Goal: Task Accomplishment & Management: Manage account settings

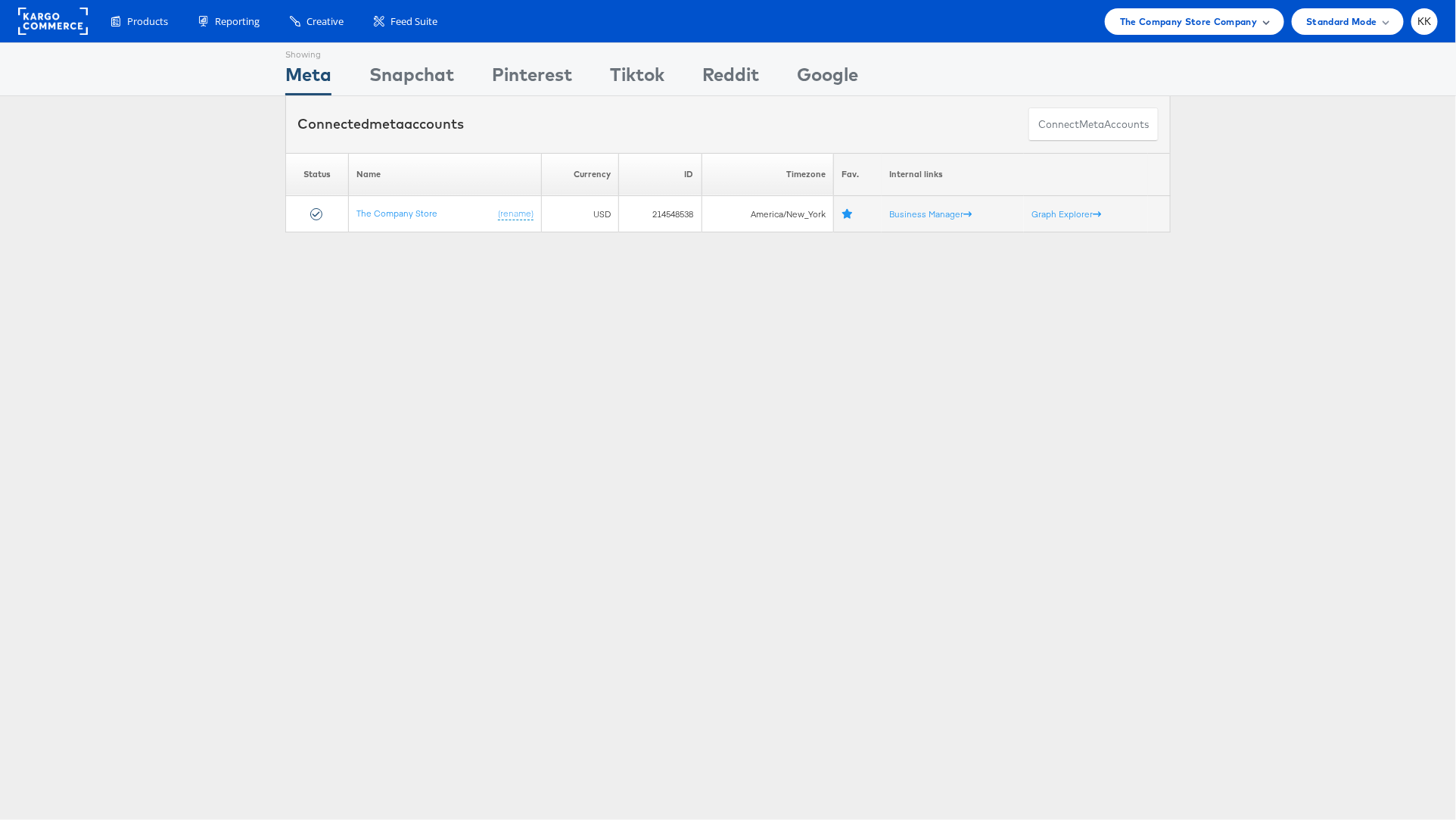
click at [1220, 25] on span "The Company Store Company" at bounding box center [1188, 22] width 137 height 16
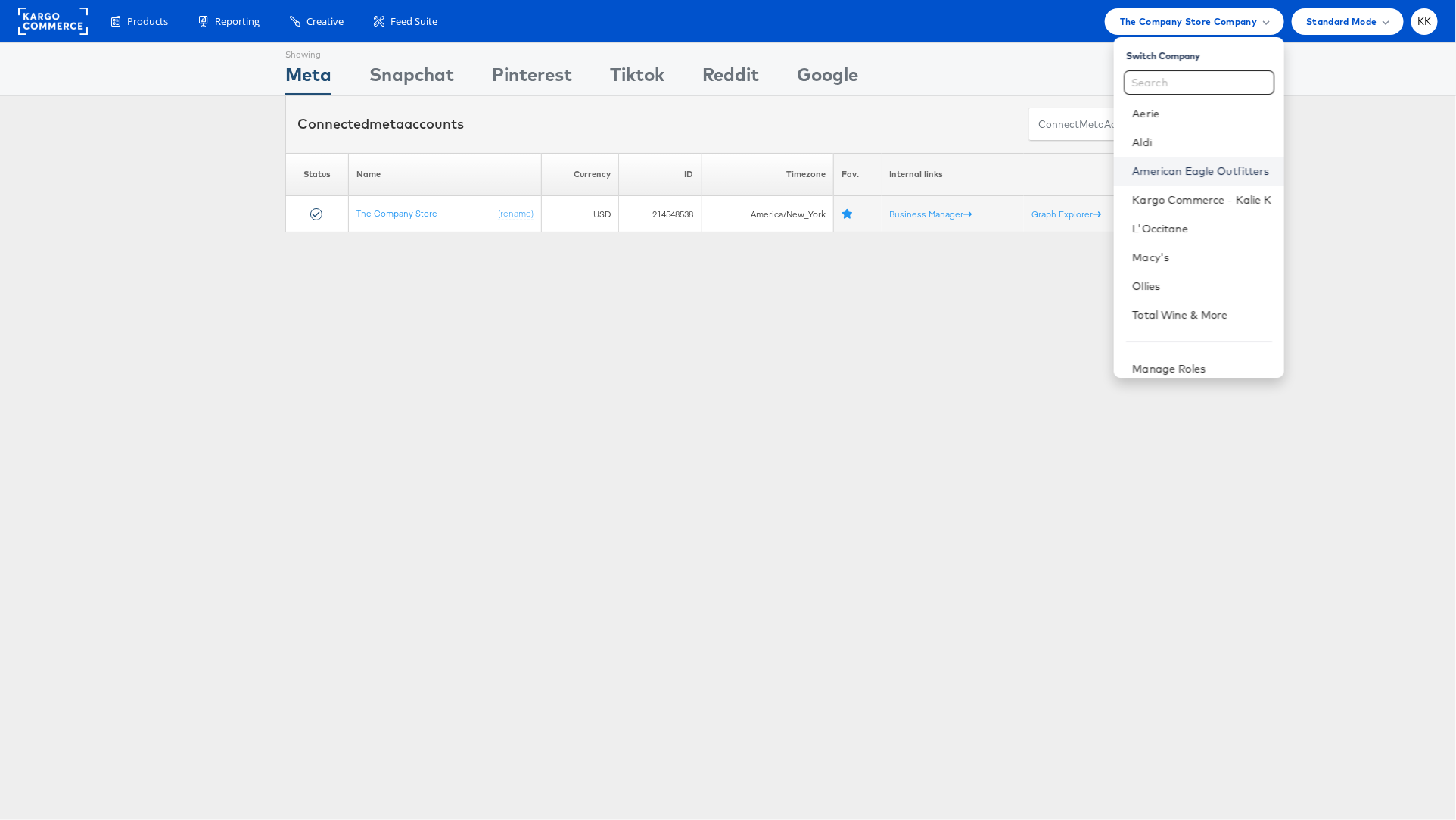
click at [1195, 164] on link "American Eagle Outfitters" at bounding box center [1201, 171] width 139 height 16
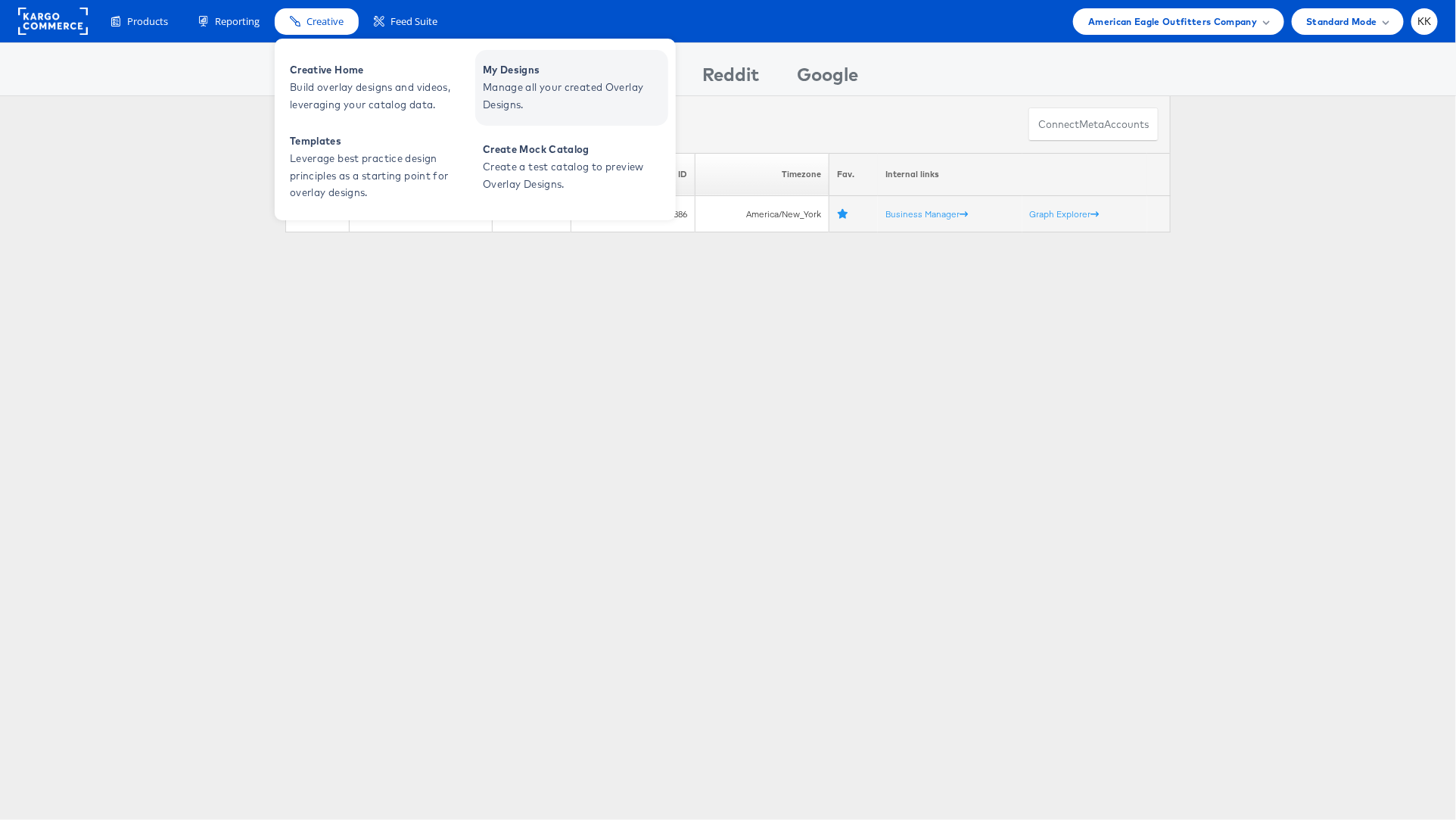
click at [610, 85] on span "Manage all your created Overlay Designs." at bounding box center [573, 96] width 181 height 35
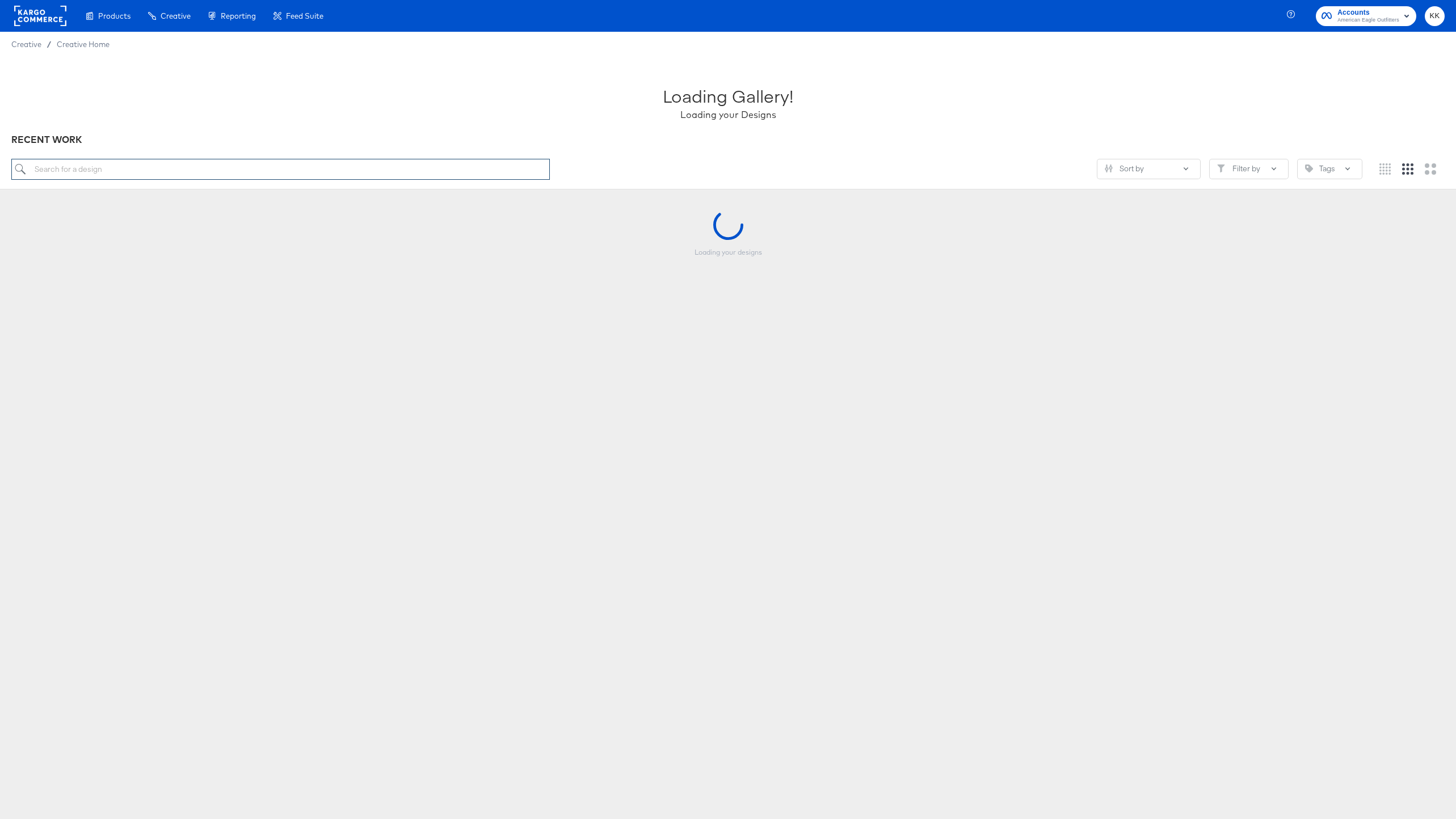
click at [207, 169] on input "search" at bounding box center [281, 169] width 539 height 21
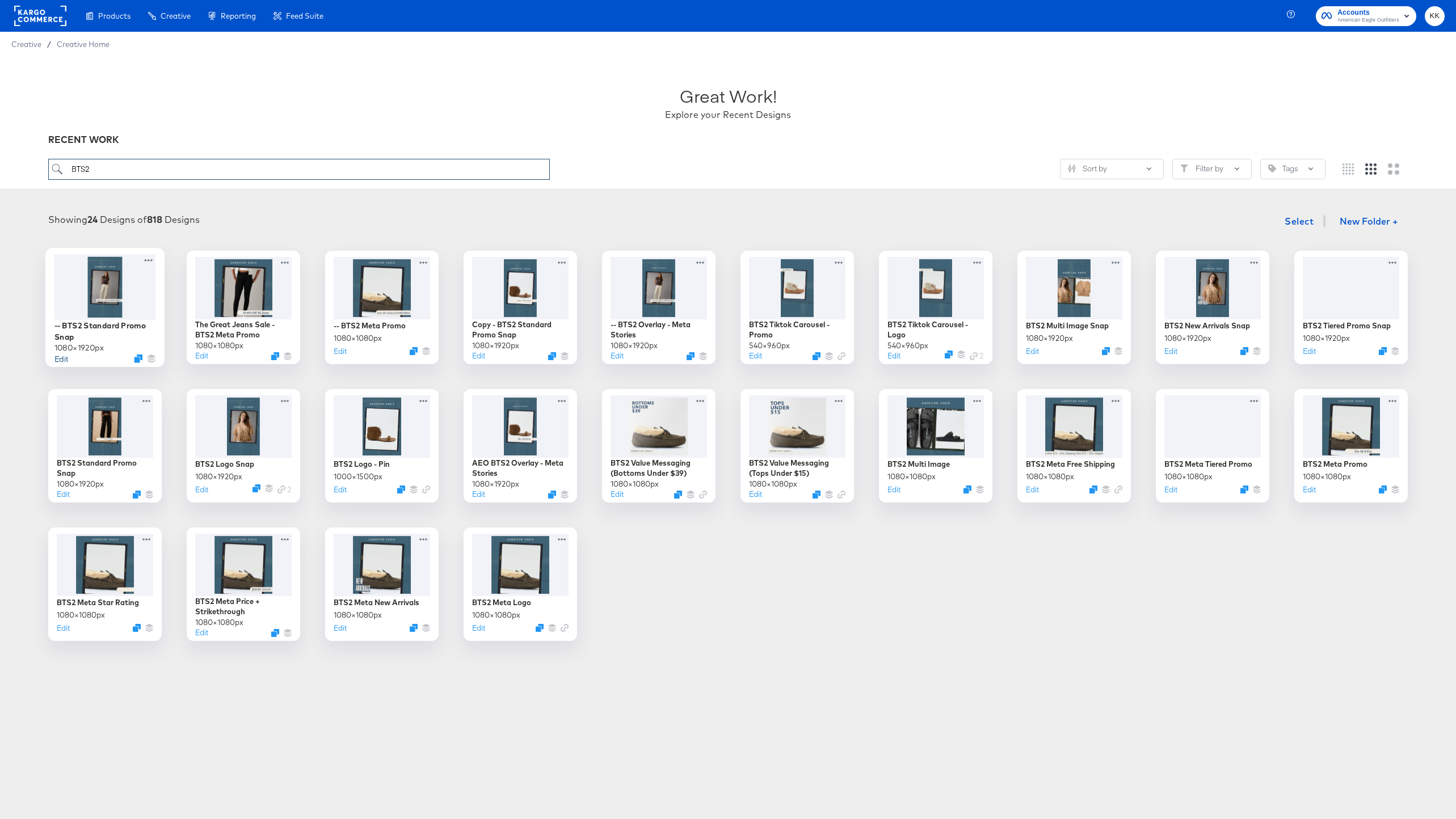
type input "BTS2"
click at [62, 363] on button "Edit" at bounding box center [61, 358] width 14 height 11
click at [478, 361] on button "Edit" at bounding box center [476, 358] width 14 height 11
click at [617, 357] on button "Edit" at bounding box center [615, 358] width 14 height 11
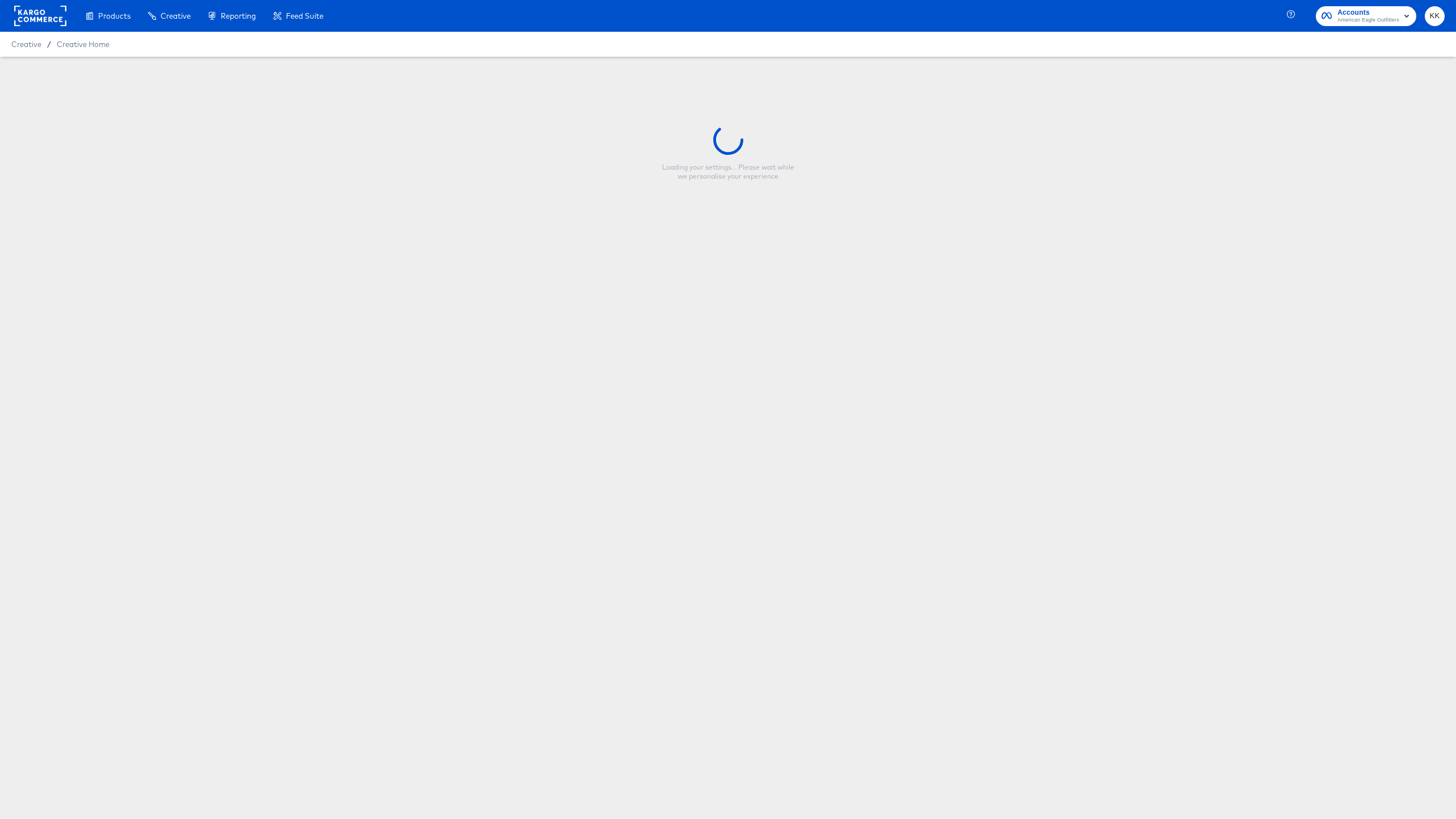
type input "-- BTS2 Overlay - Meta Stories"
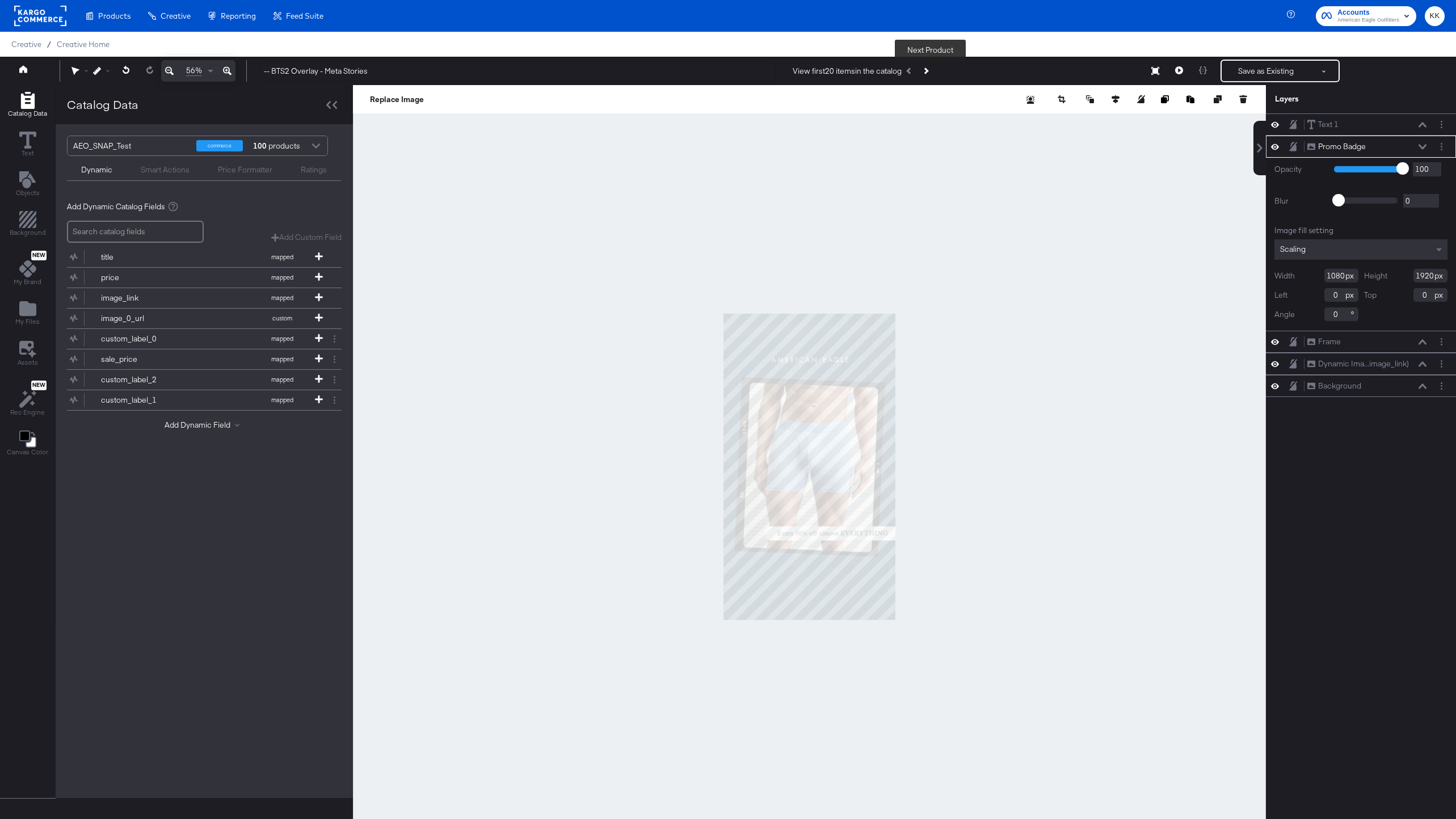
click at [933, 71] on button "Next Product" at bounding box center [926, 71] width 16 height 21
click at [933, 71] on button "Next Product" at bounding box center [926, 71] width 16 height 21
click at [1157, 70] on icon at bounding box center [1155, 71] width 8 height 8
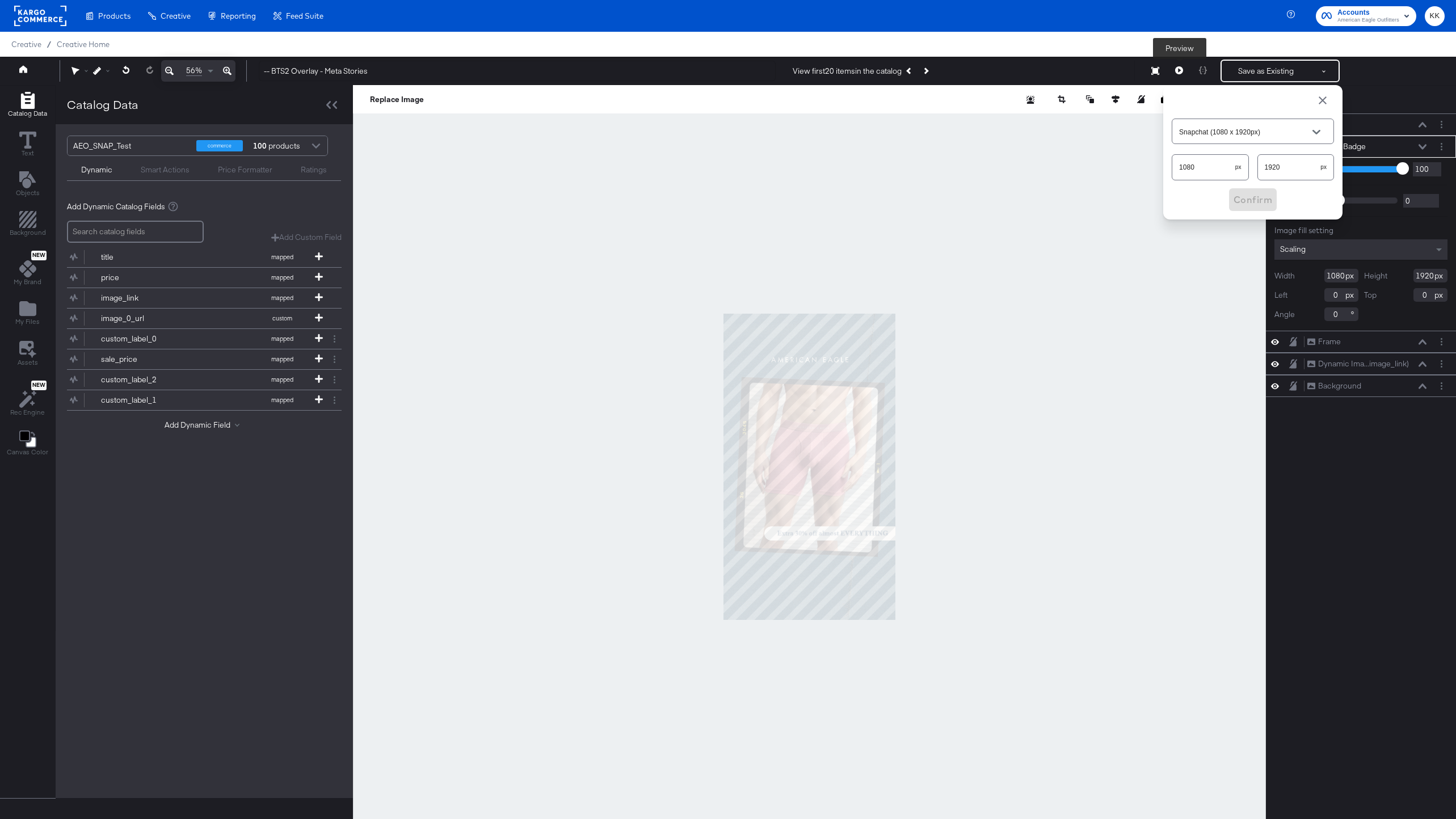
click at [1177, 73] on icon at bounding box center [1179, 71] width 8 height 8
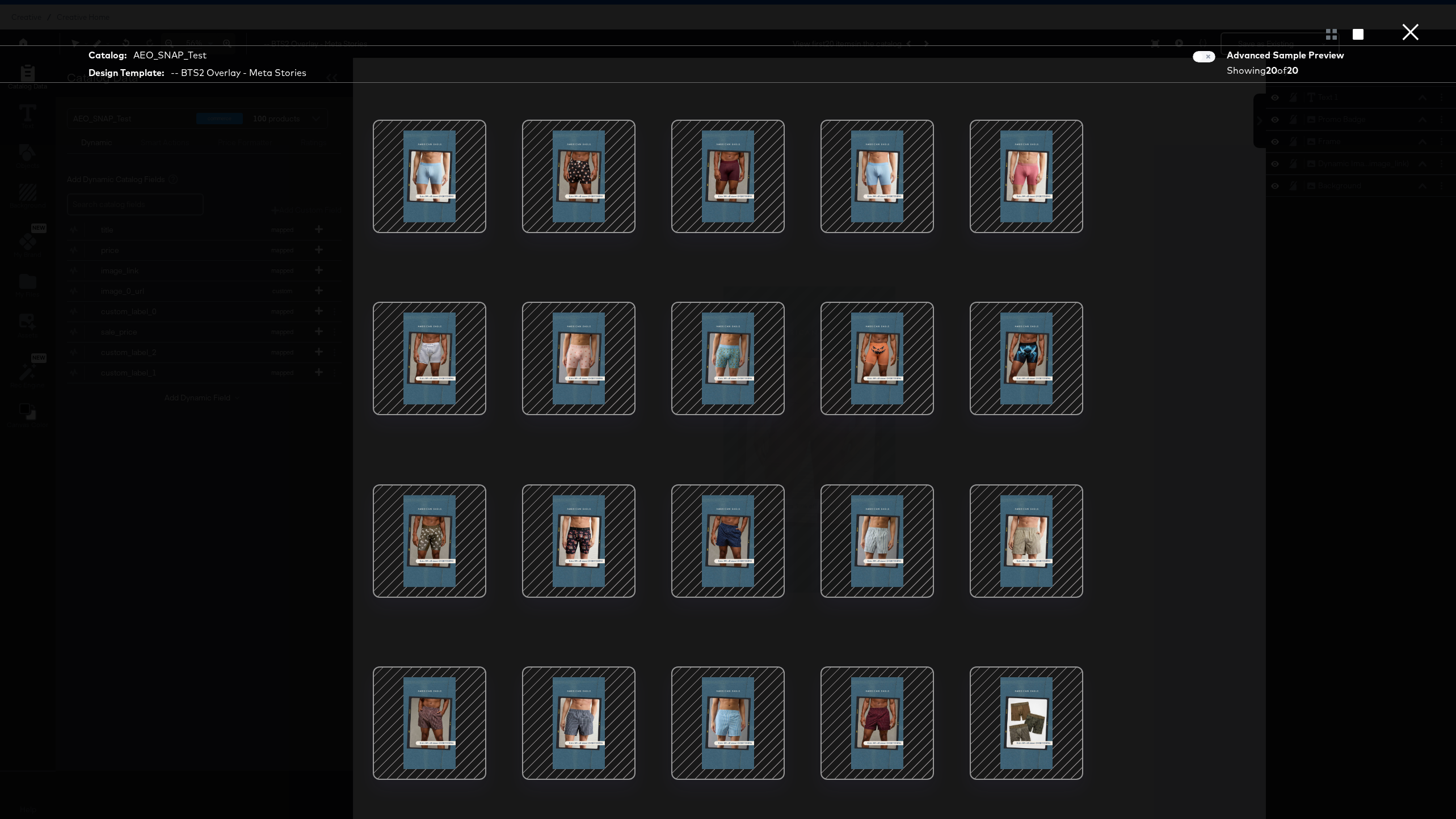
scroll to position [29, 0]
click at [1334, 36] on div at bounding box center [1332, 34] width 20 height 12
click at [1417, 23] on button "×" at bounding box center [1411, 11] width 23 height 23
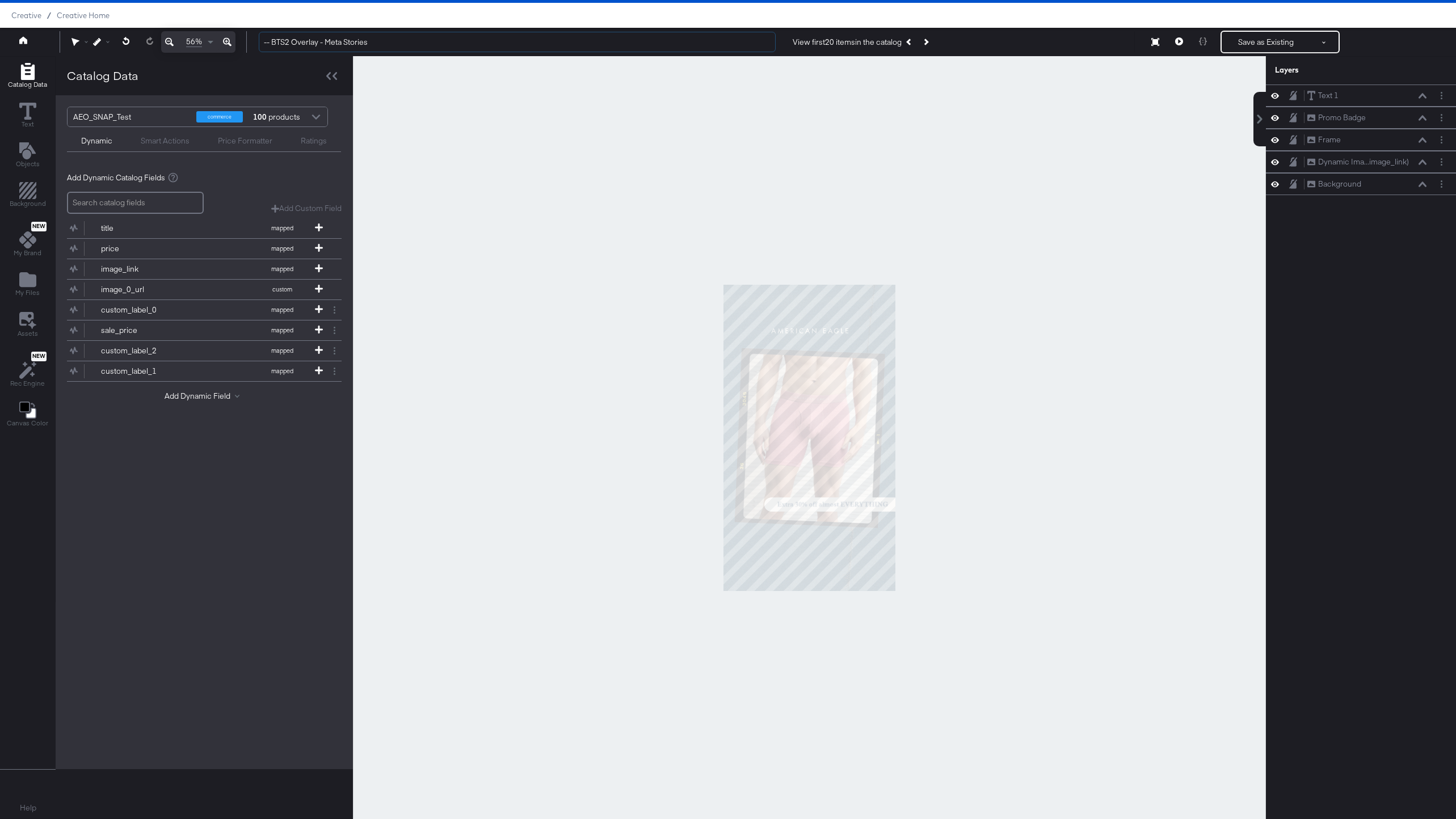
drag, startPoint x: 376, startPoint y: 39, endPoint x: 245, endPoint y: 41, distance: 131.0
click at [245, 40] on div "56% -- BTS2 Overlay - Meta Stories View first 20 items in the catalog Next Prod…" at bounding box center [728, 42] width 1456 height 28
click at [25, 38] on icon at bounding box center [23, 39] width 8 height 7
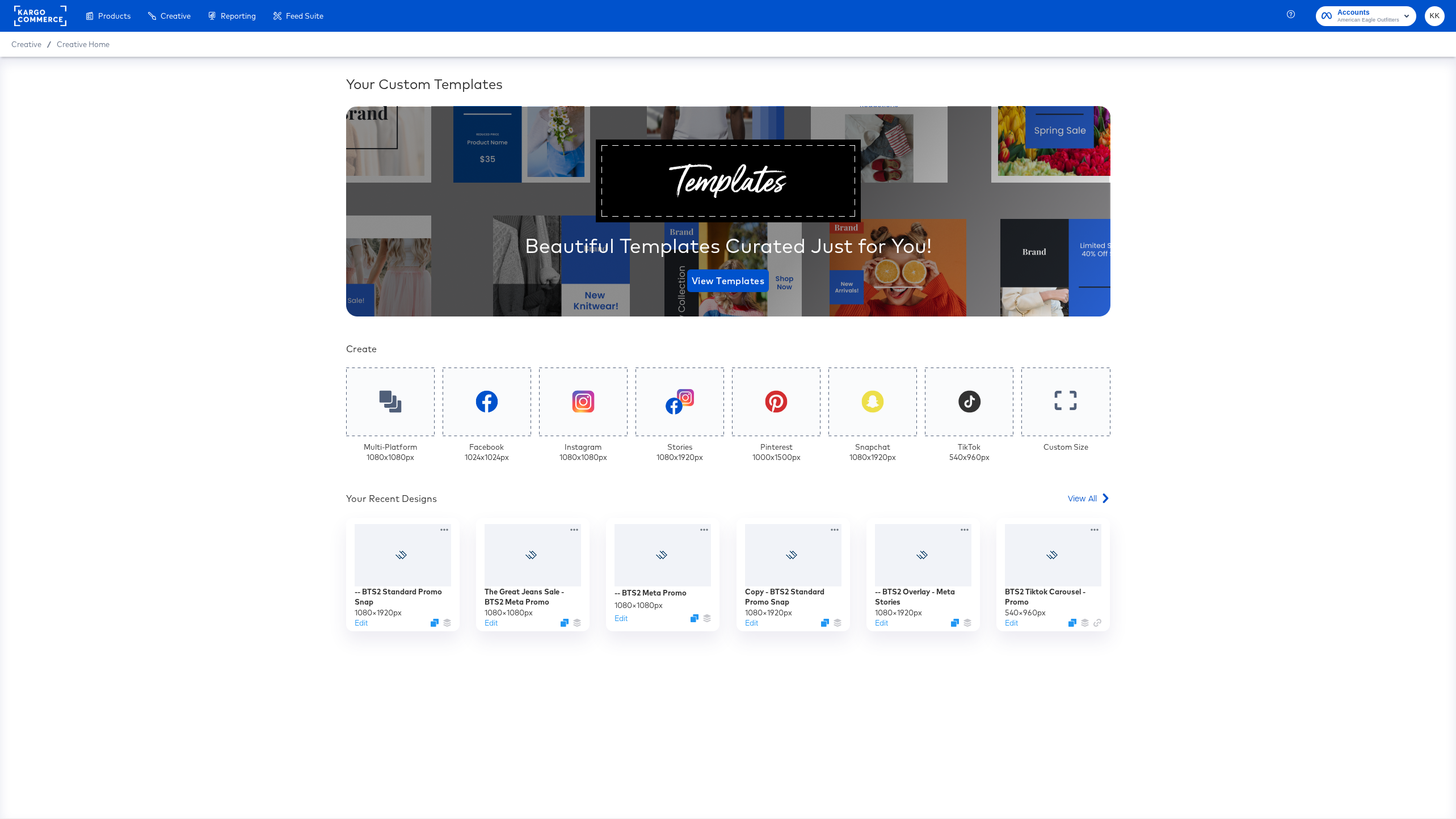
click at [1075, 484] on div "Your Custom Templates Beautiful Templates Curated Just for You! View Templates …" at bounding box center [728, 414] width 764 height 680
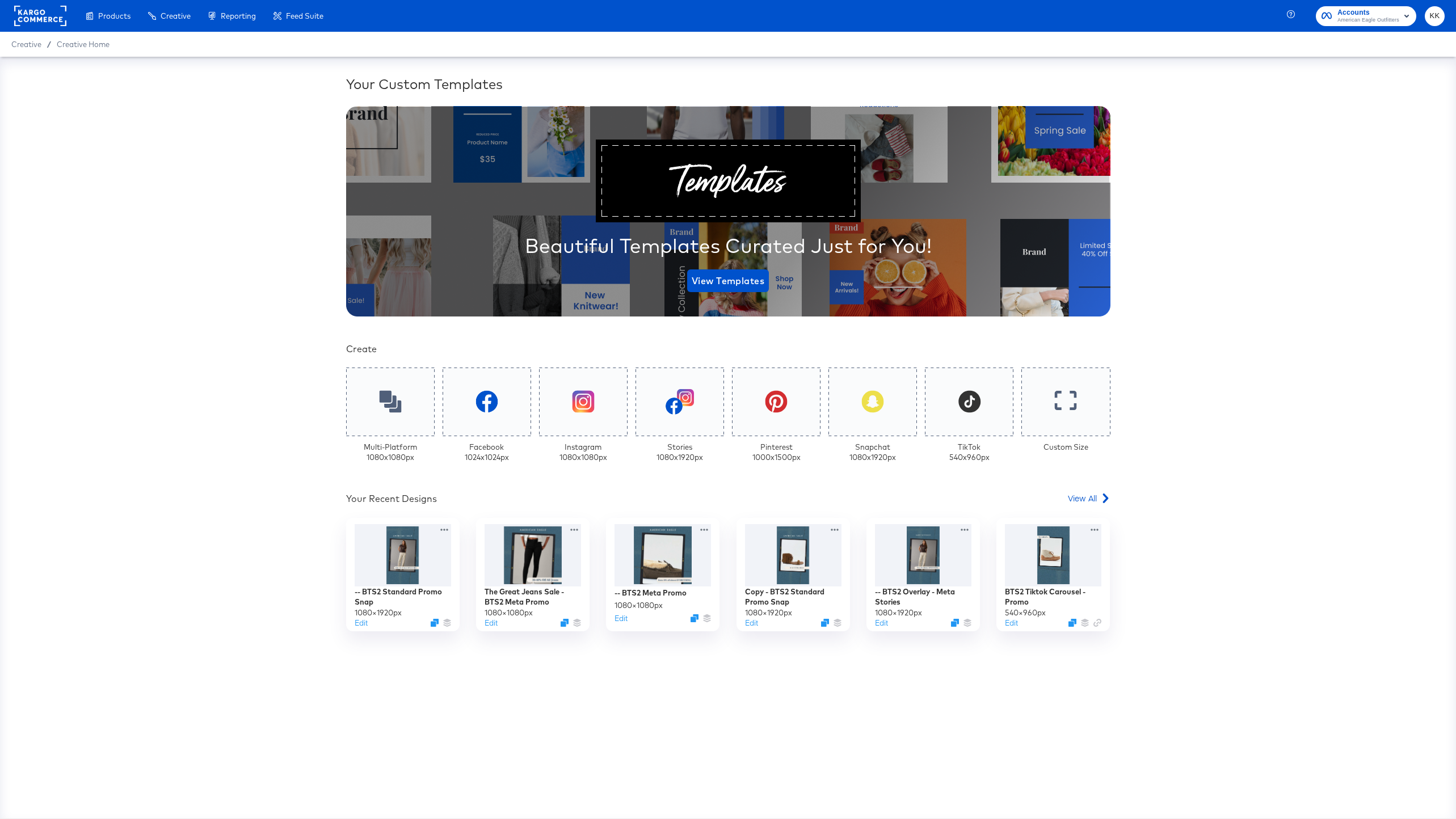
click at [1076, 488] on div "Your Custom Templates Beautiful Templates Curated Just for You! View Templates …" at bounding box center [728, 414] width 764 height 680
click at [883, 627] on button "Edit" at bounding box center [880, 625] width 14 height 11
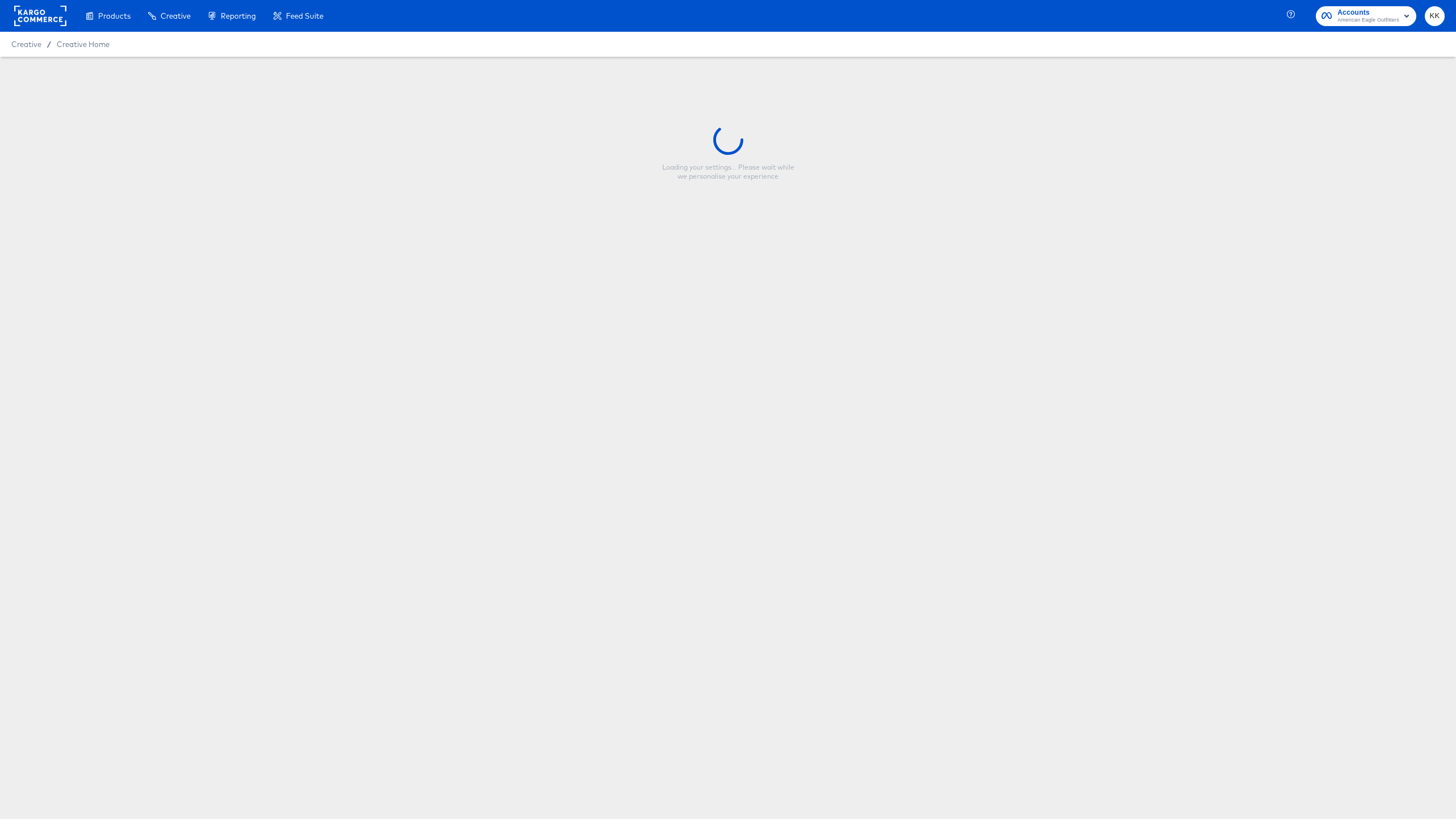
type input "-- BTS2 Overlay - Meta Stories"
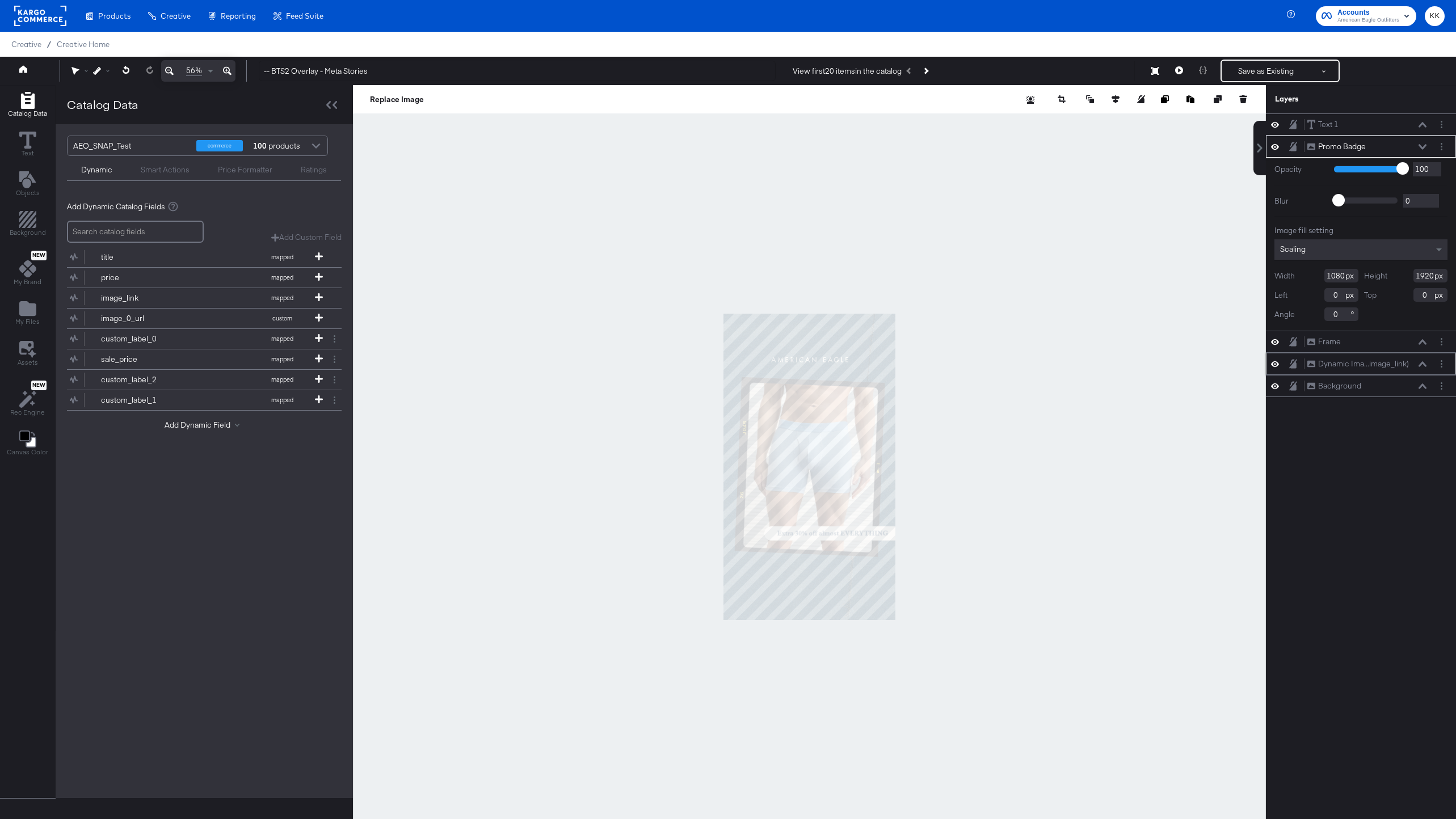
click at [1423, 362] on icon at bounding box center [1422, 364] width 8 height 5
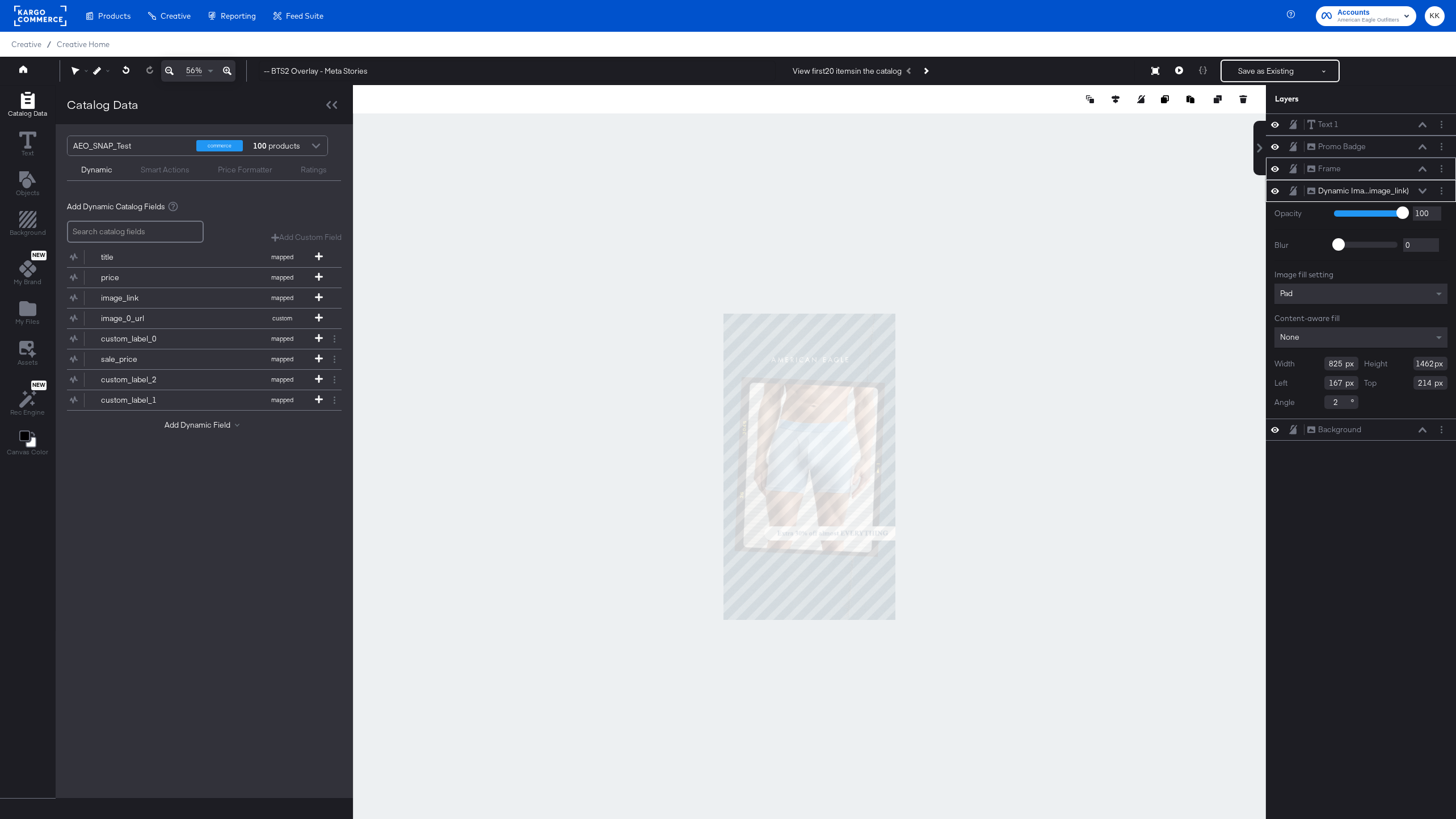
click at [1423, 166] on icon at bounding box center [1422, 169] width 8 height 6
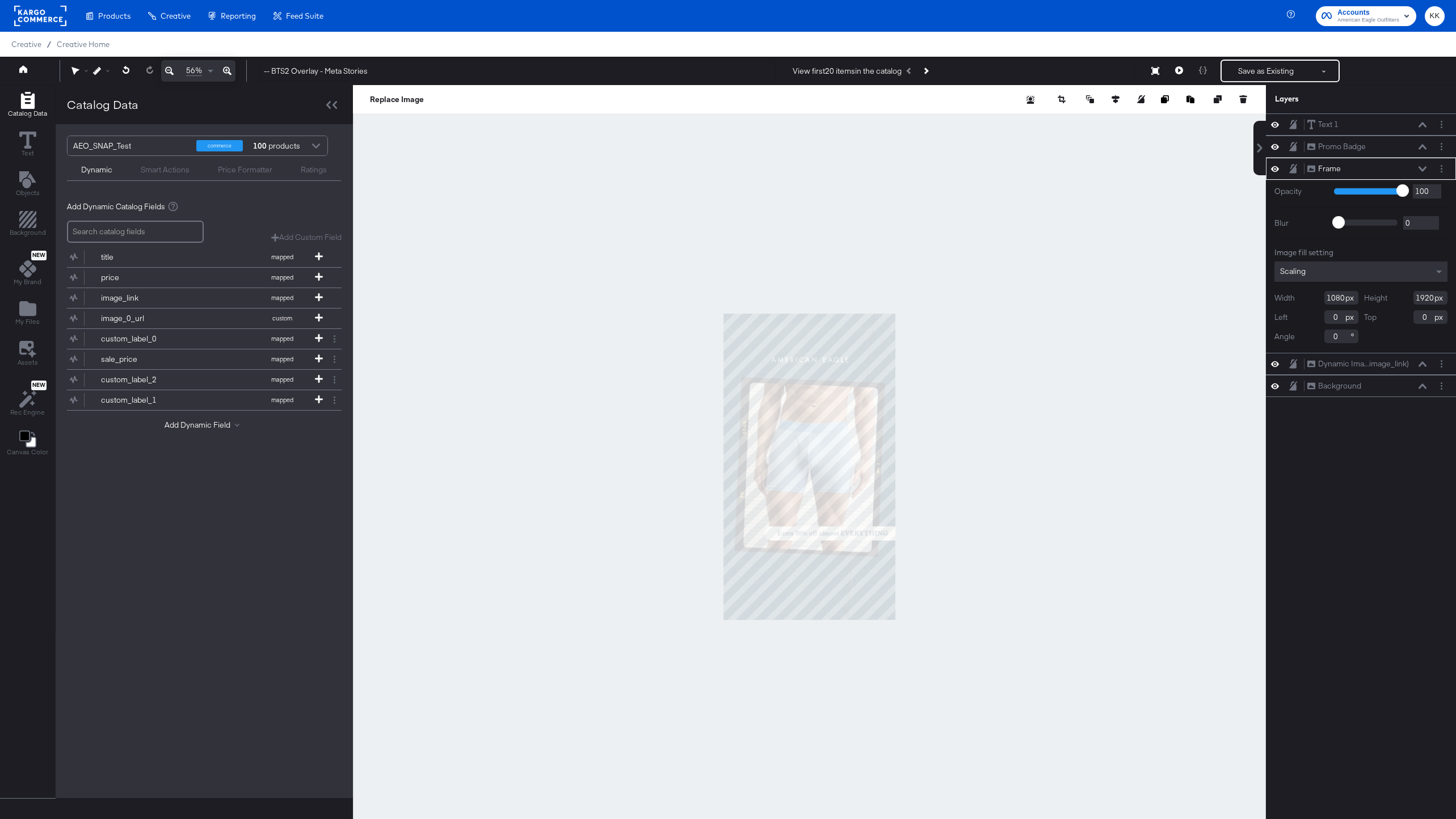
click at [1207, 342] on div at bounding box center [810, 466] width 913 height 763
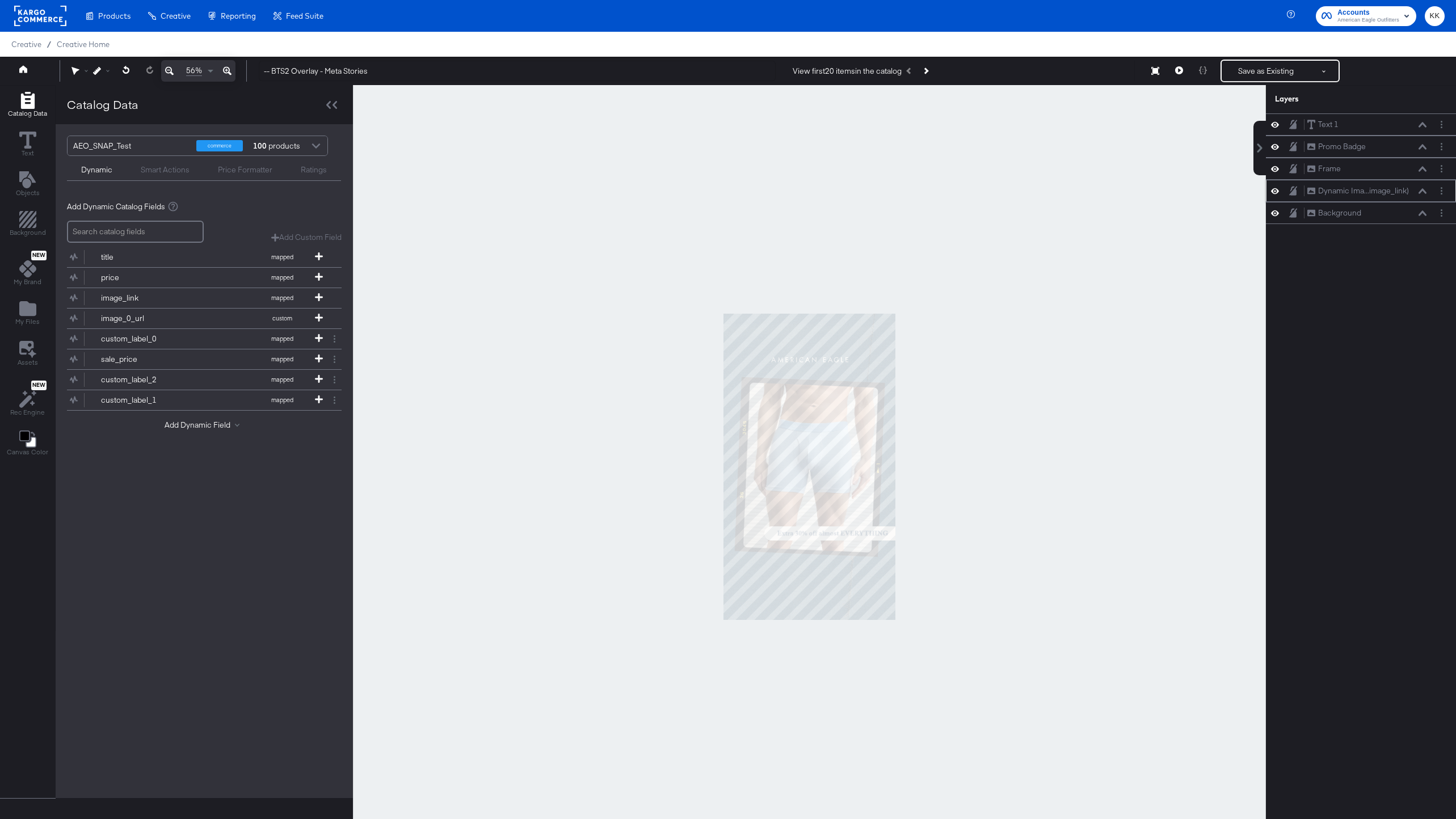
click at [1420, 194] on button at bounding box center [1423, 191] width 9 height 7
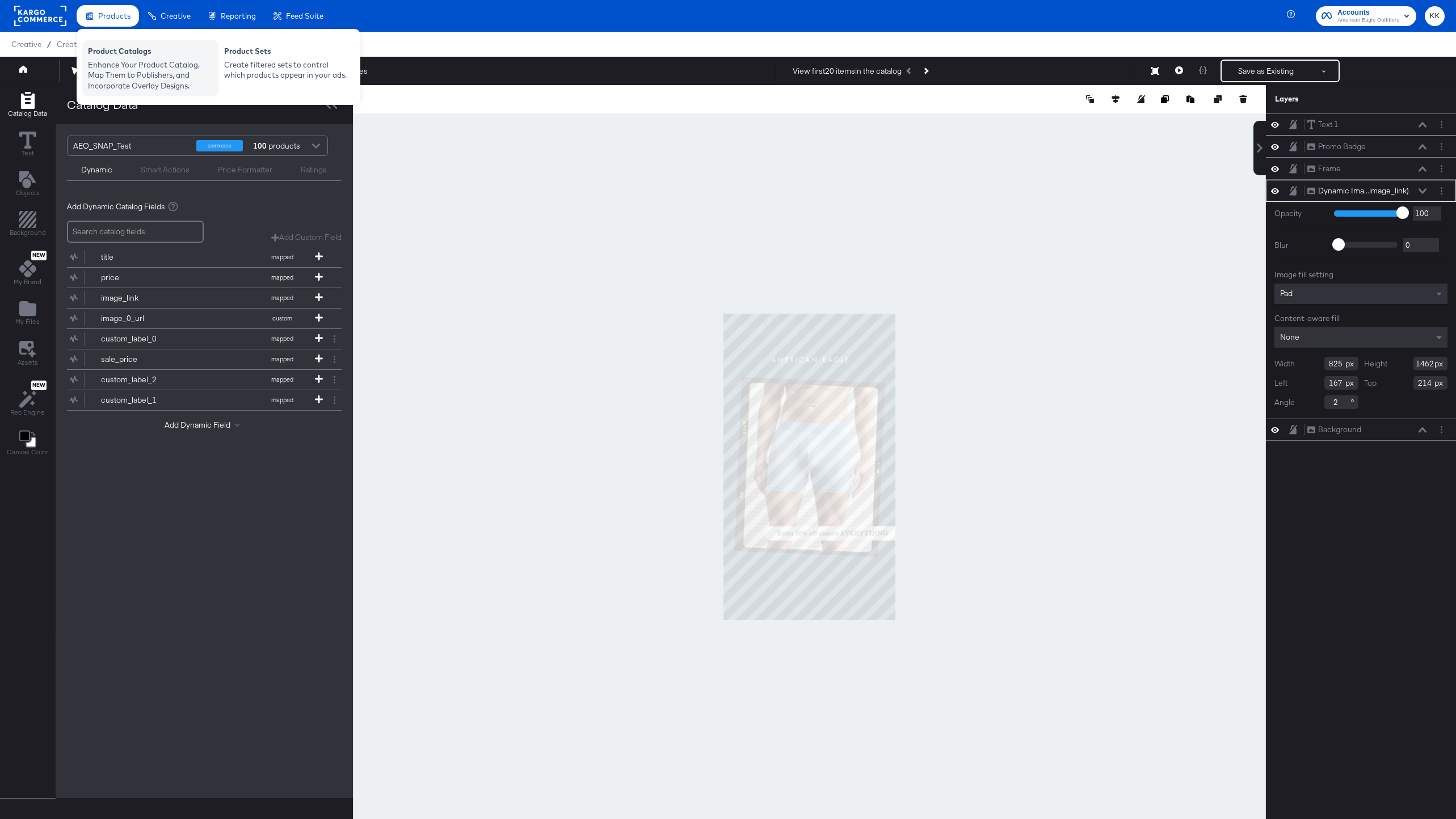
click at [98, 71] on div "Enhance Your Product Catalog, Map Them to Publishers, and Incorporate Overlay D…" at bounding box center [150, 75] width 125 height 32
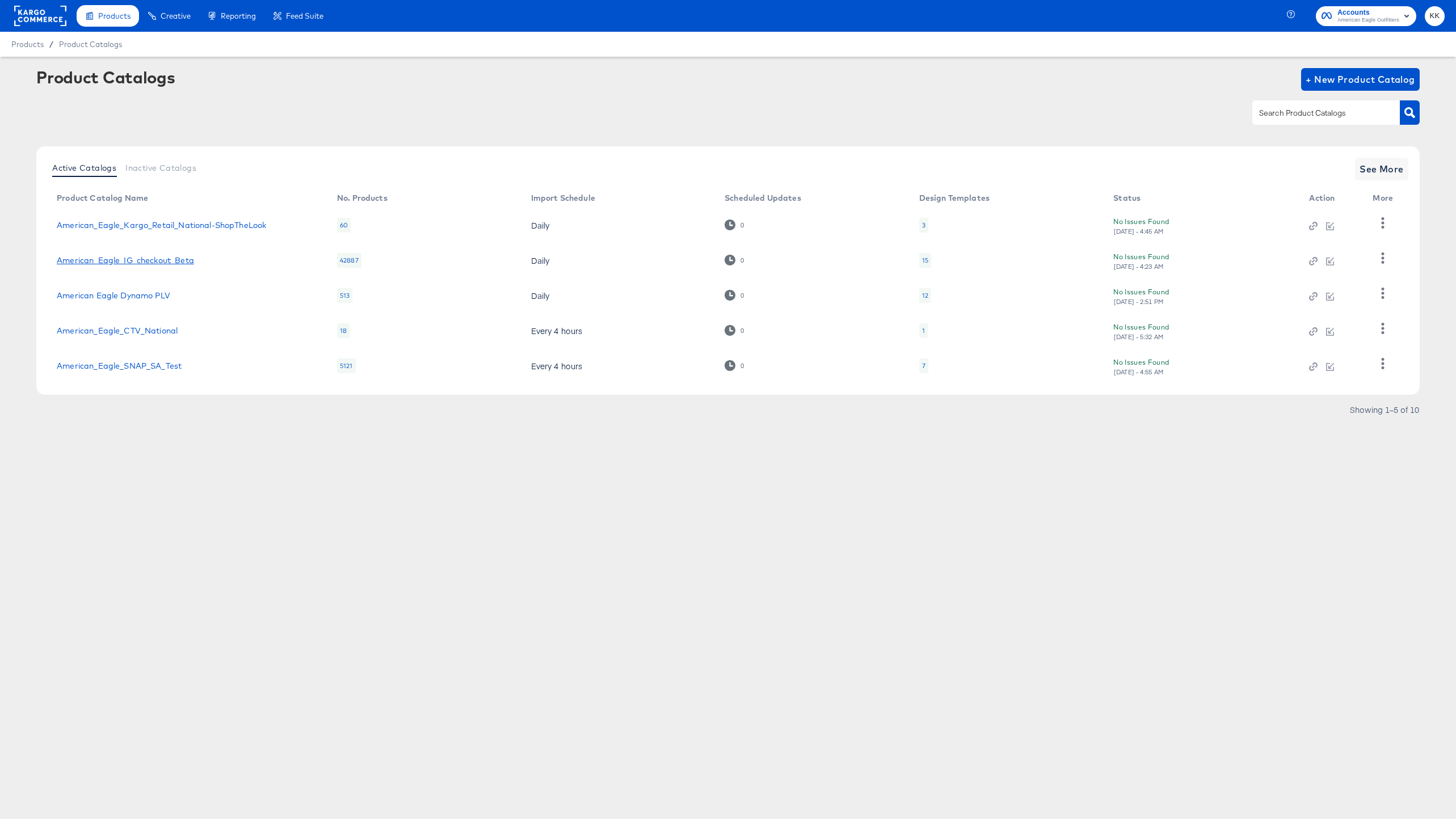
click at [176, 259] on link "American_Eagle_IG_checkout_Beta" at bounding box center [126, 260] width 137 height 9
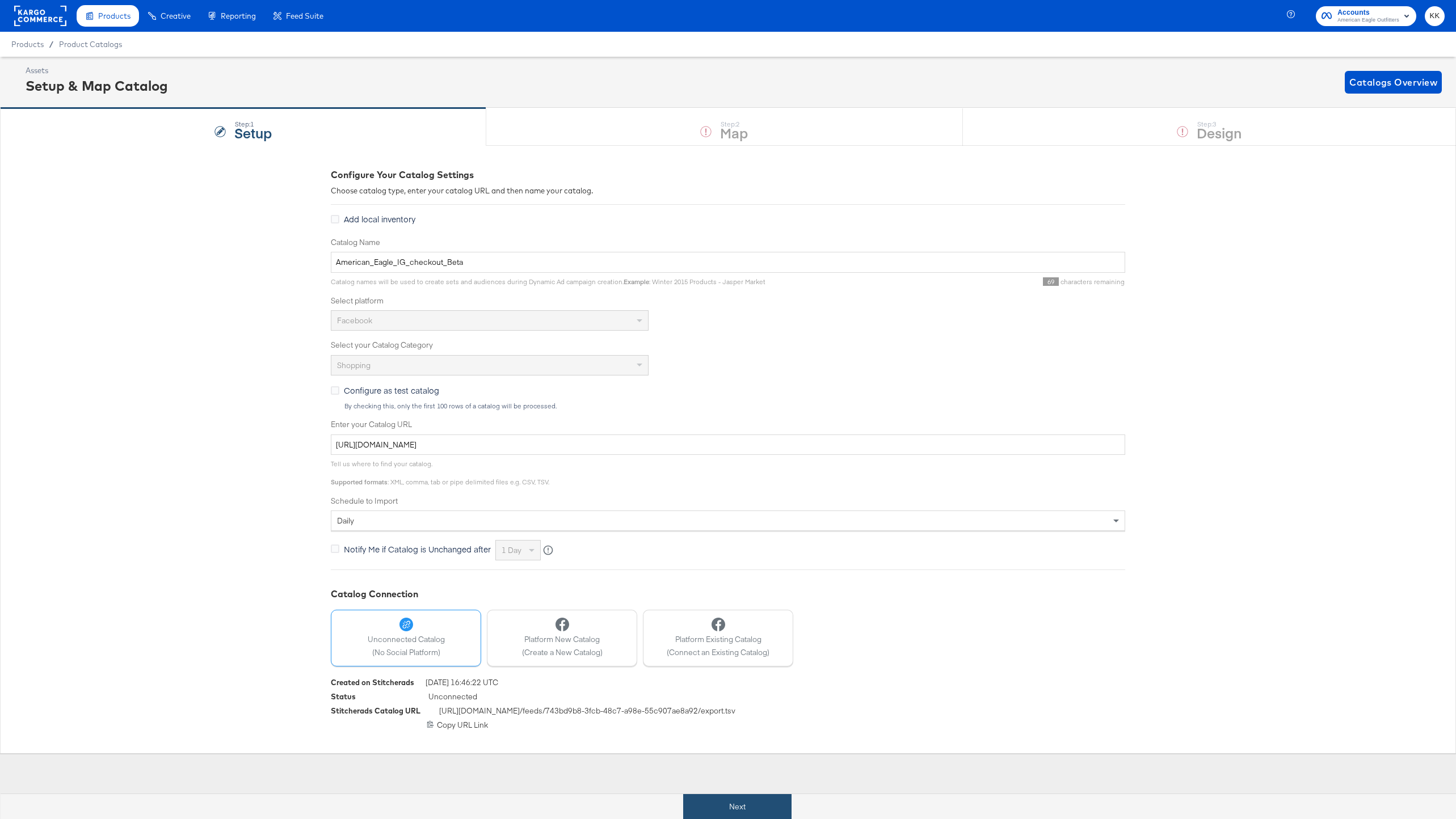
click at [740, 806] on button "Next" at bounding box center [737, 807] width 108 height 25
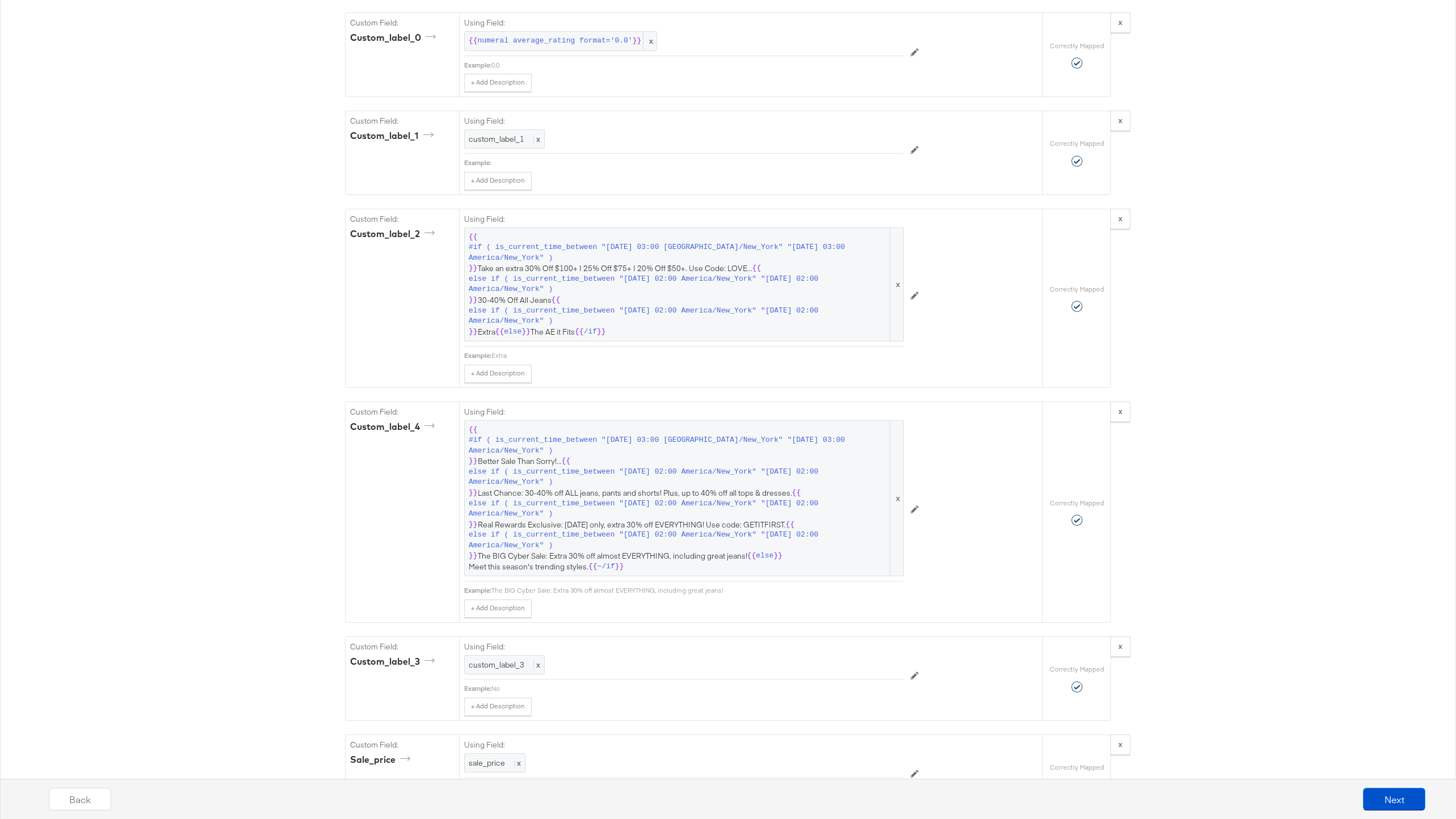
scroll to position [1579, 0]
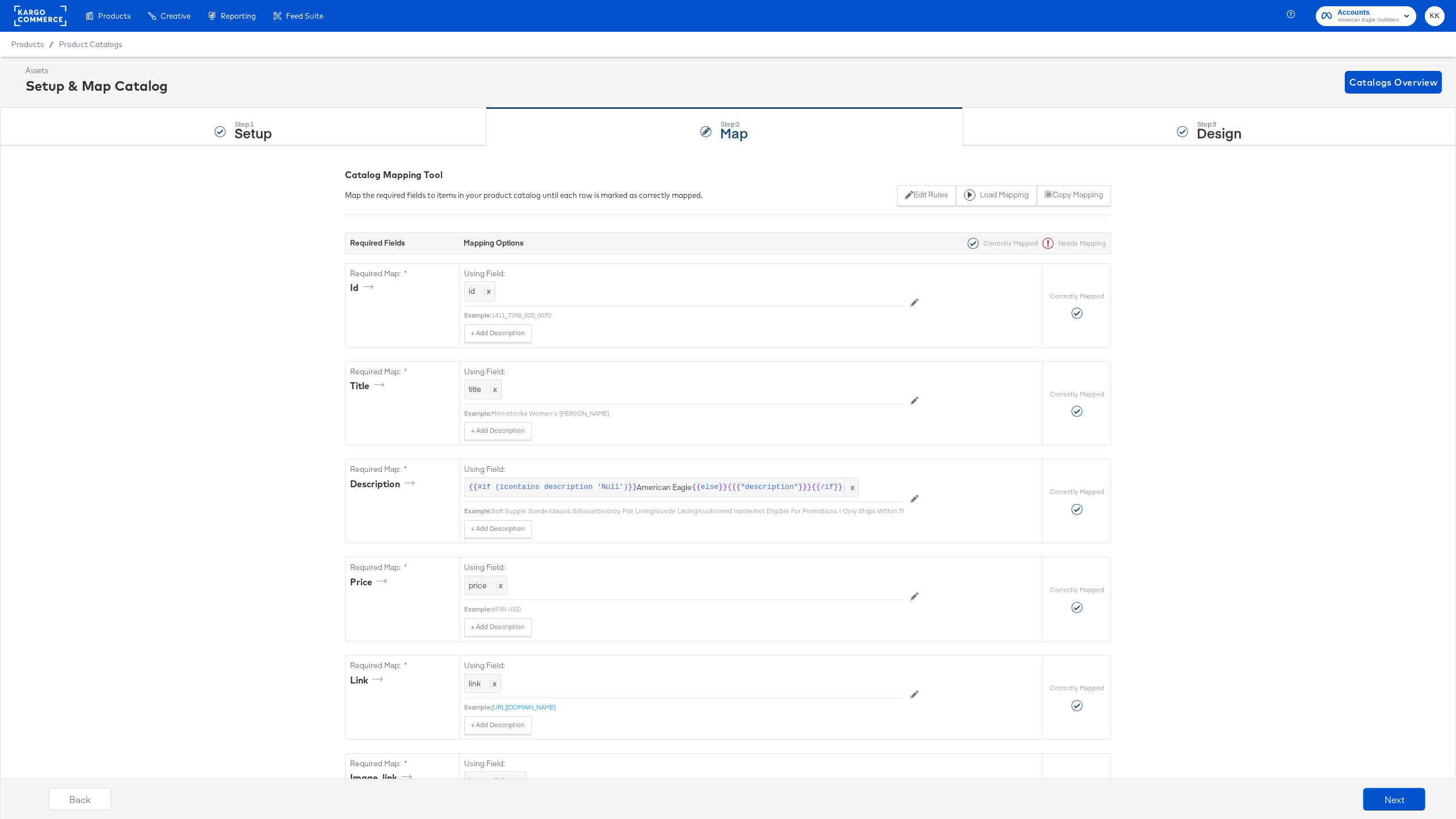
scroll to position [1712, 0]
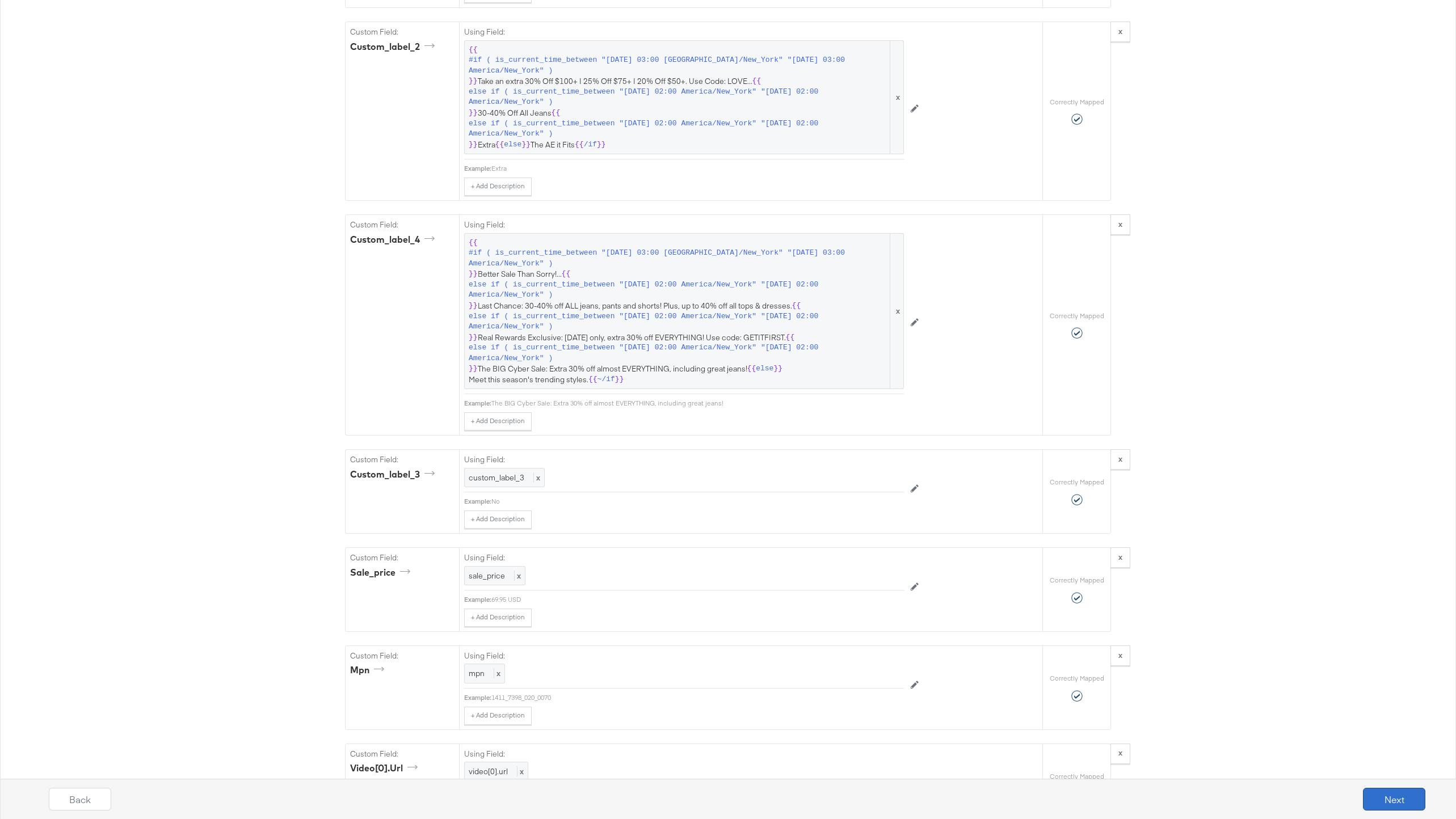
click at [1396, 800] on button "Next" at bounding box center [1394, 799] width 62 height 23
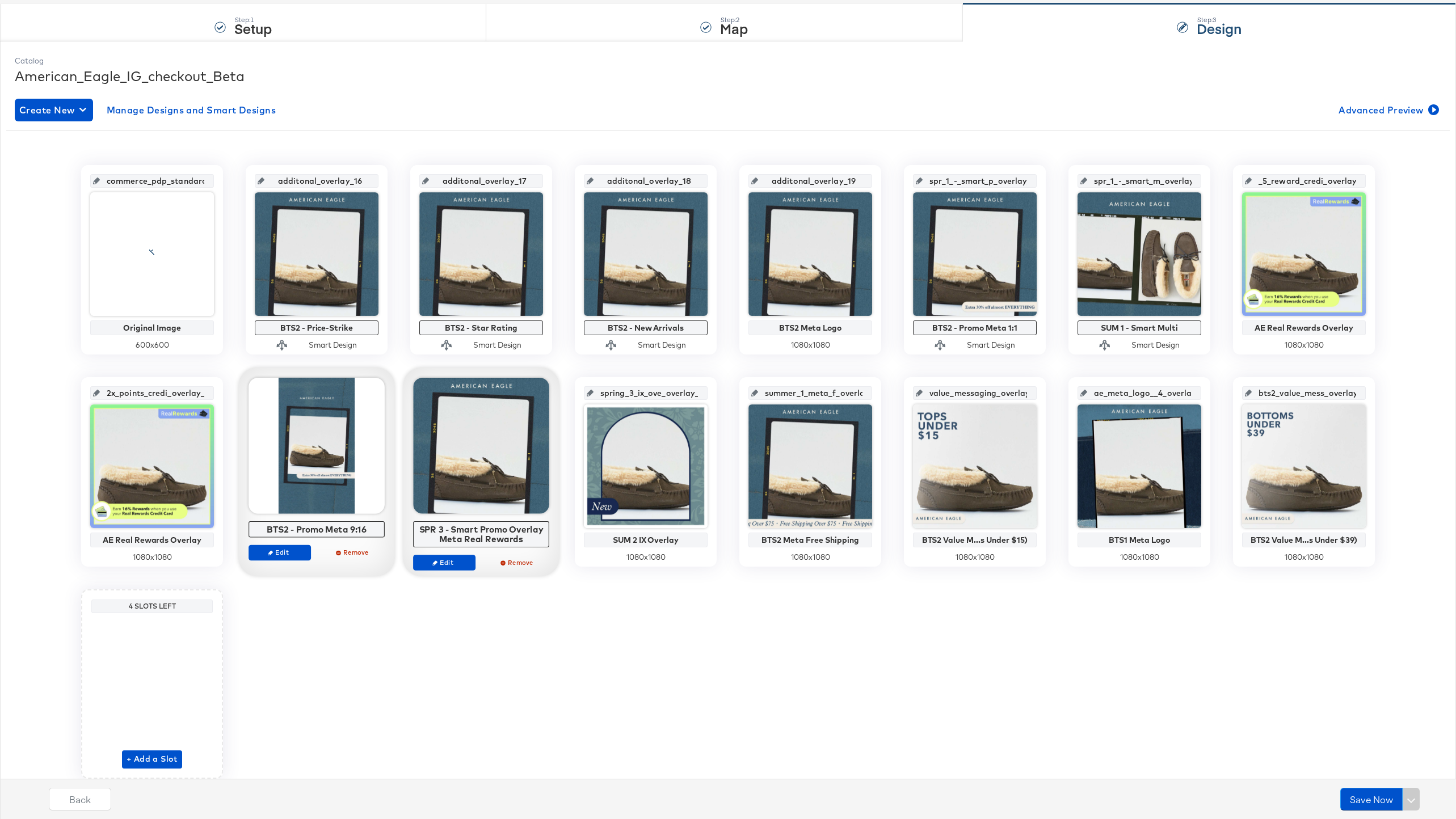
scroll to position [146, 0]
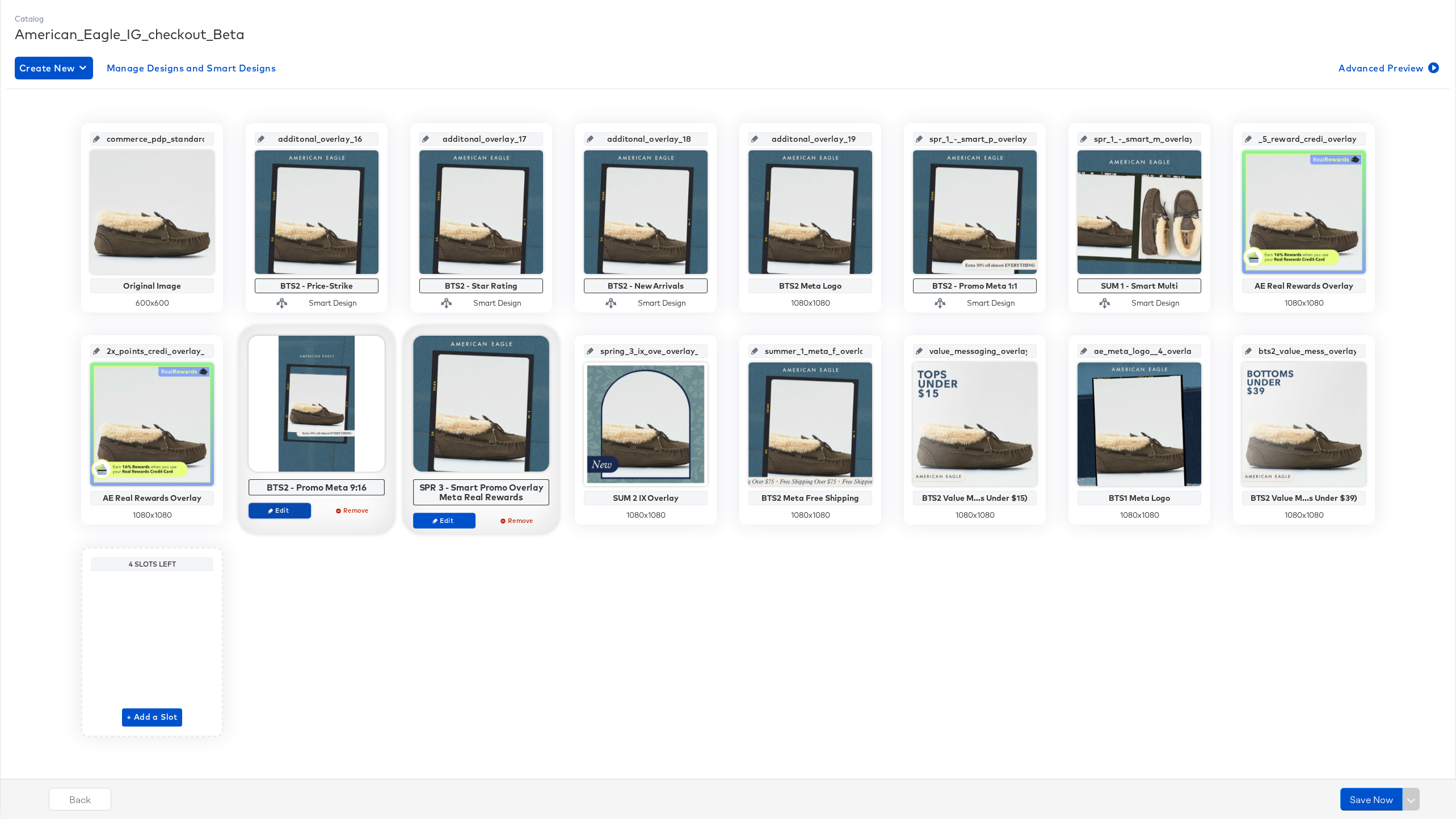
click at [282, 511] on span "Edit" at bounding box center [280, 510] width 52 height 8
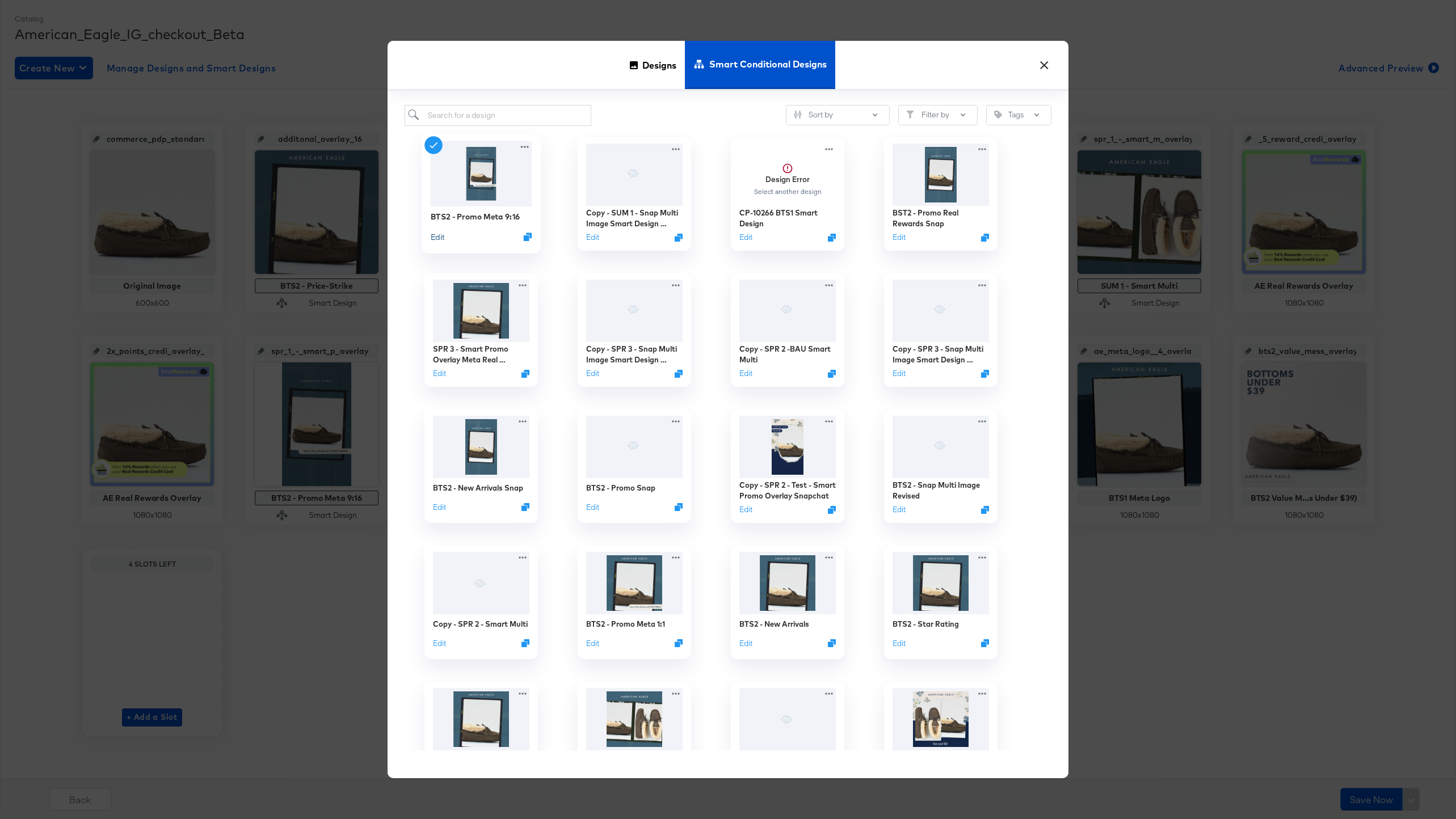
click at [442, 236] on button "Edit" at bounding box center [437, 236] width 14 height 11
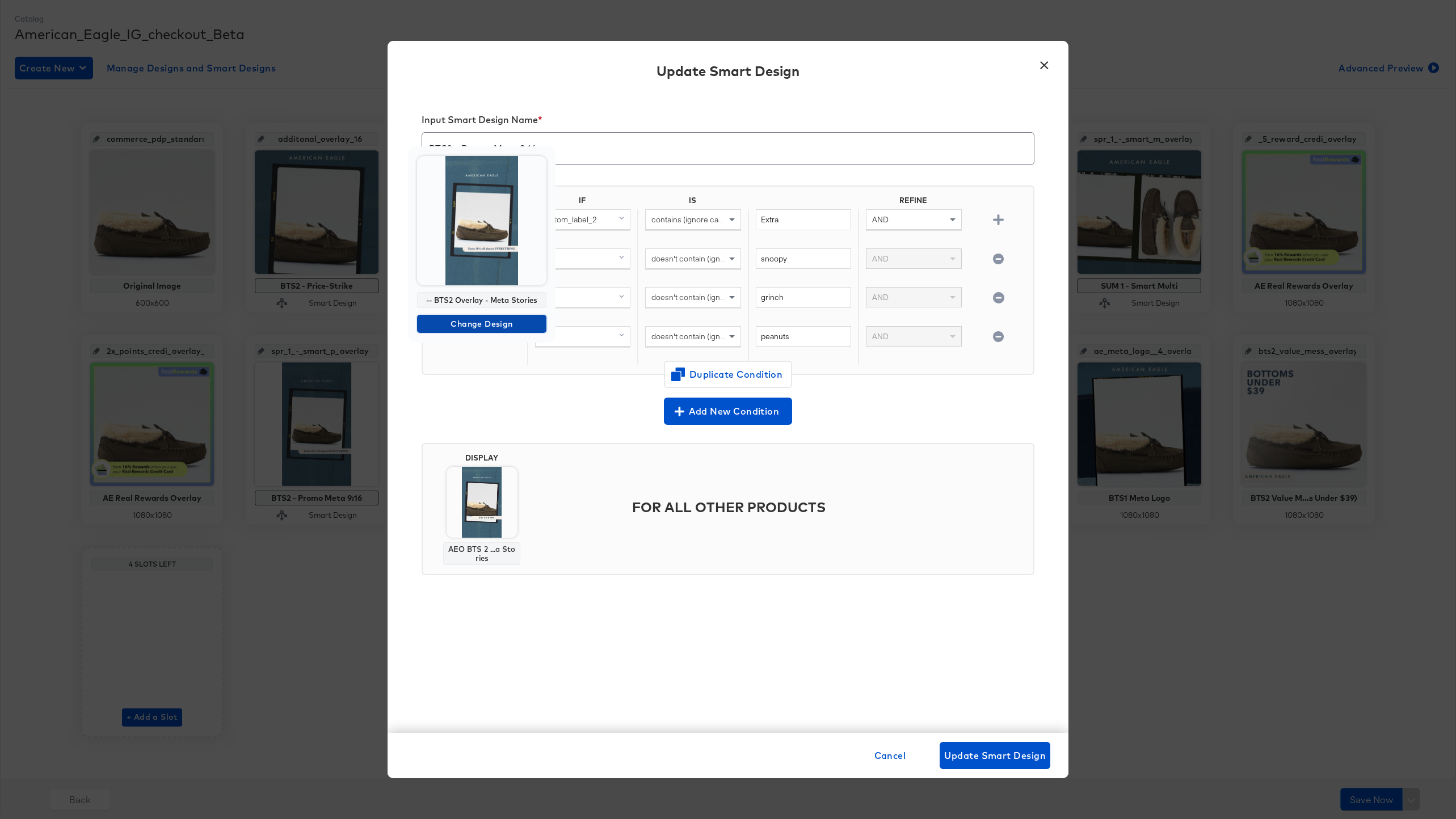
click at [479, 315] on button "Change Design" at bounding box center [482, 324] width 130 height 18
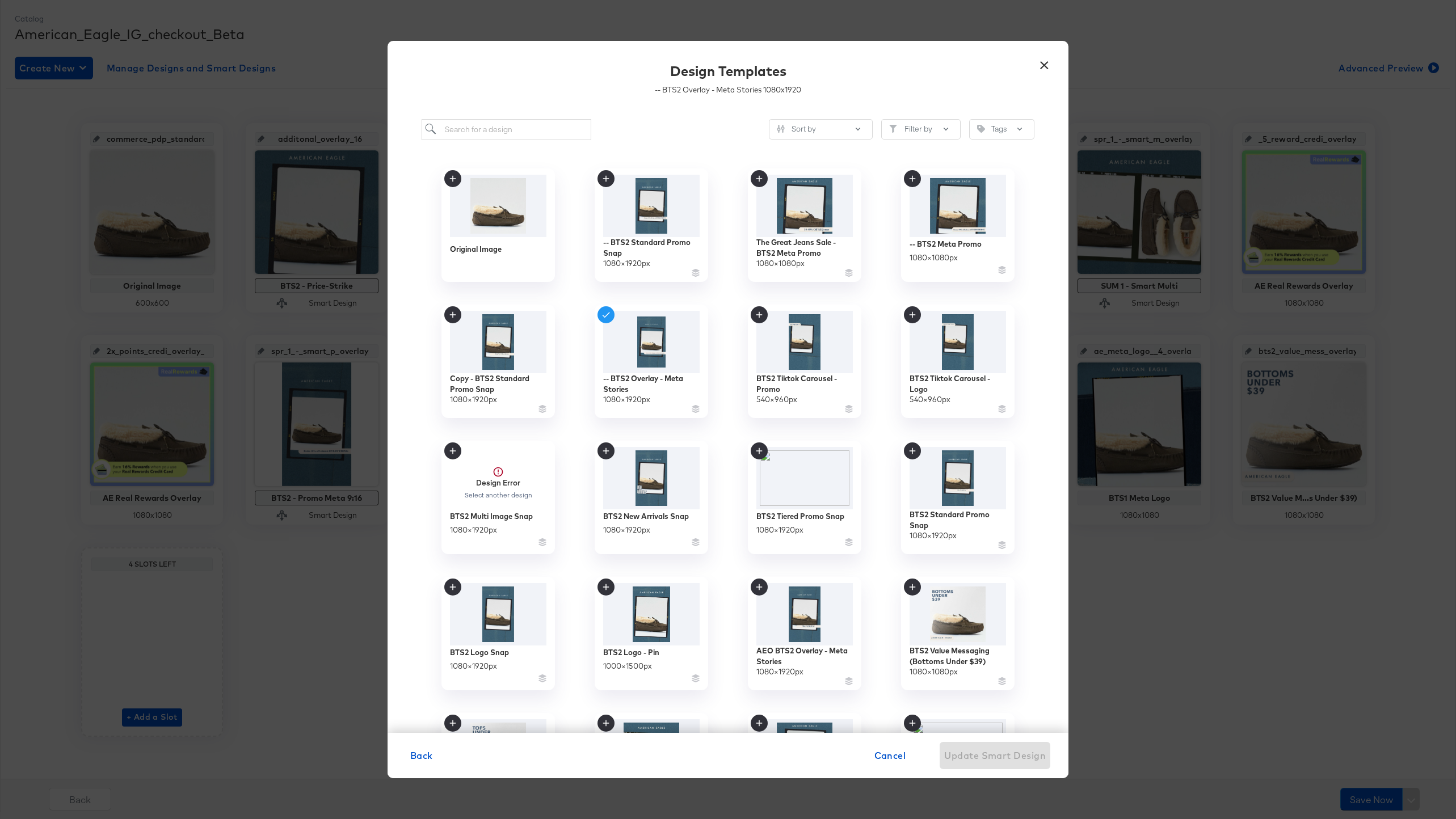
click at [1051, 65] on button "×" at bounding box center [1044, 63] width 21 height 21
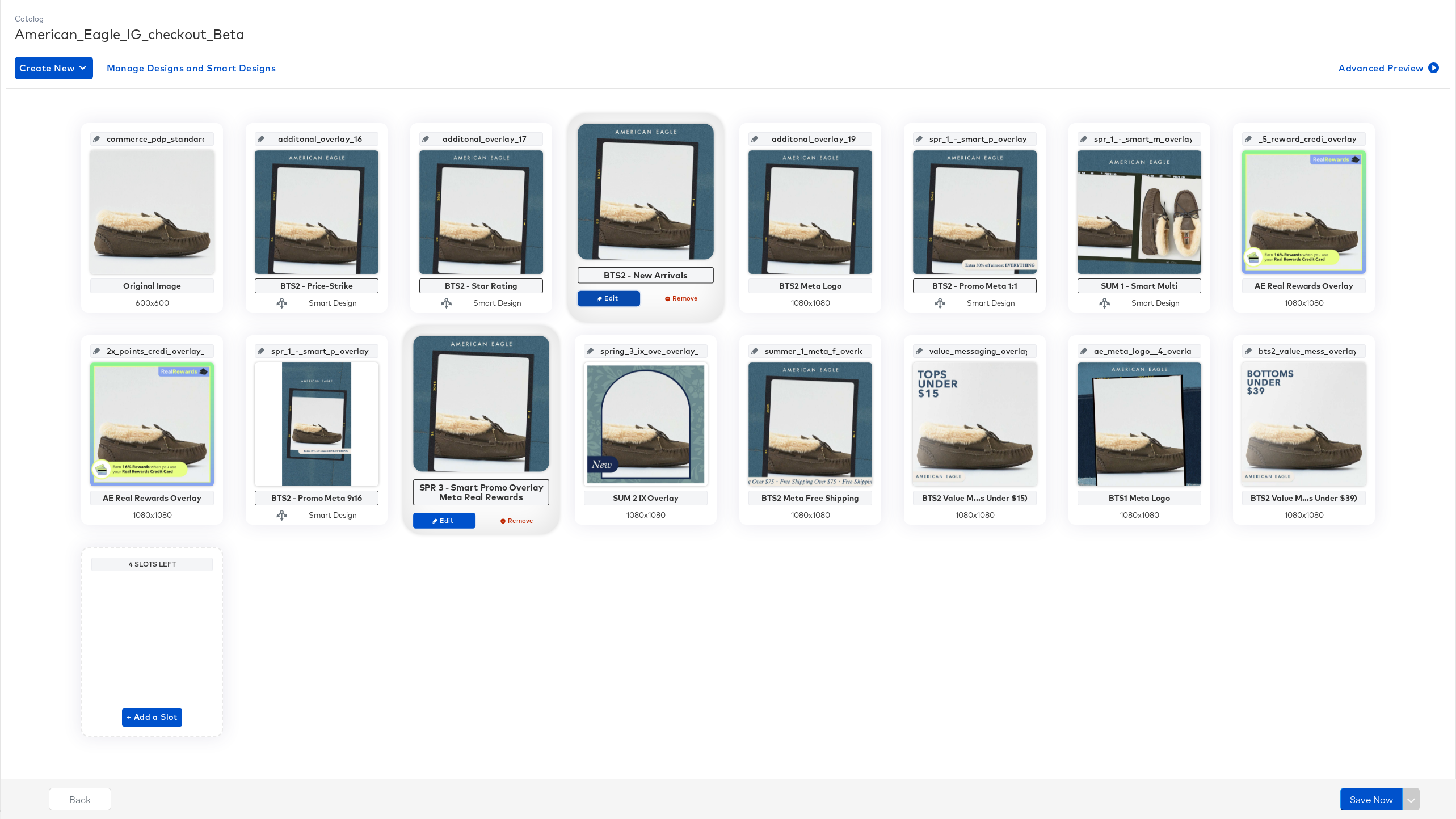
click at [620, 297] on span "Edit" at bounding box center [609, 298] width 52 height 8
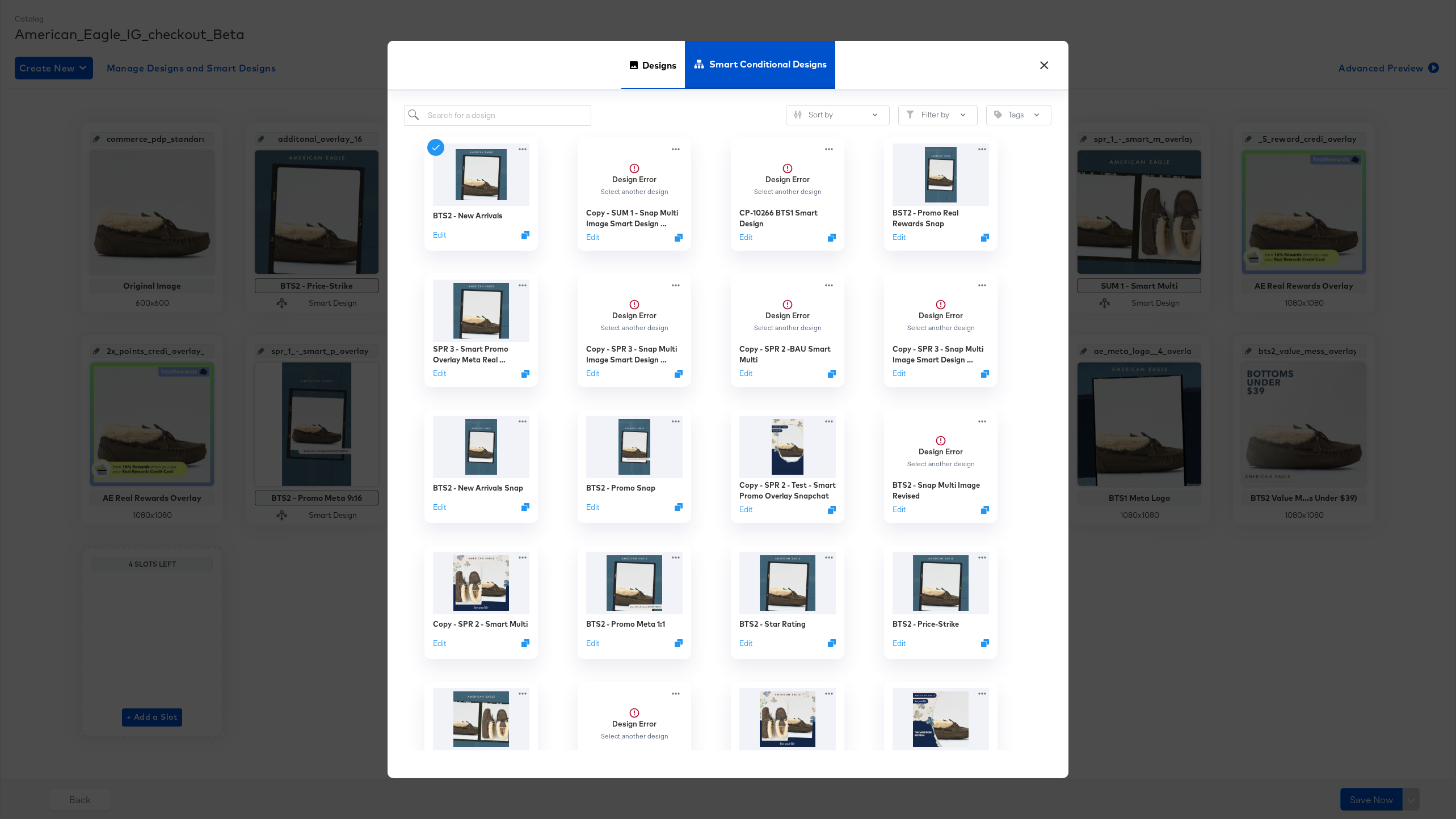
click at [652, 71] on span "Designs" at bounding box center [659, 65] width 34 height 50
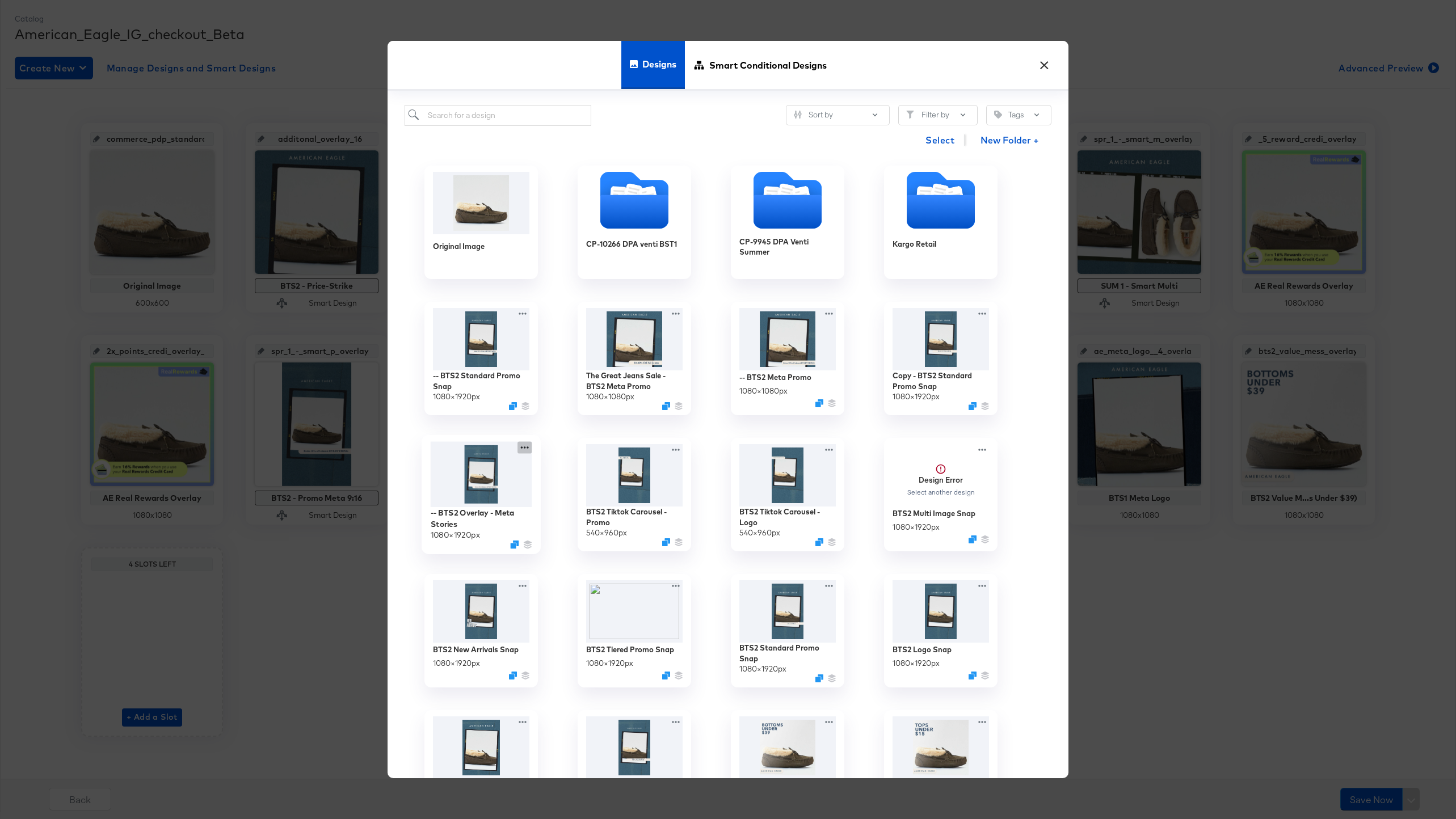
click at [525, 447] on icon at bounding box center [525, 448] width 14 height 12
click at [574, 513] on icon at bounding box center [565, 515] width 26 height 9
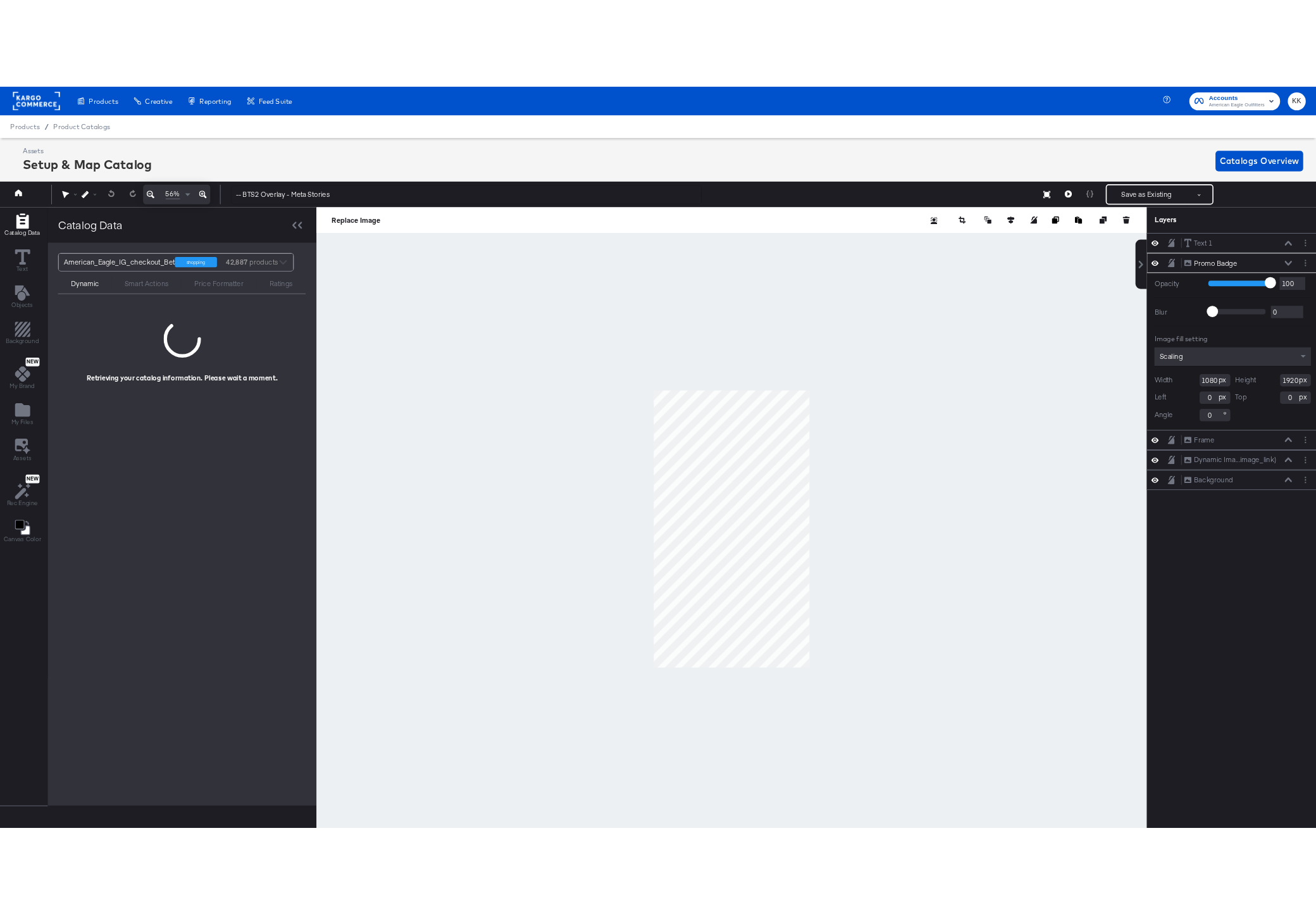
scroll to position [0, 3]
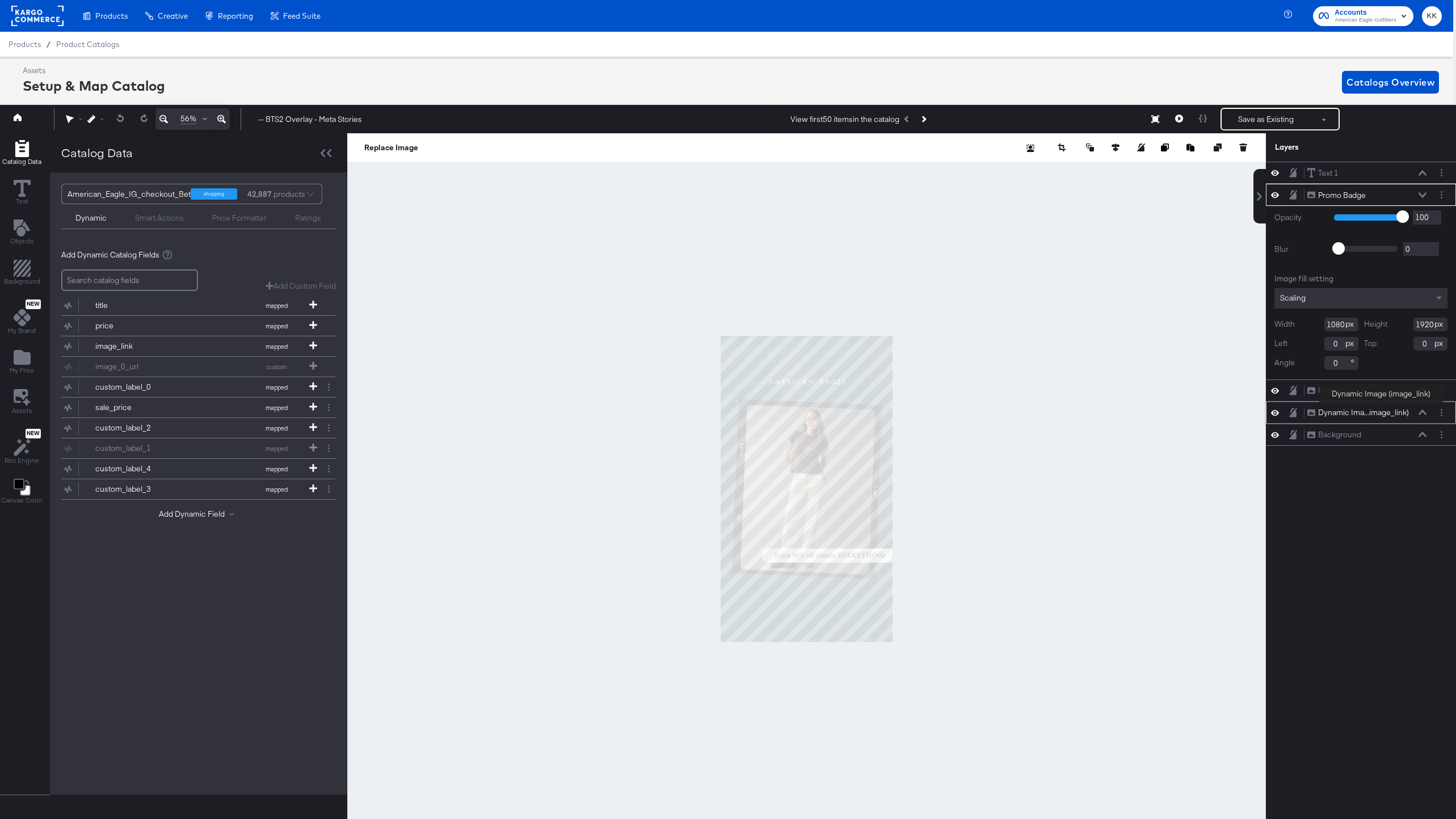
click at [1382, 407] on button "Dynamic Ima...image_link) Dynamic Image (image_link)" at bounding box center [1358, 412] width 103 height 12
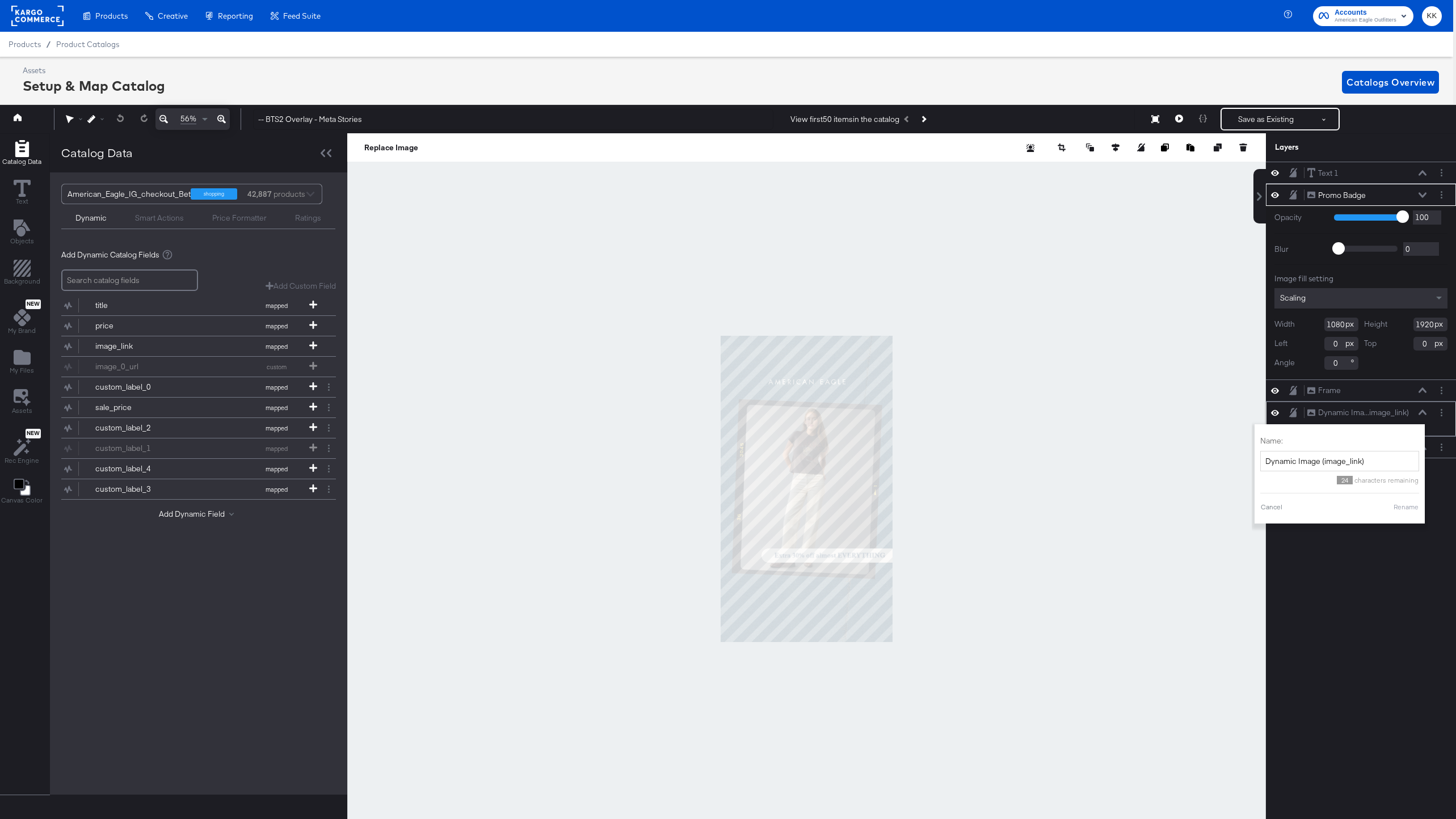
click at [1422, 410] on icon at bounding box center [1422, 412] width 8 height 6
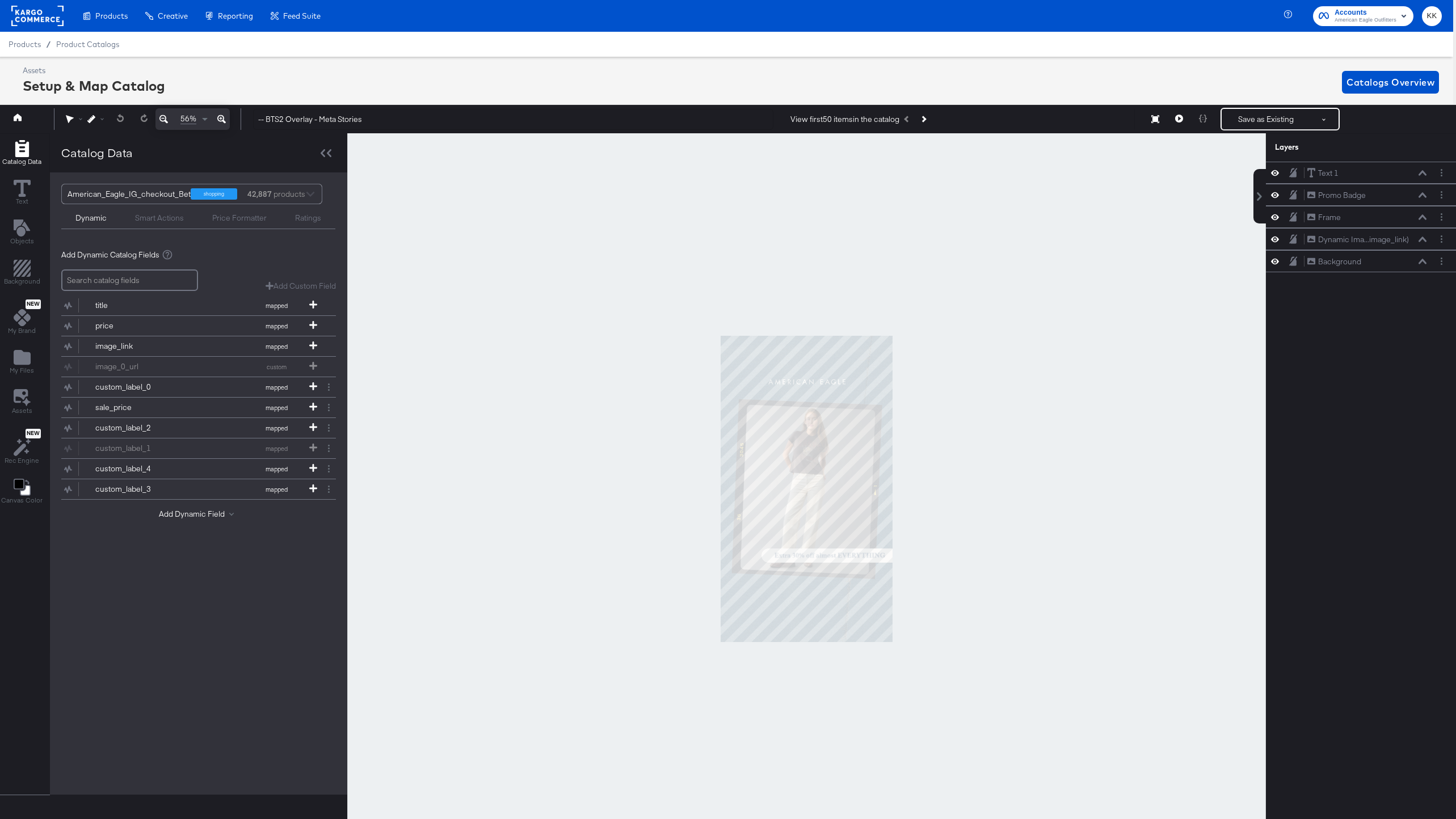
click at [1170, 547] on div at bounding box center [806, 489] width 919 height 712
click at [224, 115] on icon at bounding box center [222, 118] width 8 height 14
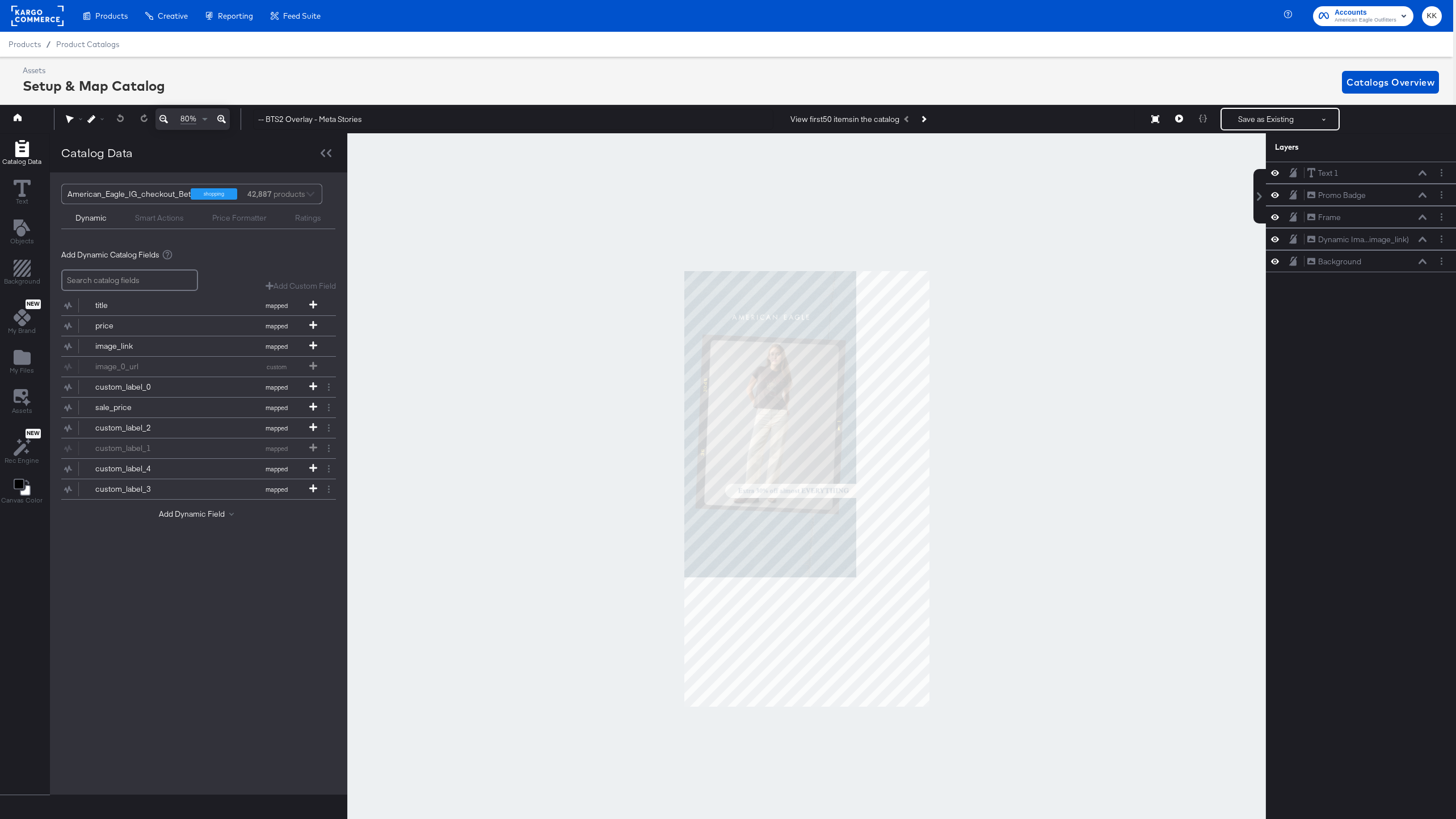
click at [224, 115] on icon at bounding box center [222, 118] width 8 height 14
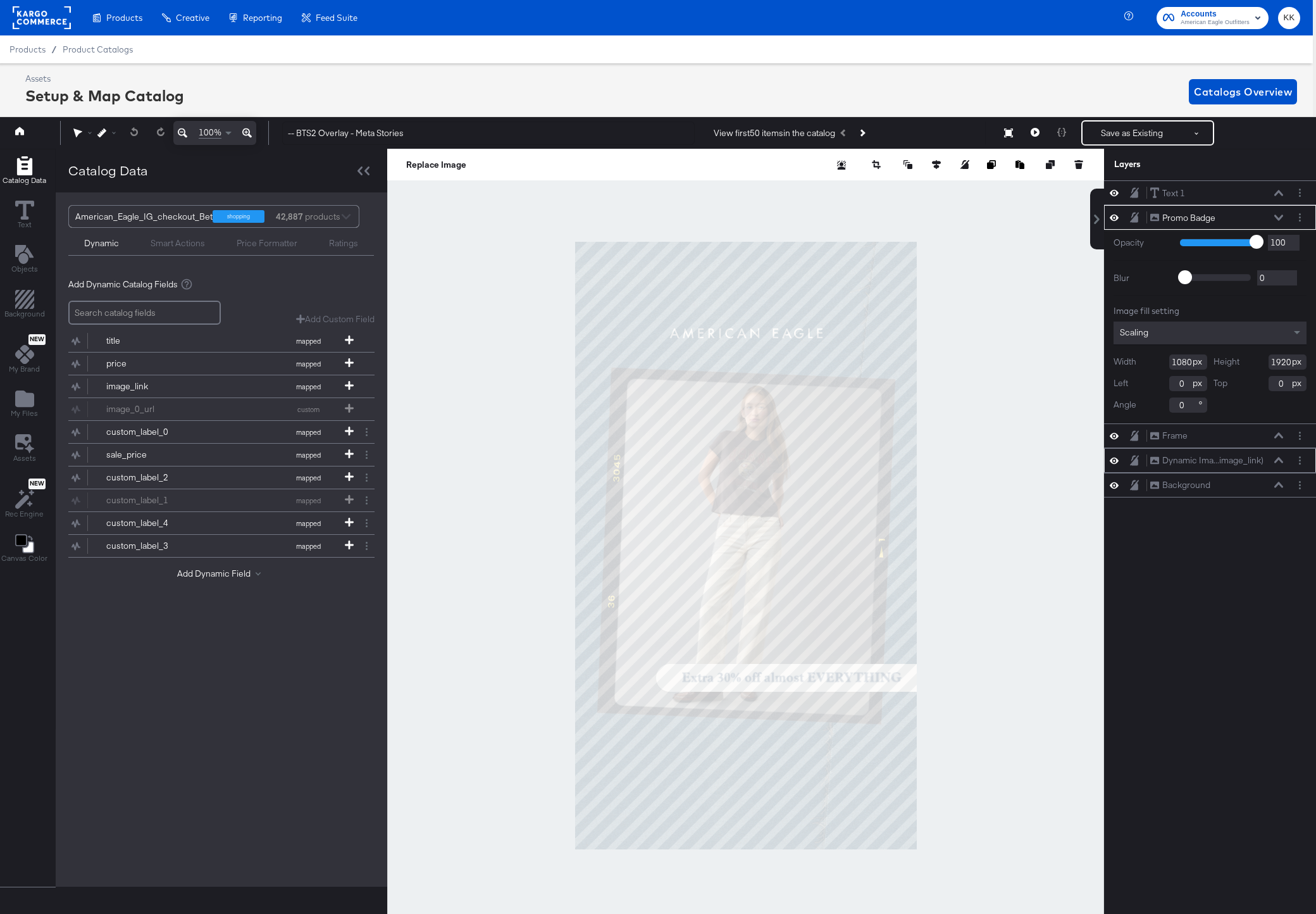
click at [1271, 457] on div "Dynamic Ima...image_link) Dynamic Image (image_link)" at bounding box center [1217, 460] width 134 height 13
click at [1081, 441] on div at bounding box center [745, 546] width 717 height 794
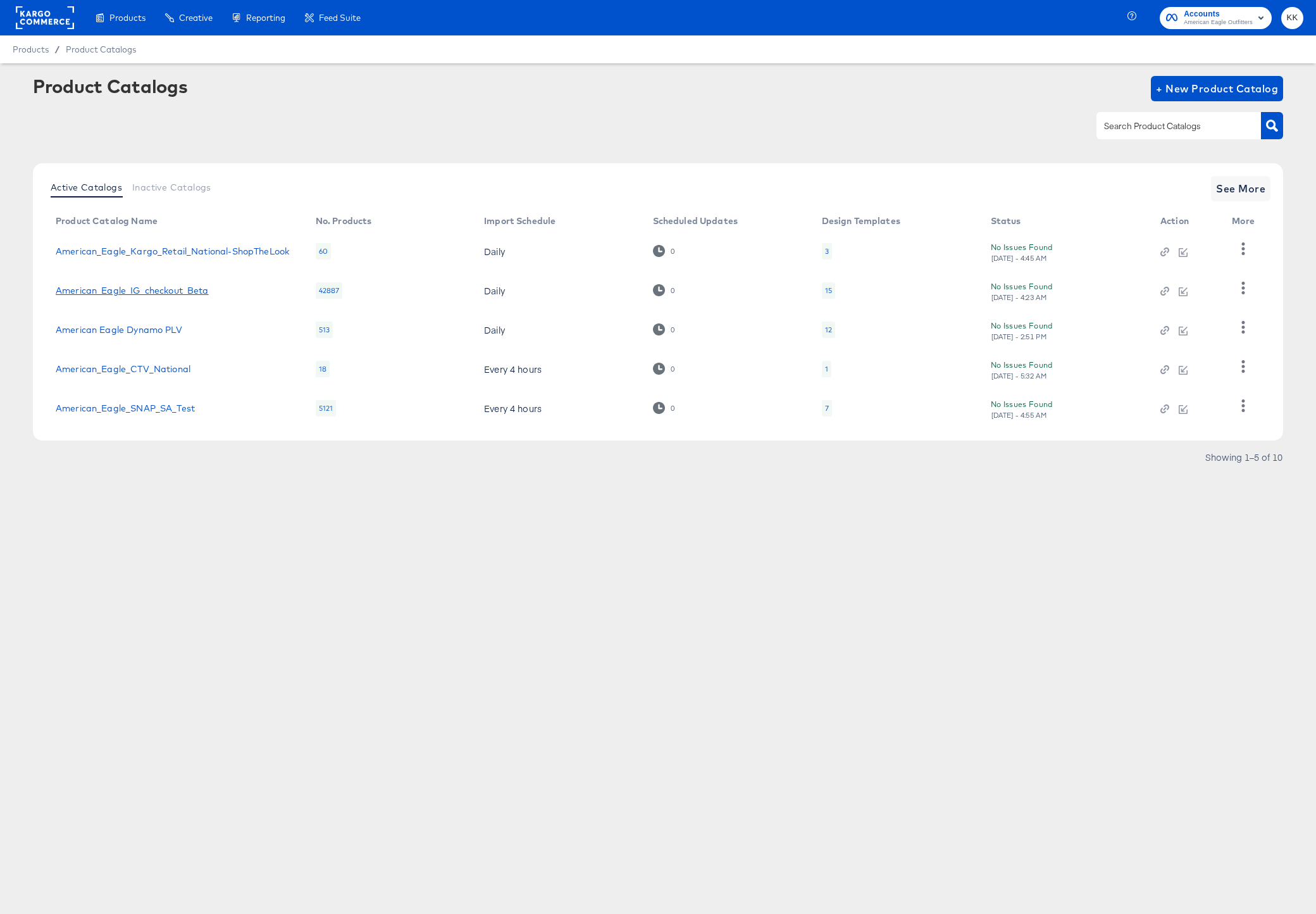
click at [178, 287] on link "American_Eagle_IG_checkout_Beta" at bounding box center [132, 290] width 153 height 10
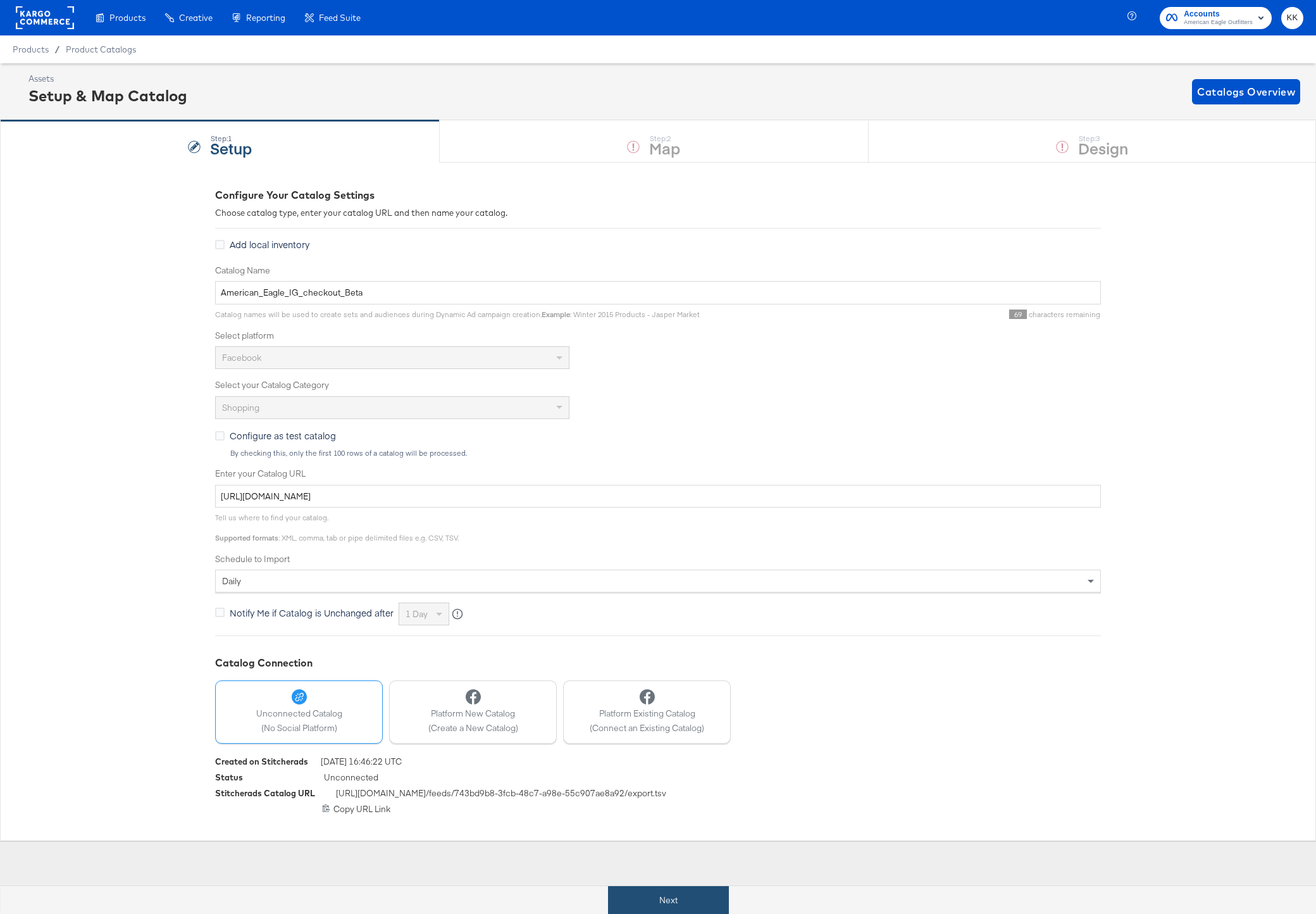
click at [681, 887] on button "Next" at bounding box center [668, 900] width 121 height 28
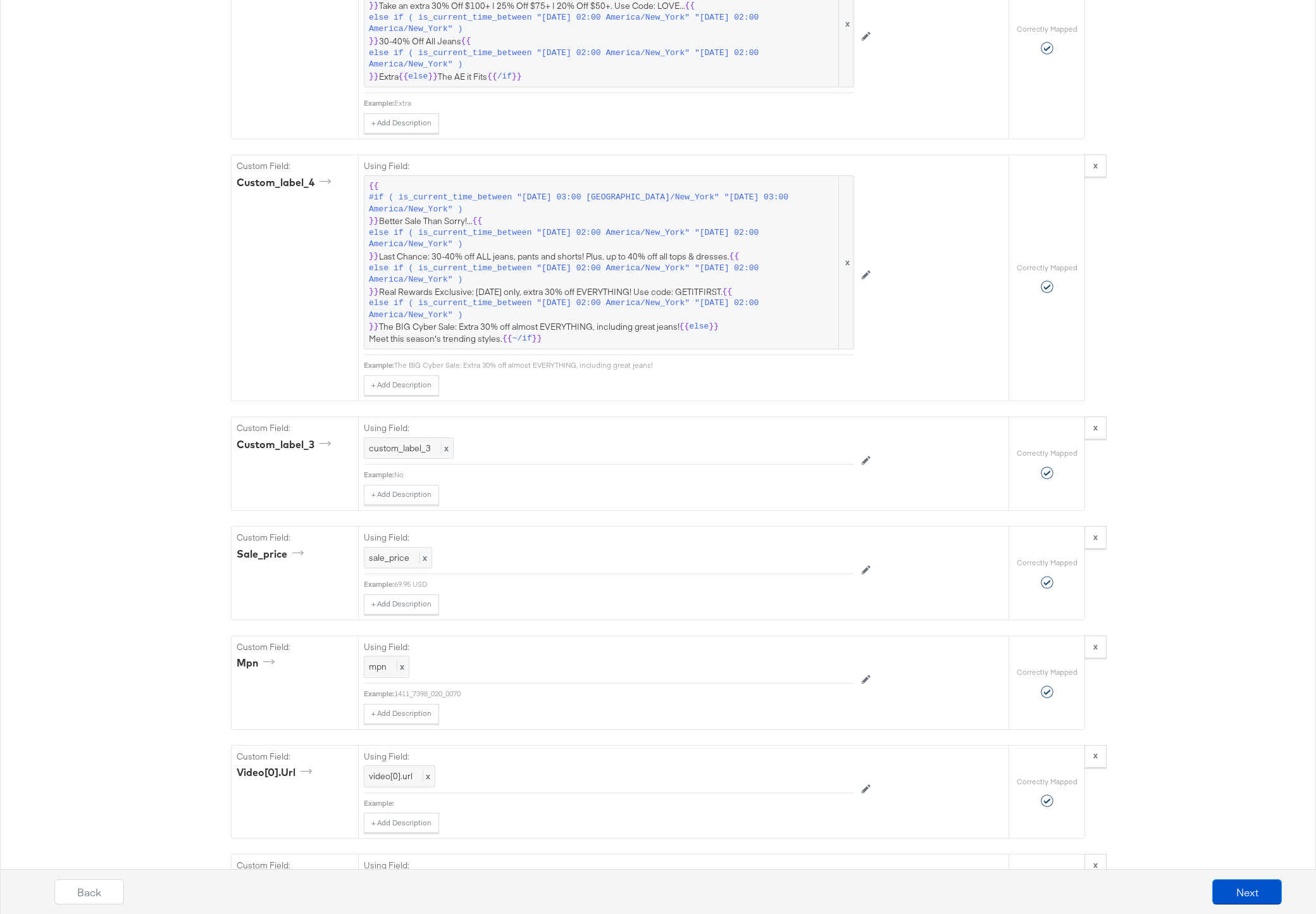
scroll to position [2028, 0]
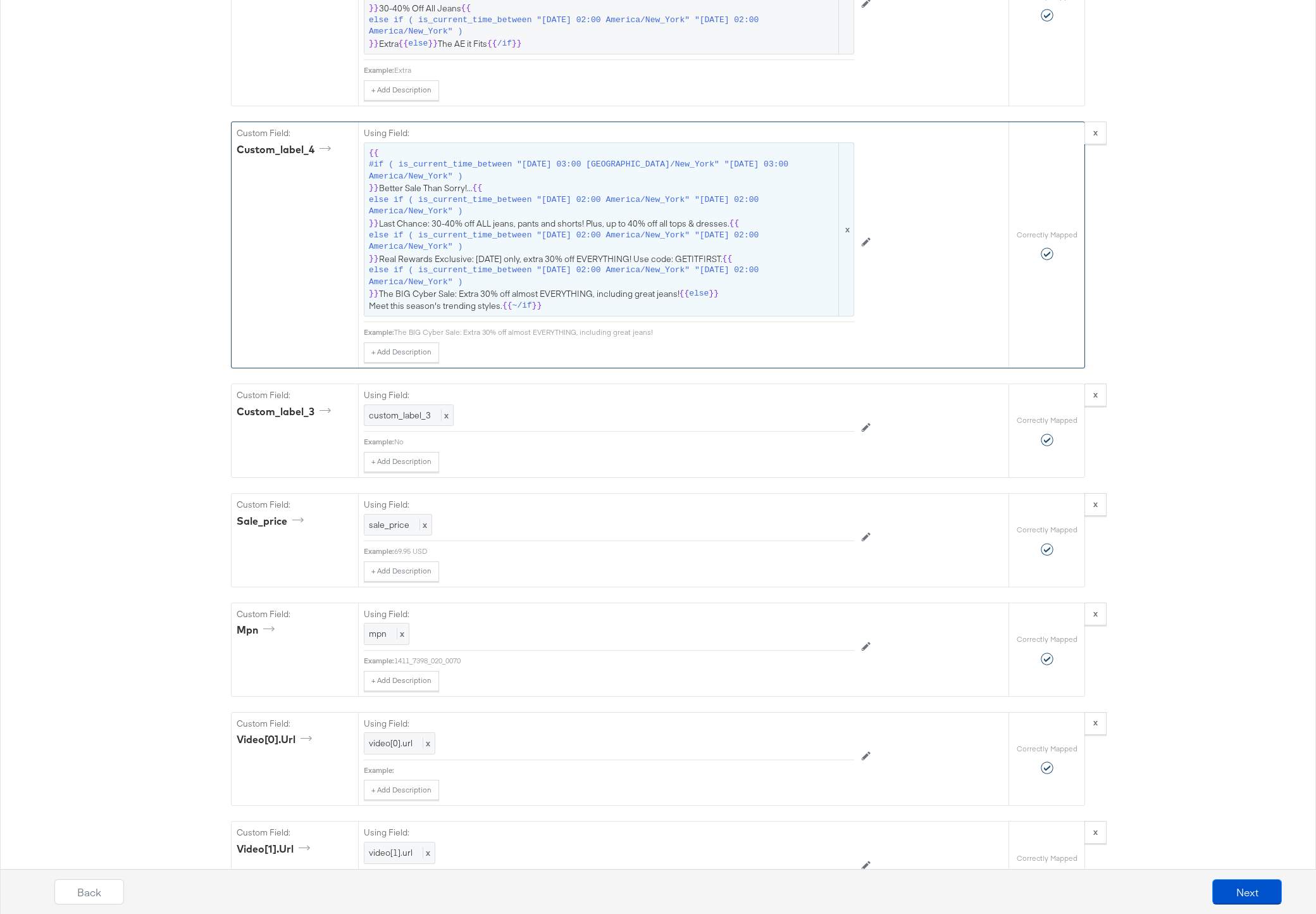
click at [638, 272] on span "else if ( is_current_time_between "2025-08-15 02:00 America/New_York" "2025-08-…" at bounding box center [603, 276] width 468 height 23
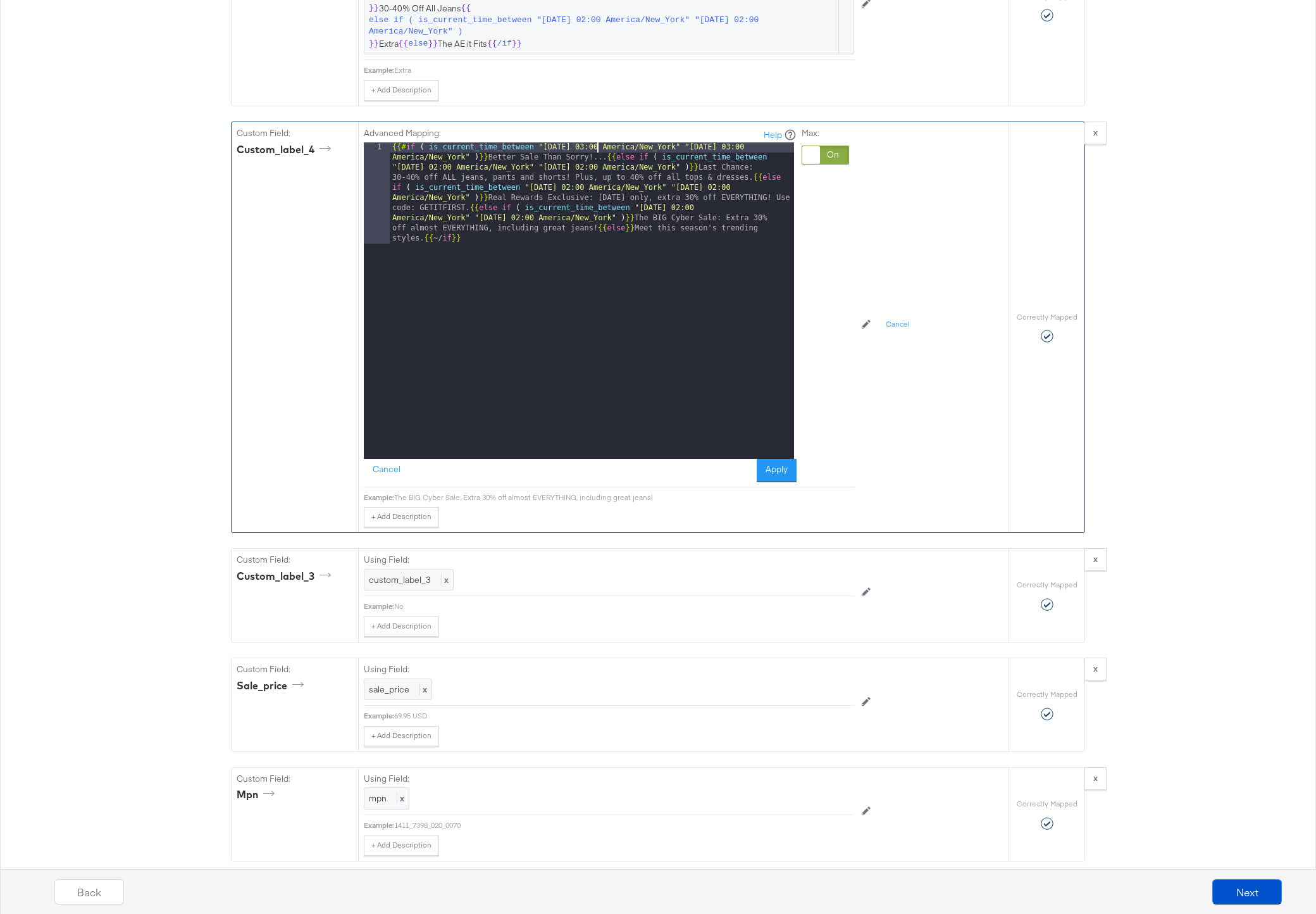
click at [598, 152] on div "{{# if ( is_current_time_between "2024-06-11 03:00 America/New_York" "2024-06-1…" at bounding box center [592, 402] width 404 height 519
click at [774, 466] on button "Apply" at bounding box center [776, 470] width 40 height 23
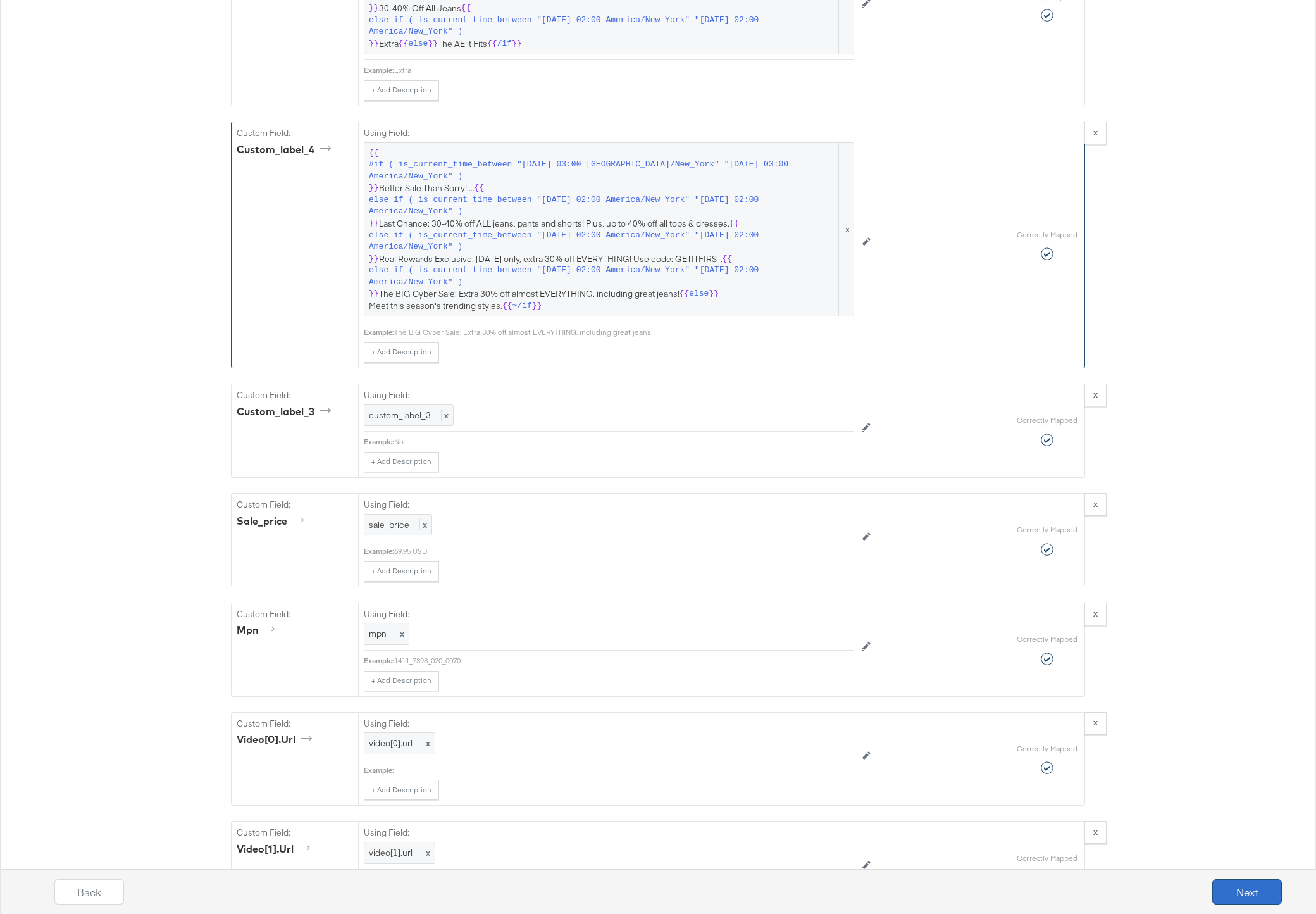
click at [1253, 897] on button "Next" at bounding box center [1247, 892] width 69 height 25
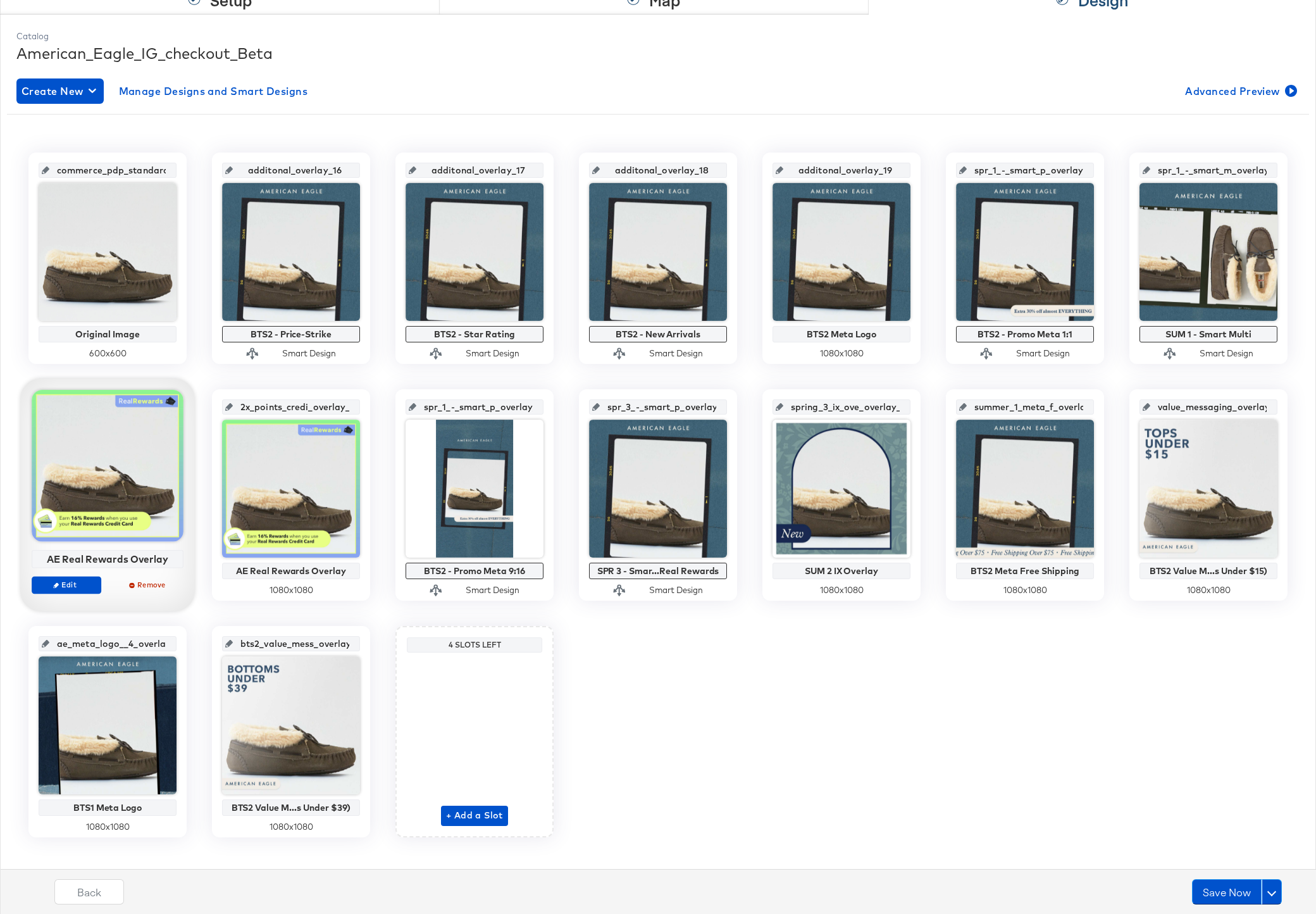
scroll to position [150, 0]
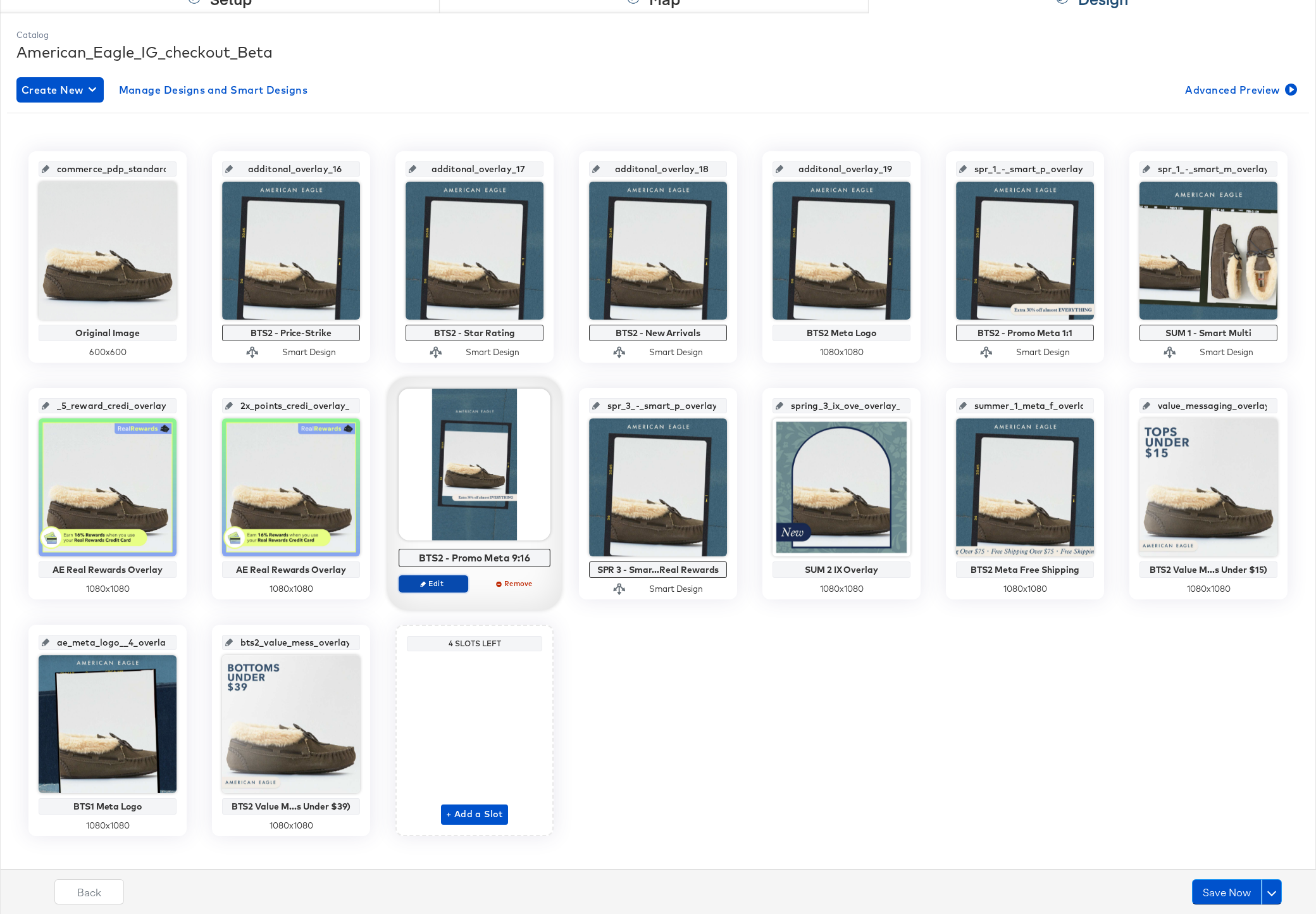
click at [433, 583] on span "Edit" at bounding box center [433, 583] width 59 height 9
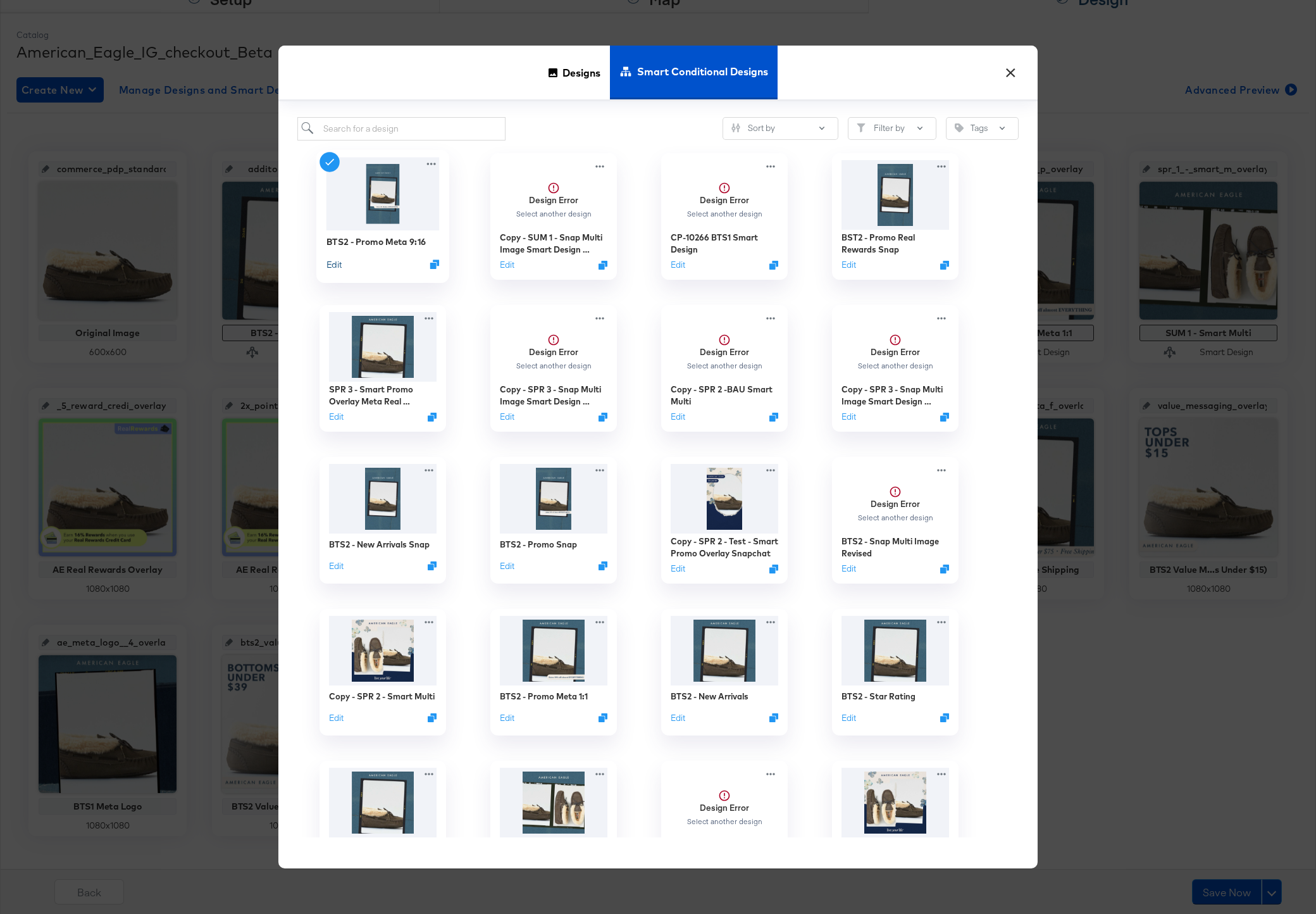
click at [342, 261] on button "Edit" at bounding box center [334, 264] width 15 height 12
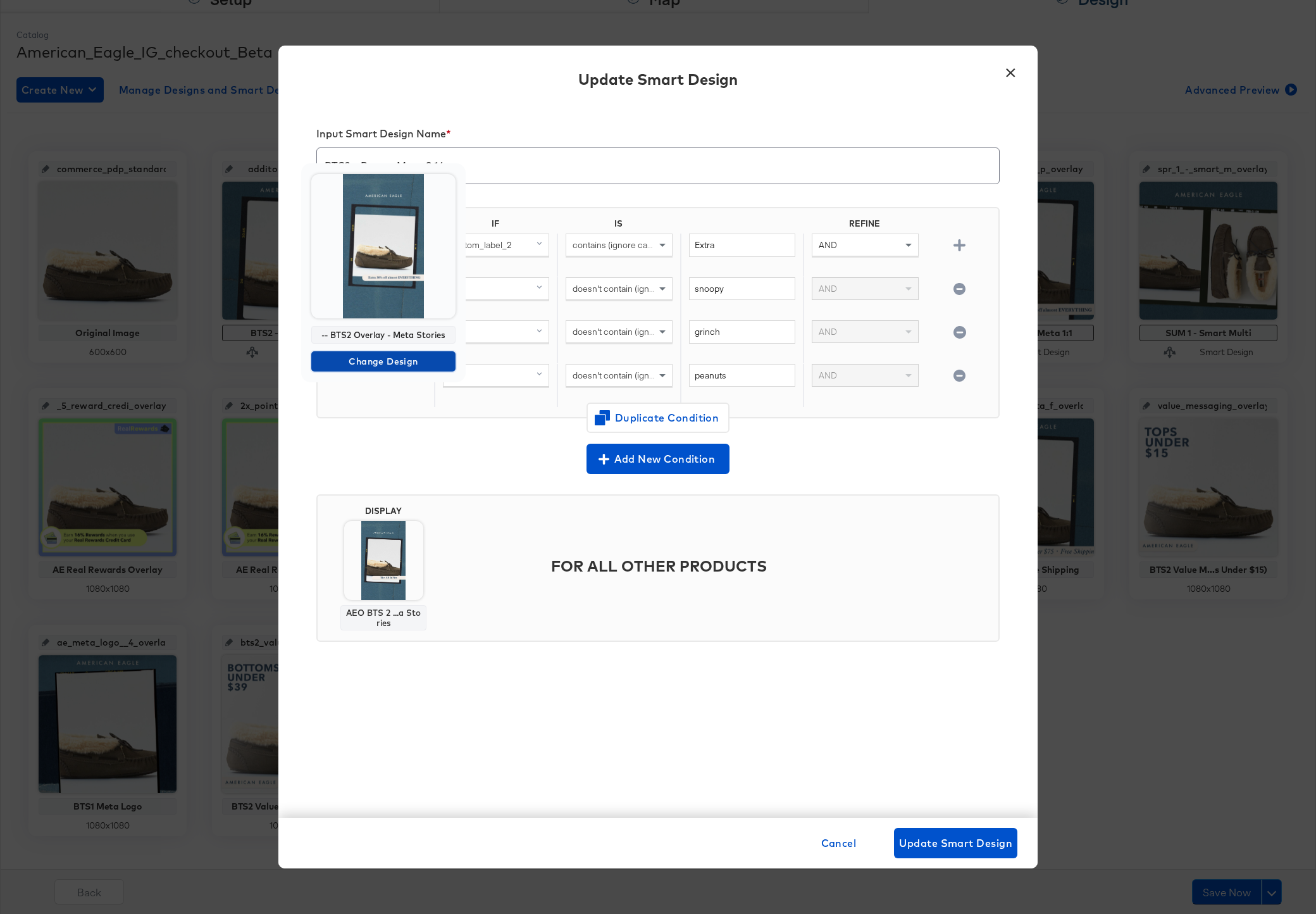
click at [368, 363] on span "Change Design" at bounding box center [384, 362] width 134 height 16
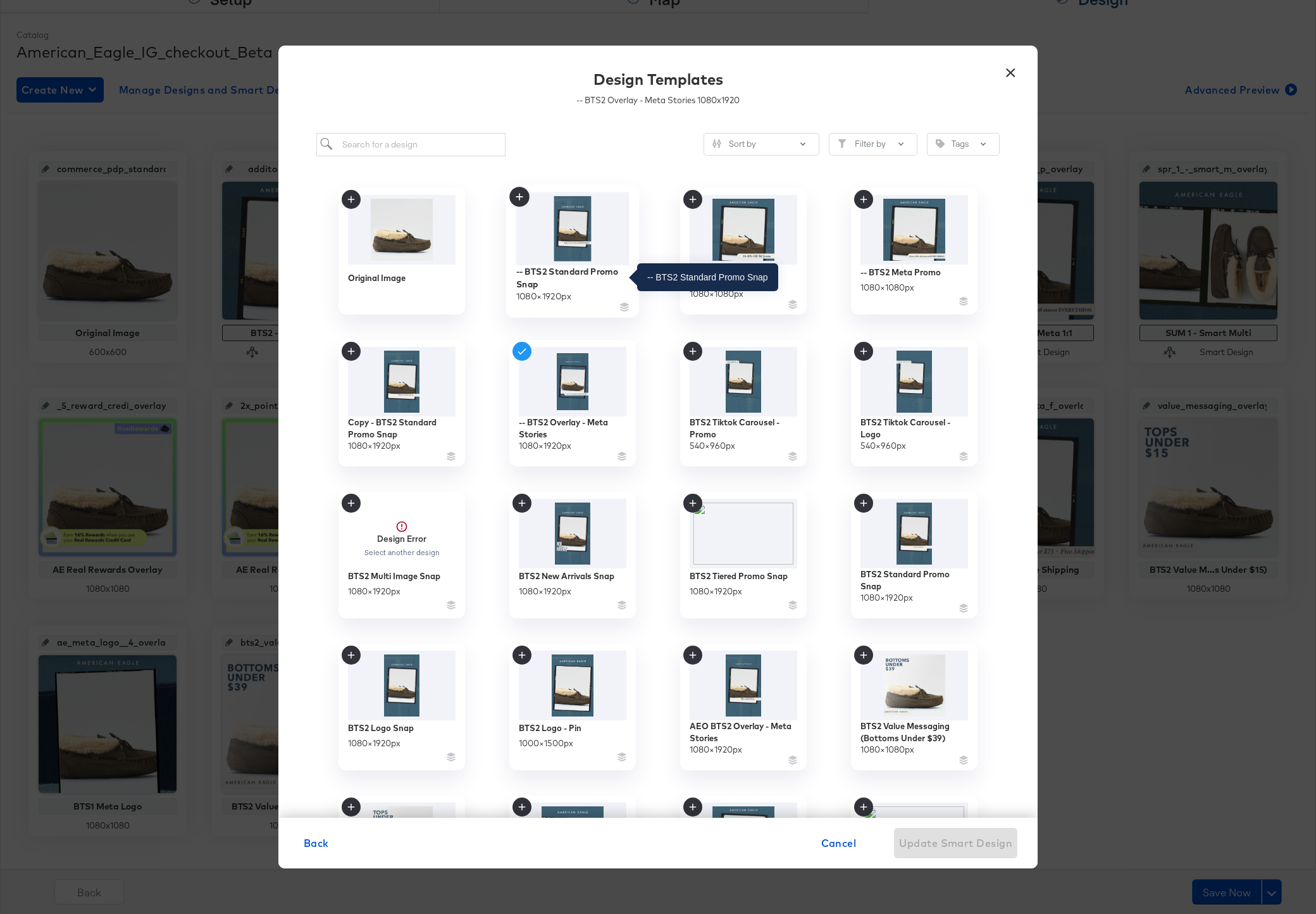
click at [593, 276] on div "-- BTS2 Standard Promo Snap" at bounding box center [573, 277] width 113 height 25
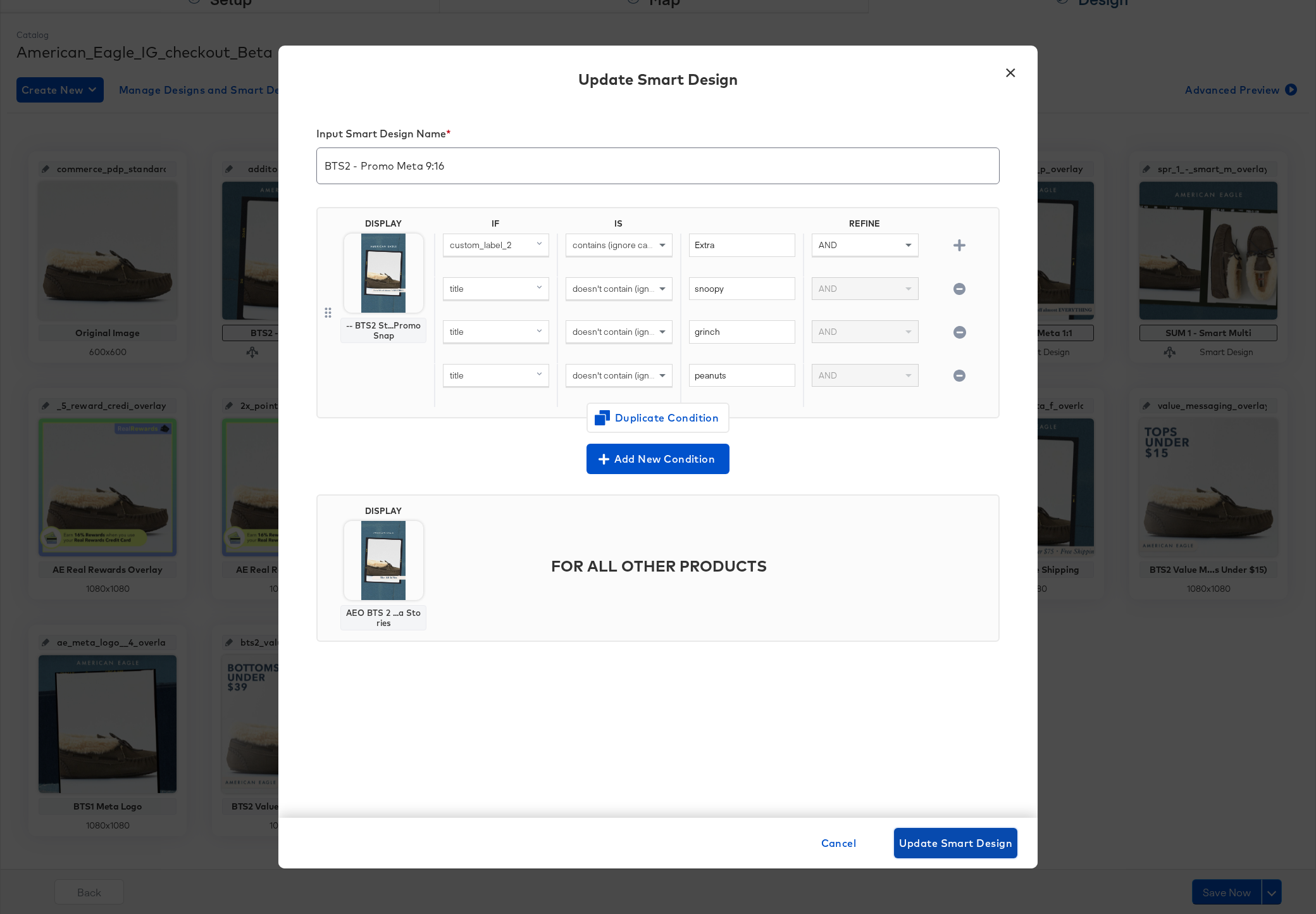
click at [995, 854] on button "Update Smart Design" at bounding box center [956, 843] width 124 height 30
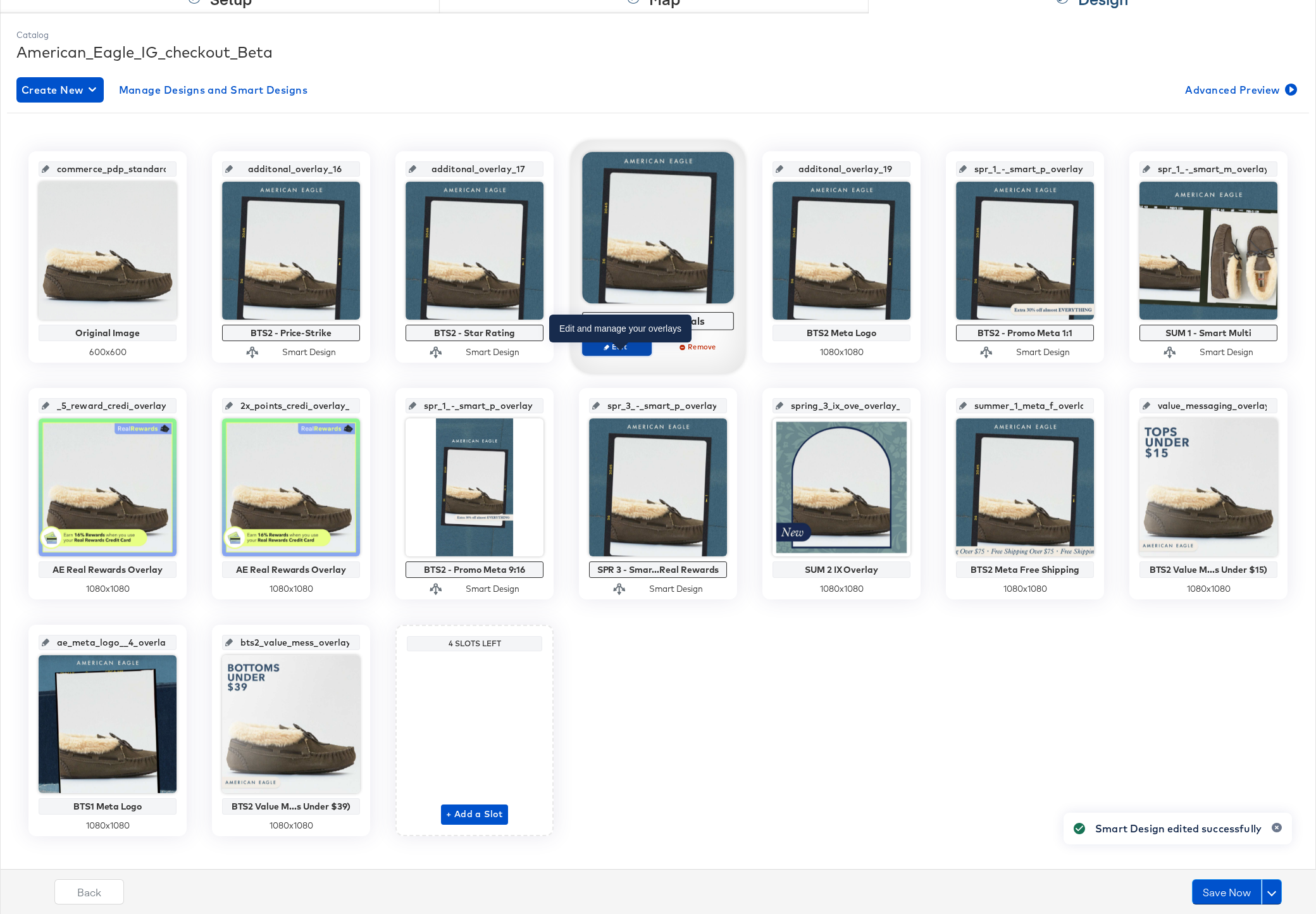
click at [602, 349] on span "Edit" at bounding box center [617, 346] width 59 height 9
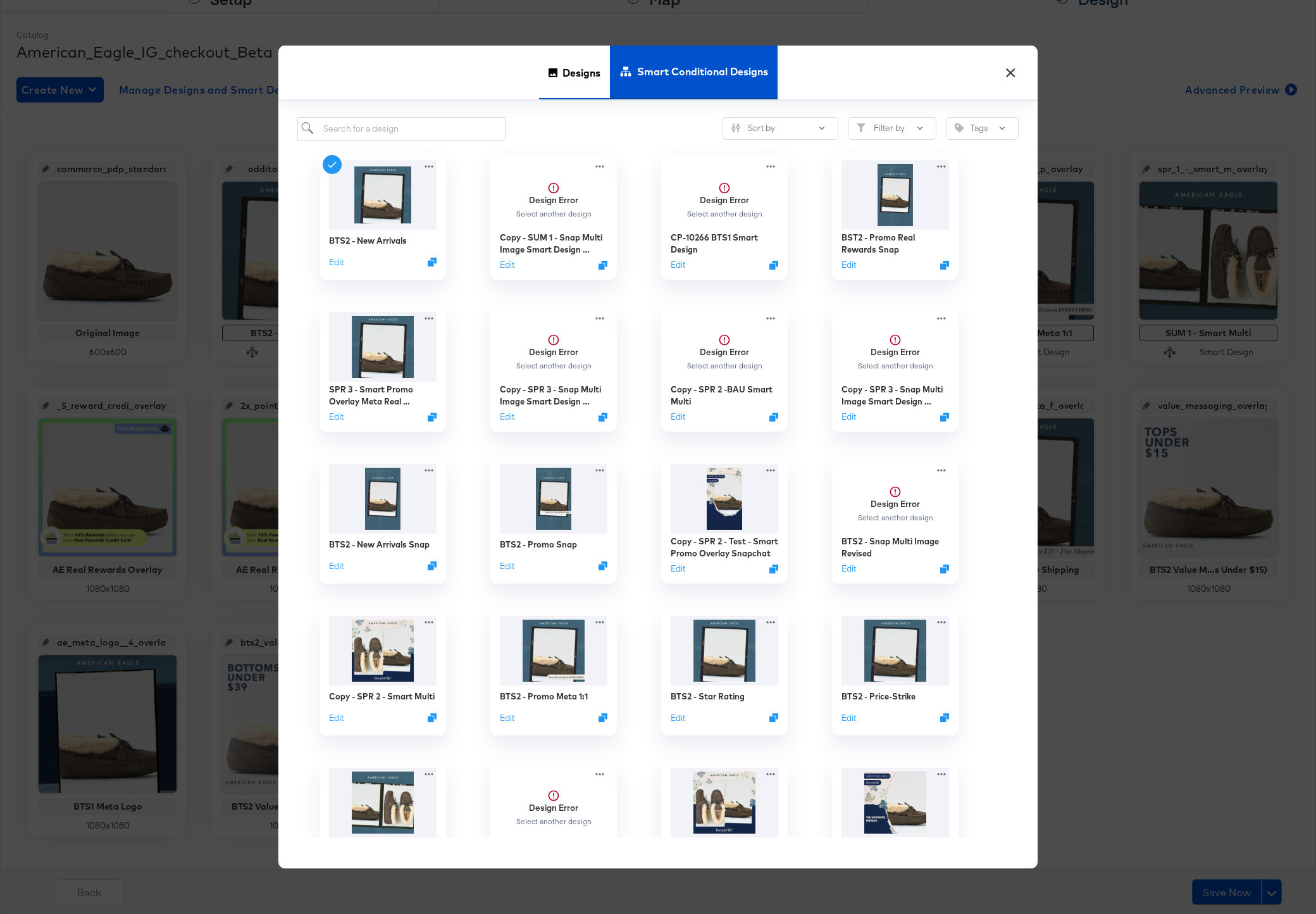
click at [566, 79] on span "Designs" at bounding box center [581, 72] width 38 height 56
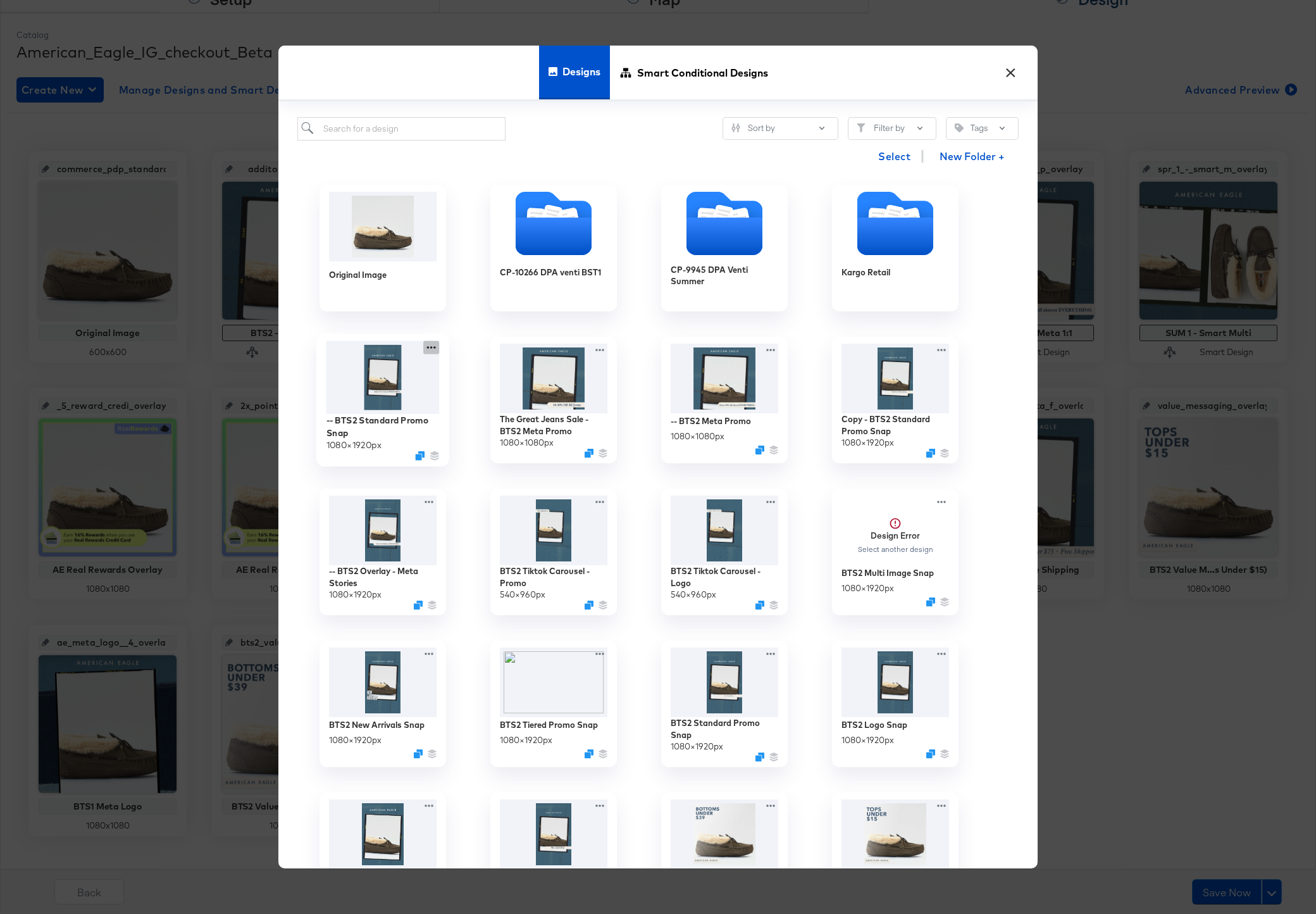
click at [430, 351] on icon at bounding box center [431, 348] width 16 height 13
click at [490, 423] on div "Edit Design Edit Design" at bounding box center [490, 423] width 0 height 0
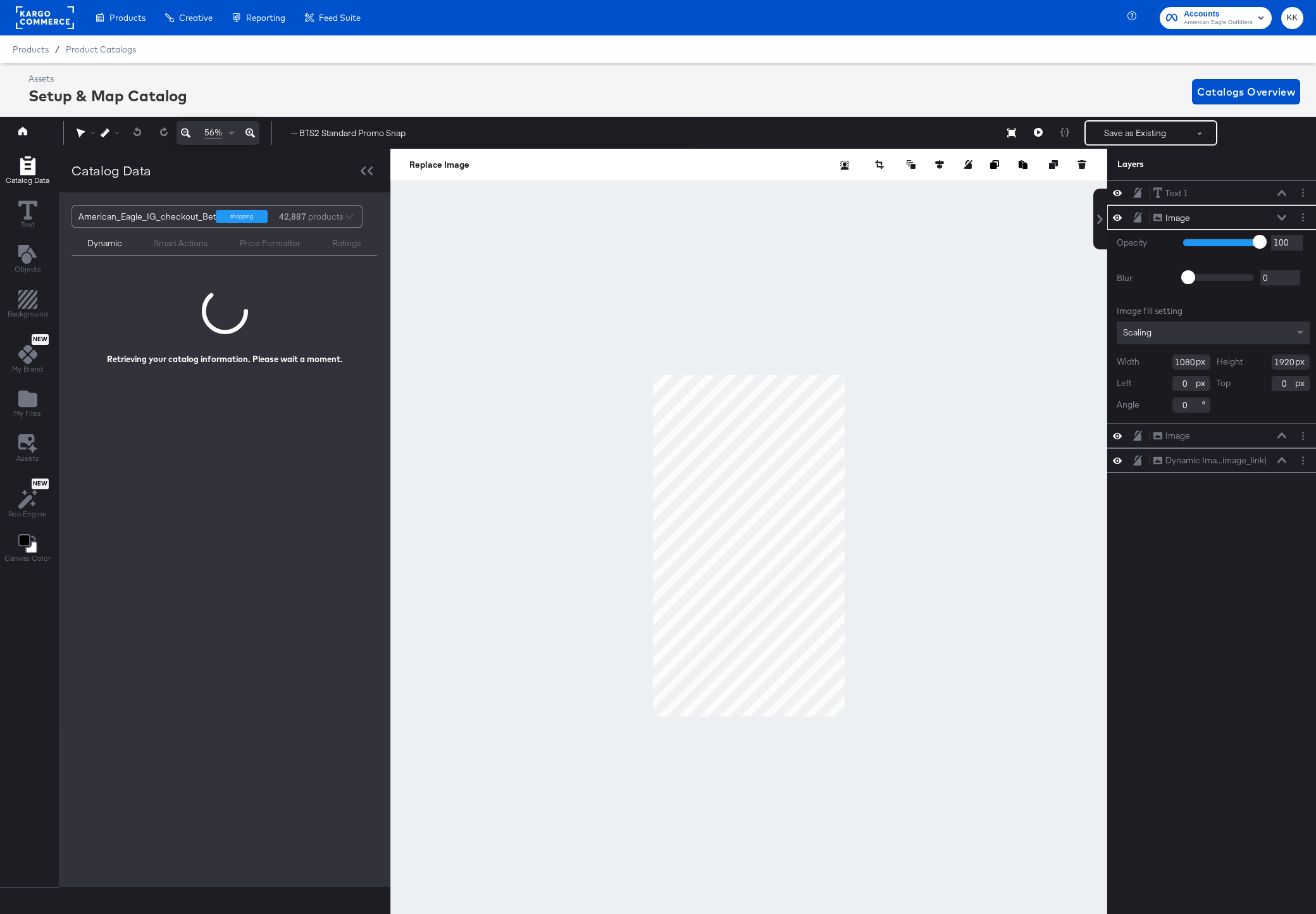
scroll to position [0, 3]
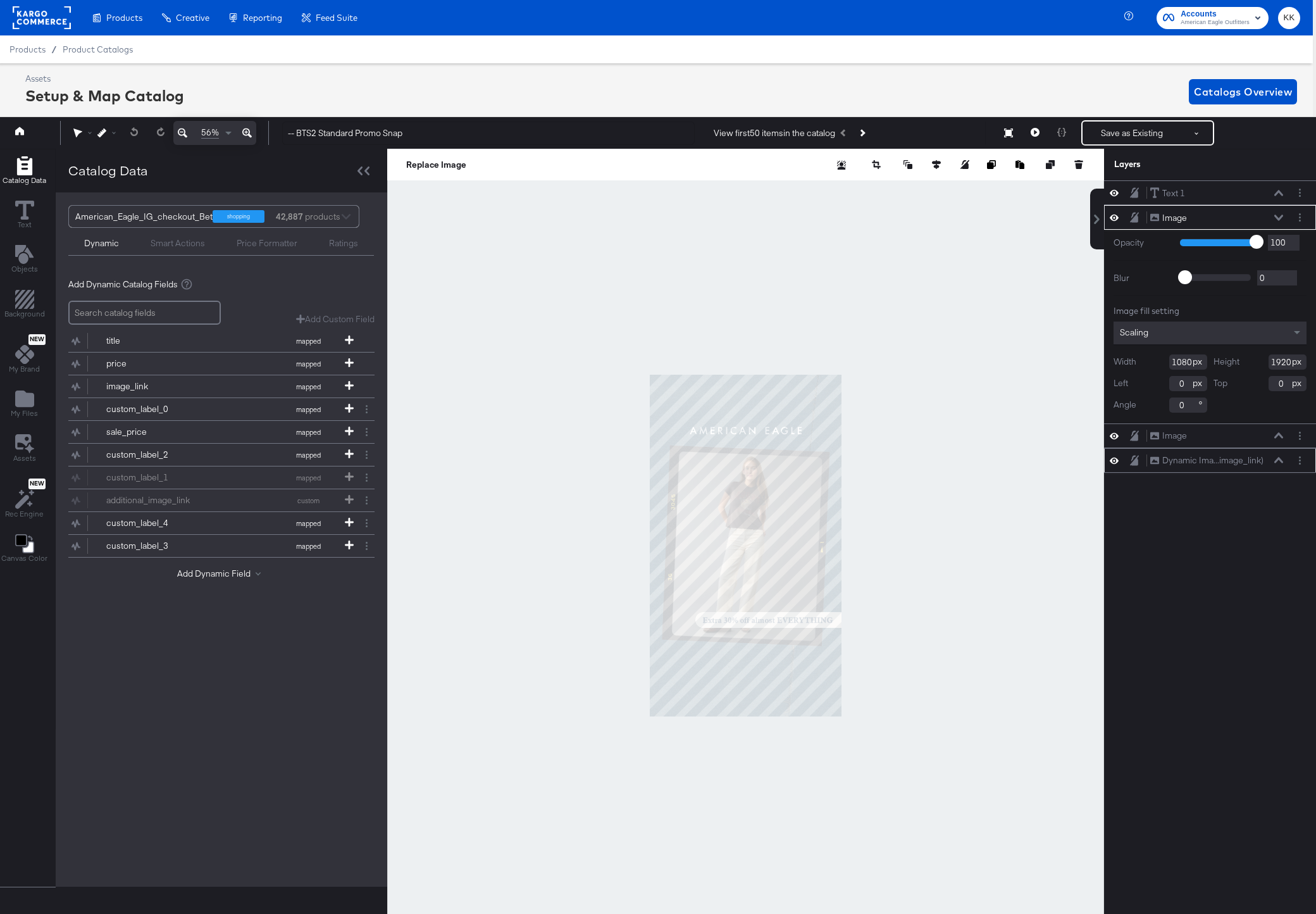
click at [1288, 457] on div "Dynamic Ima...image_link) Dynamic Image (image_link)" at bounding box center [1220, 460] width 141 height 13
click at [1281, 459] on icon at bounding box center [1279, 460] width 9 height 7
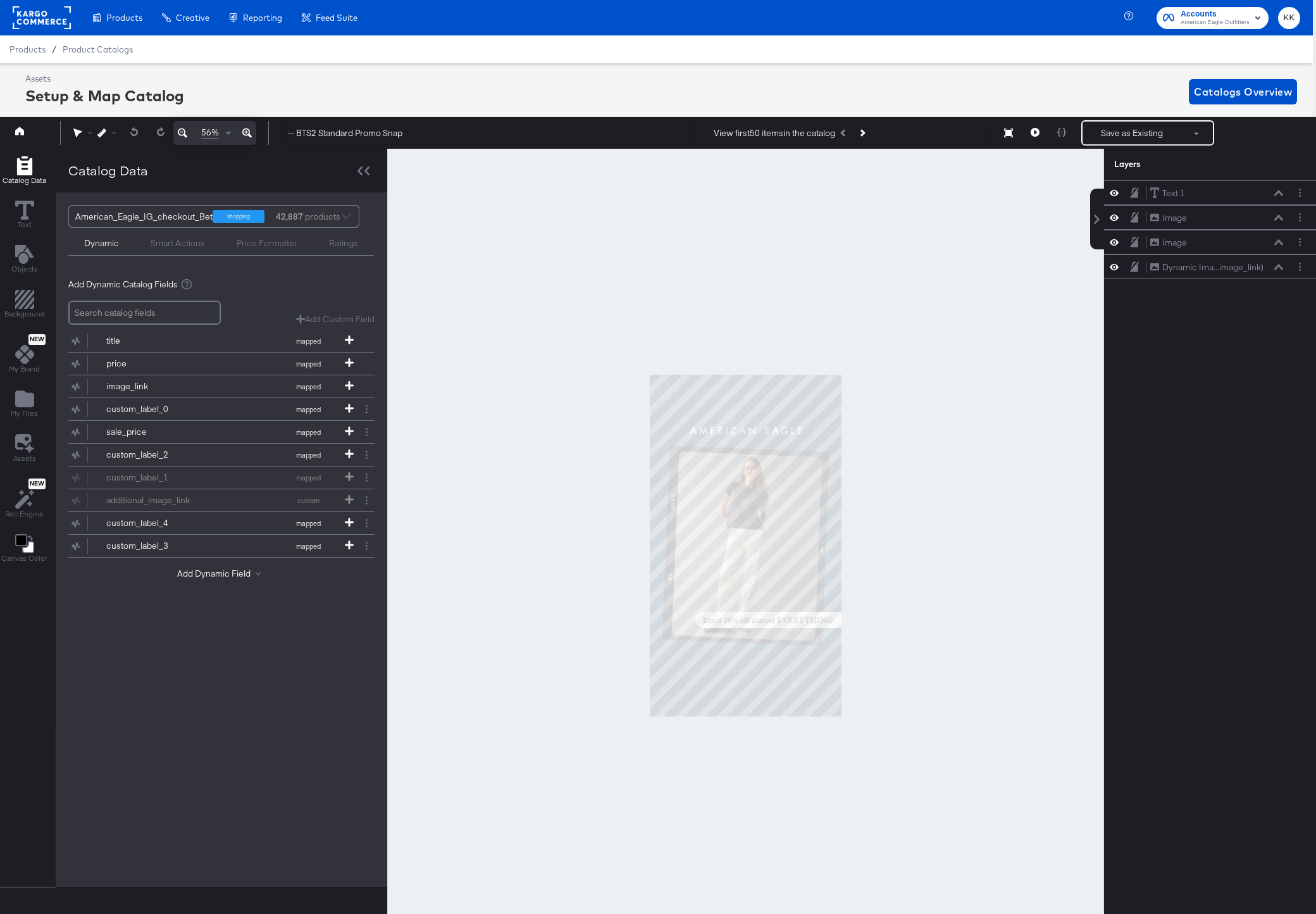
click at [1007, 527] on div at bounding box center [745, 546] width 717 height 794
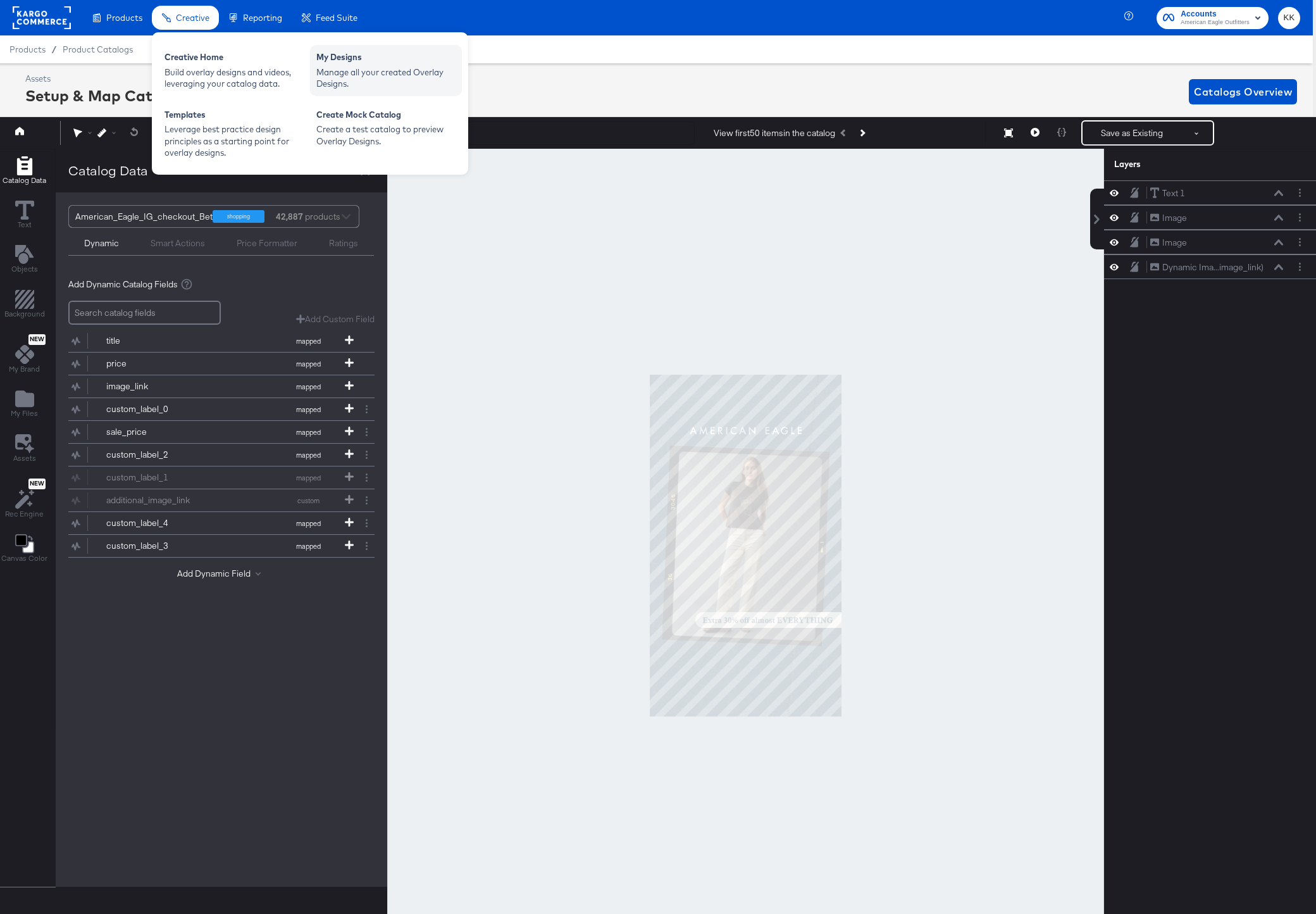
click at [352, 67] on div "Manage all your created Overlay Designs." at bounding box center [386, 78] width 139 height 23
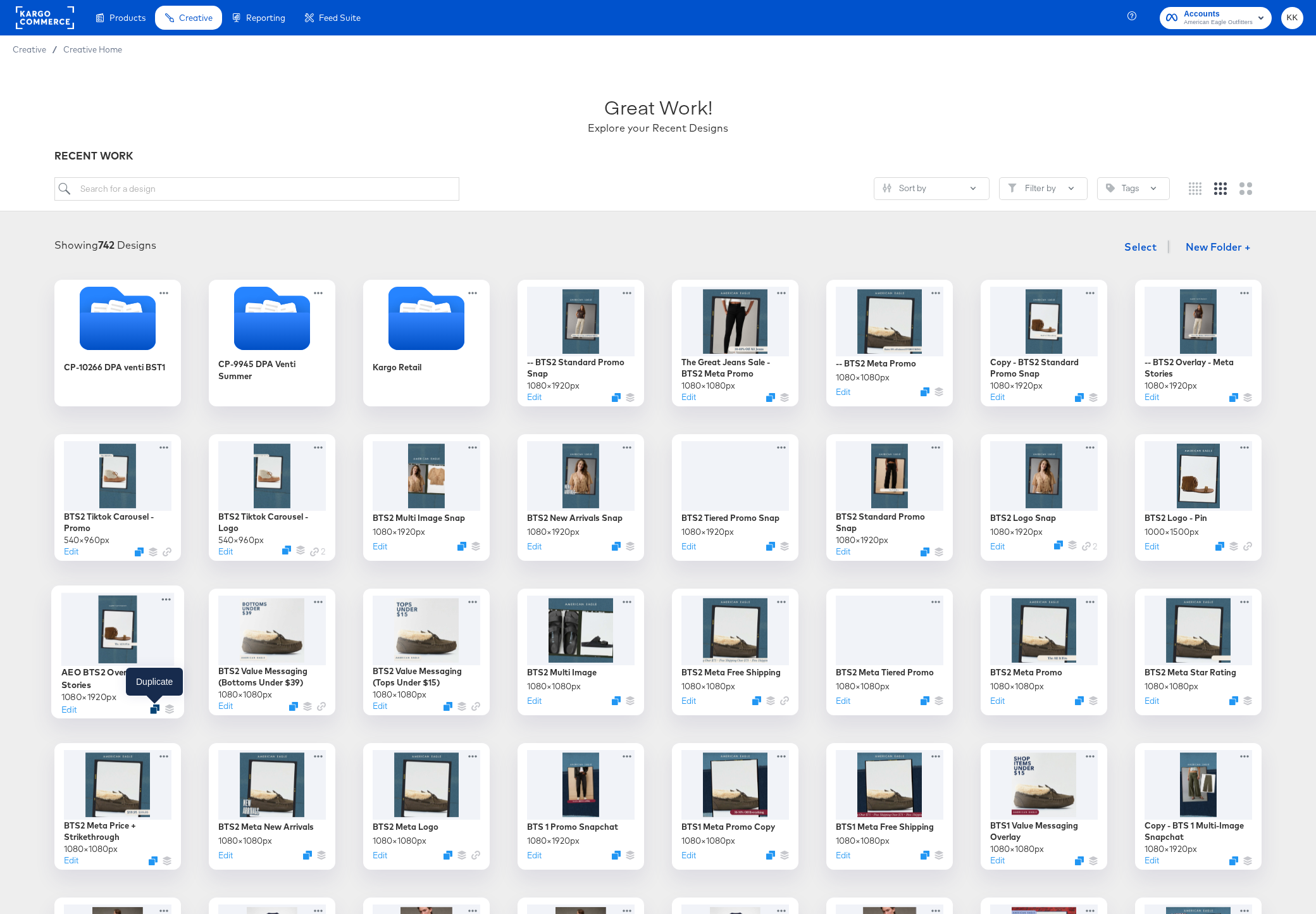
click at [156, 708] on icon "Duplicate" at bounding box center [155, 709] width 9 height 9
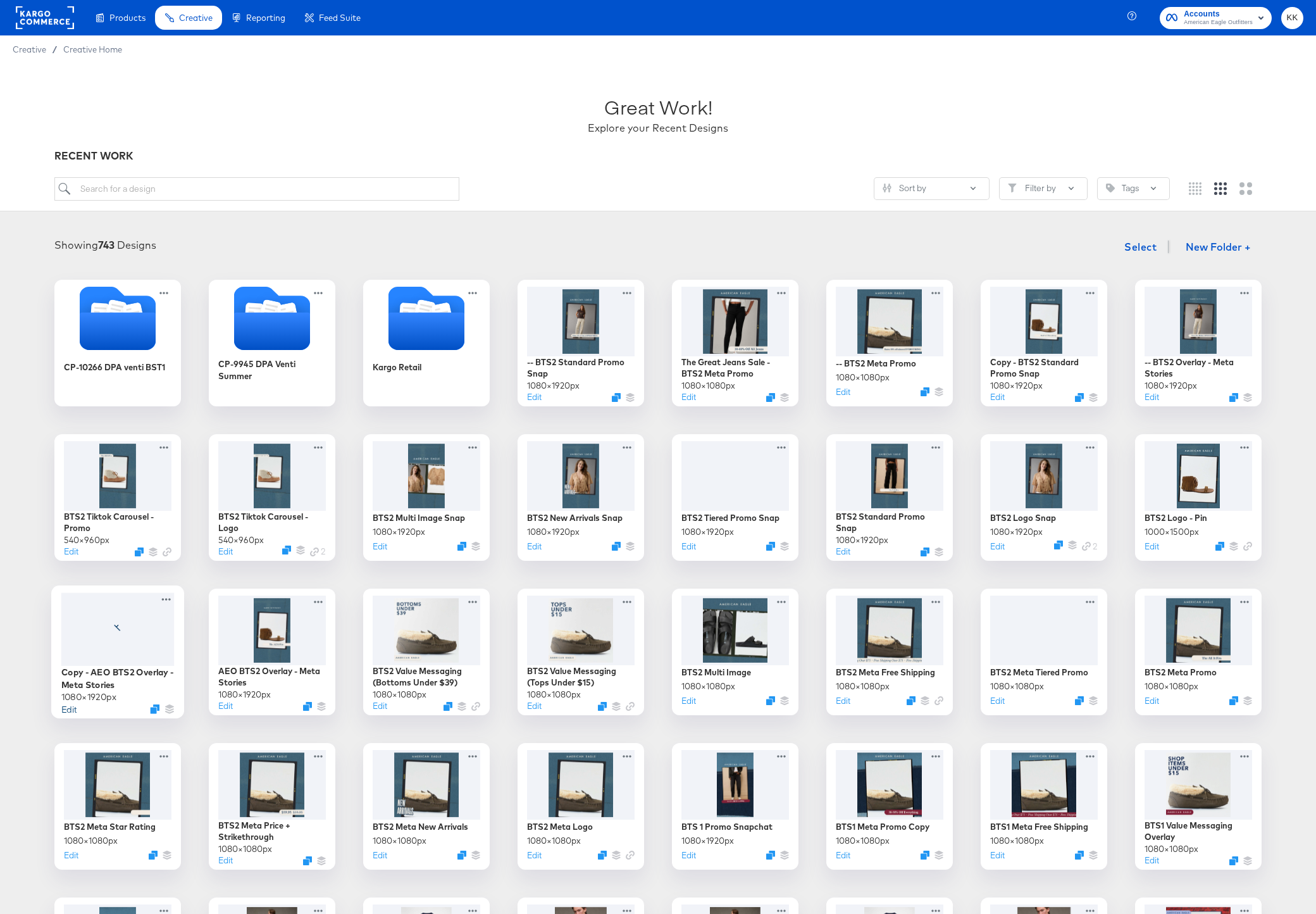
click at [71, 711] on button "Edit" at bounding box center [69, 709] width 15 height 12
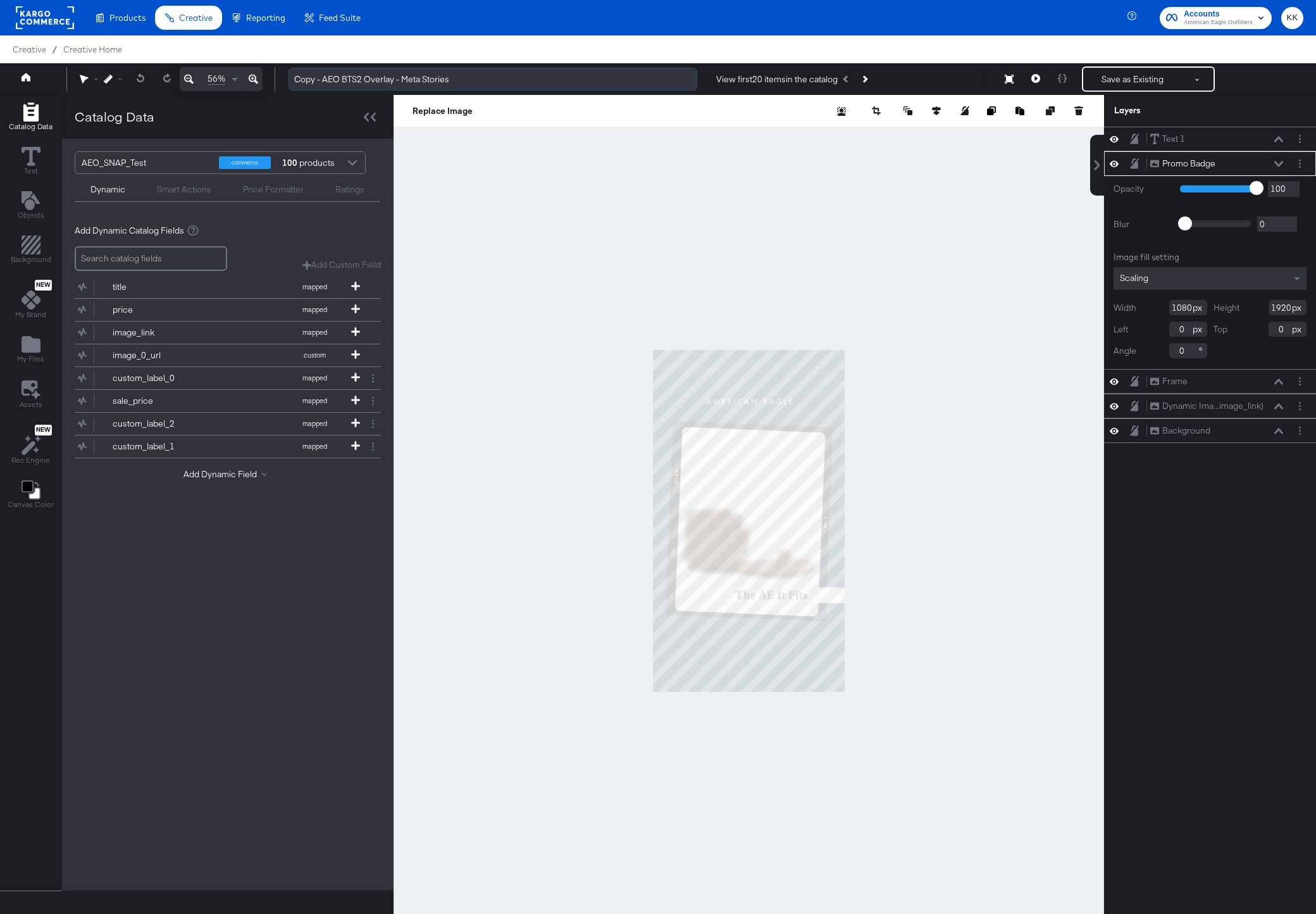
click at [326, 80] on input "Copy - AEO BTS2 Overlay - Meta Stories" at bounding box center [493, 79] width 409 height 23
drag, startPoint x: 341, startPoint y: 81, endPoint x: 258, endPoint y: 81, distance: 83.0
click at [260, 81] on div "56% Copy - AEO BTS2 Overlay - Meta Stories View first 20 items in the catalog S…" at bounding box center [658, 79] width 1316 height 32
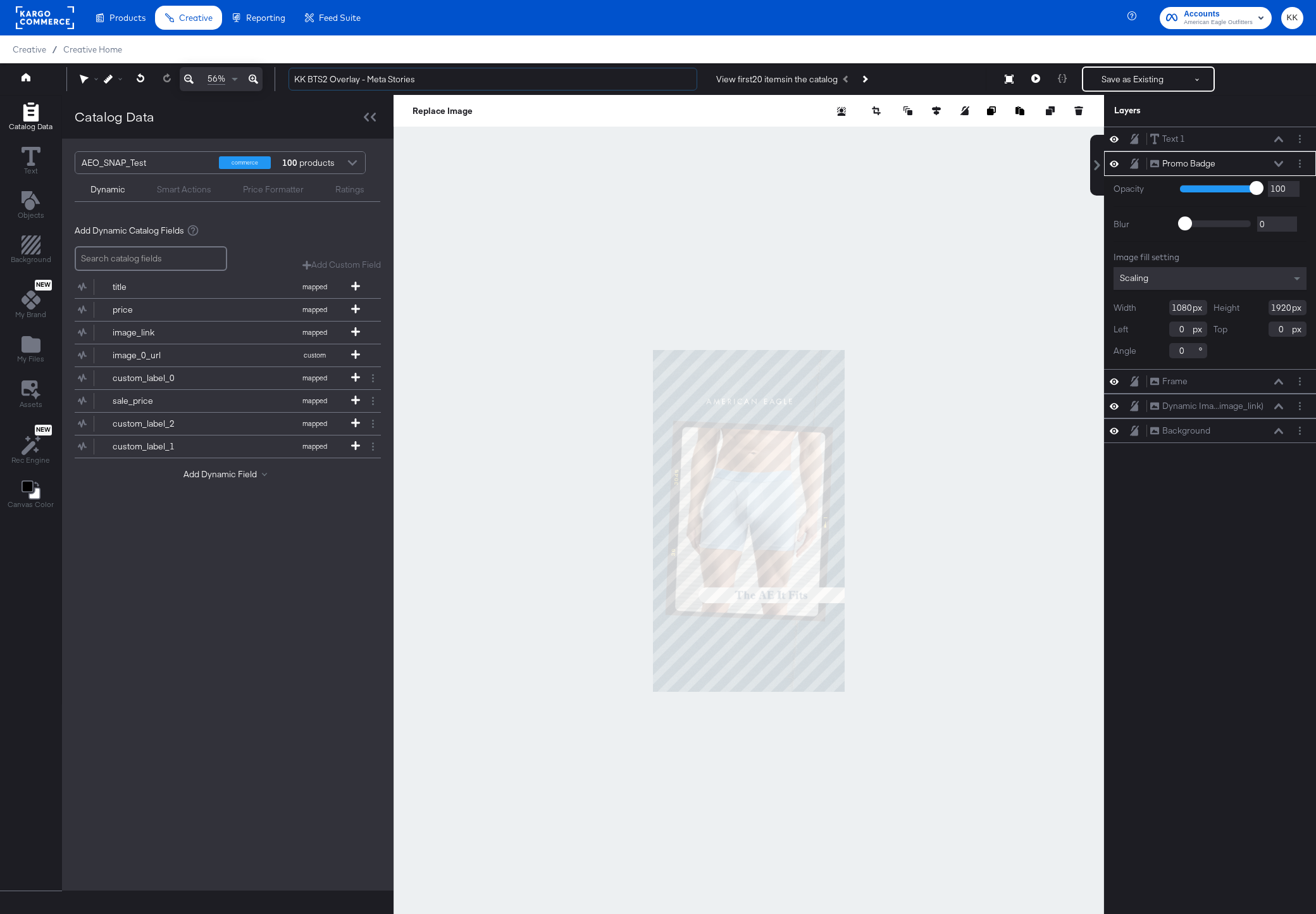
type input "KK BTS2 Overlay - Meta Stories"
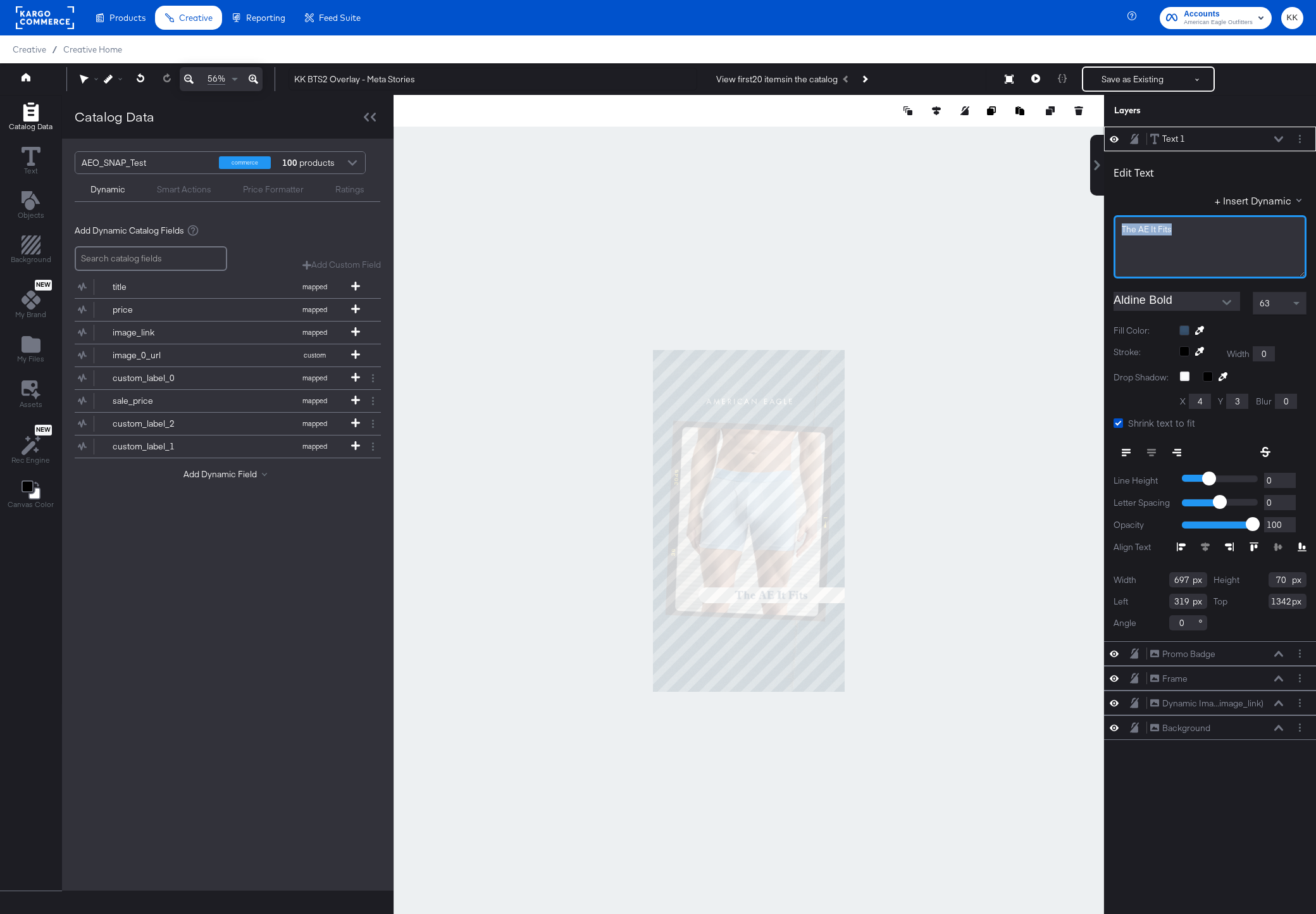
drag, startPoint x: 1178, startPoint y: 227, endPoint x: 1107, endPoint y: 228, distance: 71.0
click at [1107, 228] on div "Edit Text + Insert Dynamic The AE It Fits Aldine Bold 63 Fill Color: Stroke: Wi…" at bounding box center [1211, 396] width 212 height 490
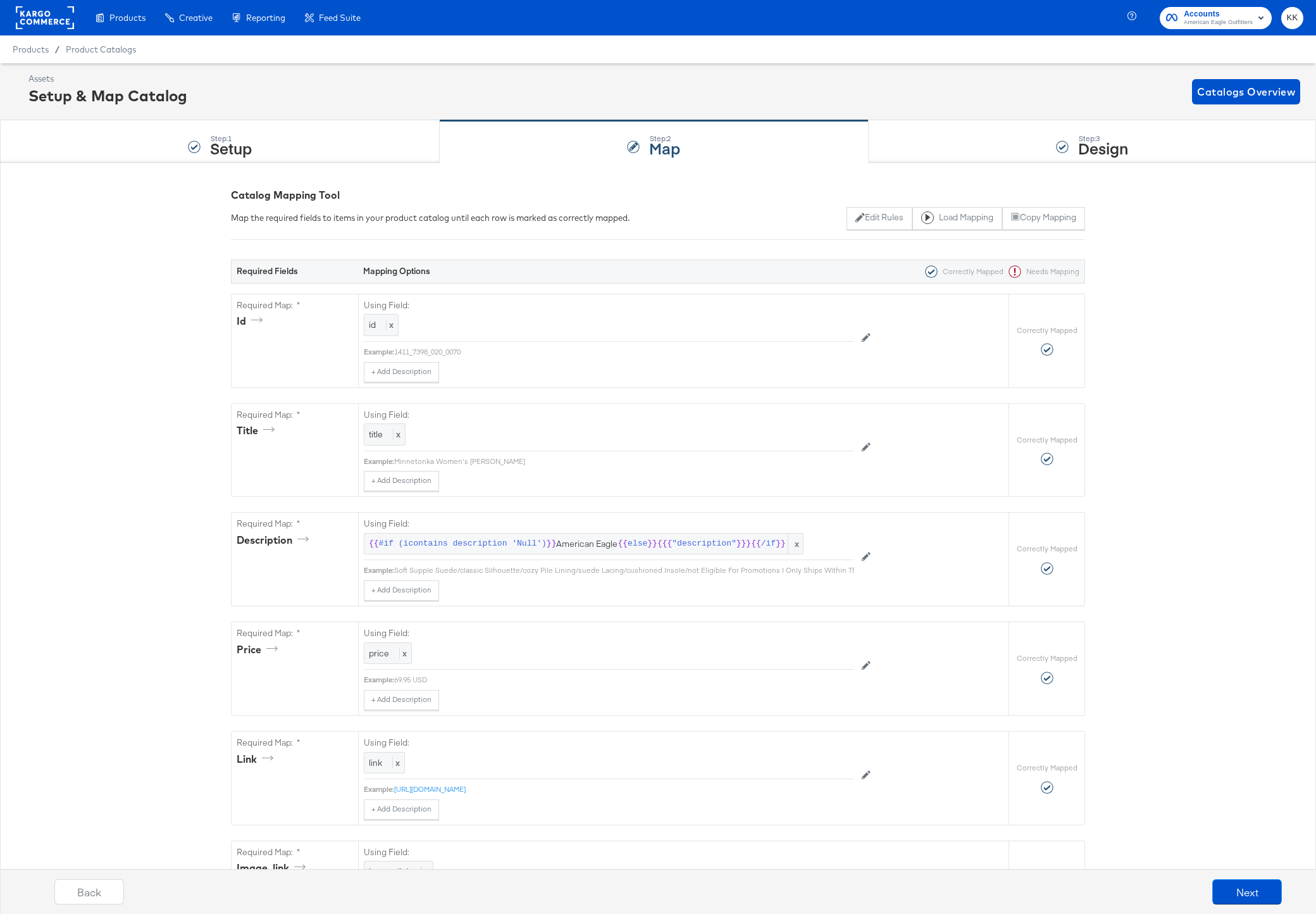
scroll to position [1755, 0]
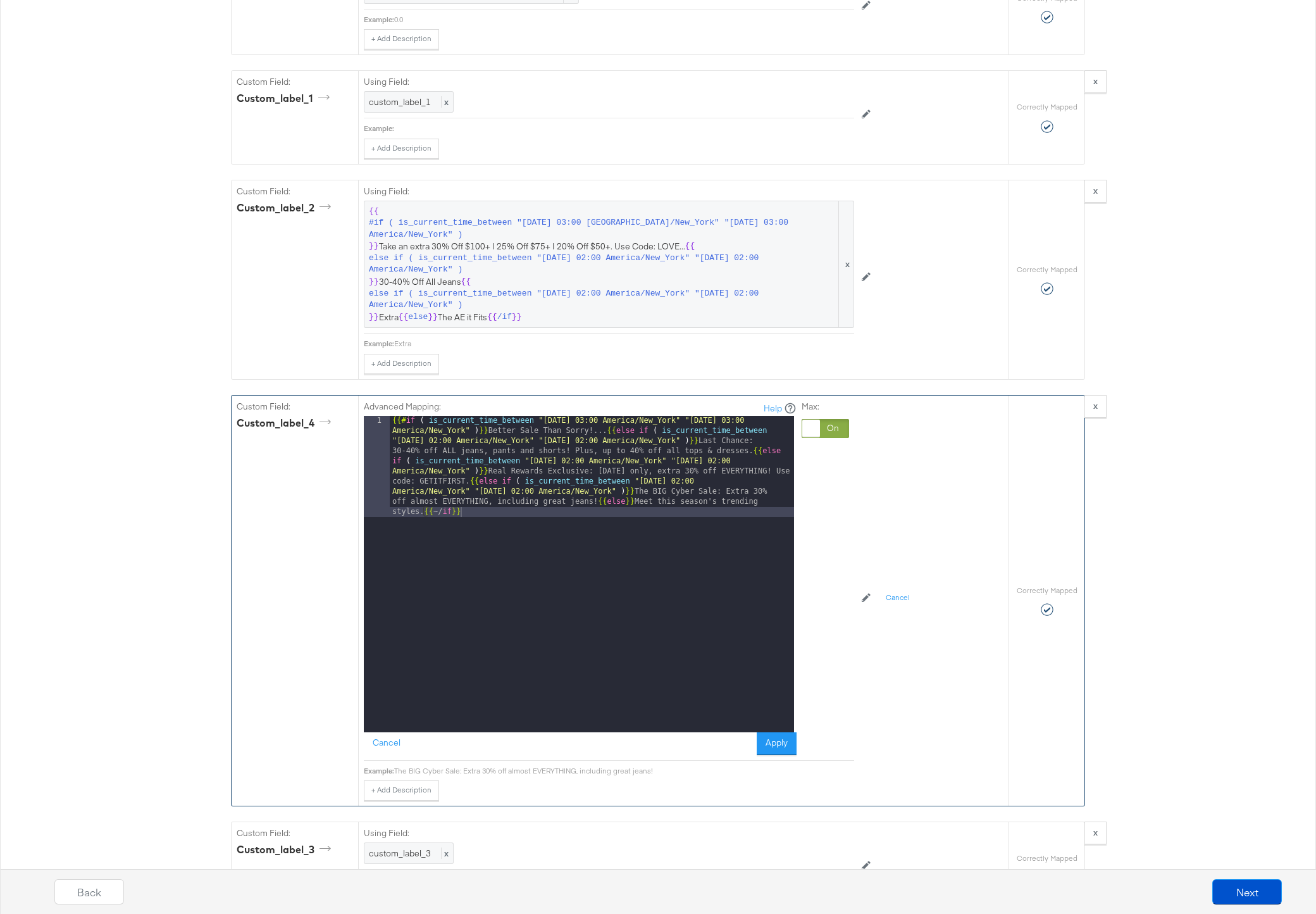
click at [596, 429] on div "{{# if ( is_current_time_between "[DATE] 03:00 America/New_York" "[DATE] 03:00 …" at bounding box center [592, 676] width 404 height 519
click at [770, 743] on button "Apply" at bounding box center [776, 744] width 40 height 23
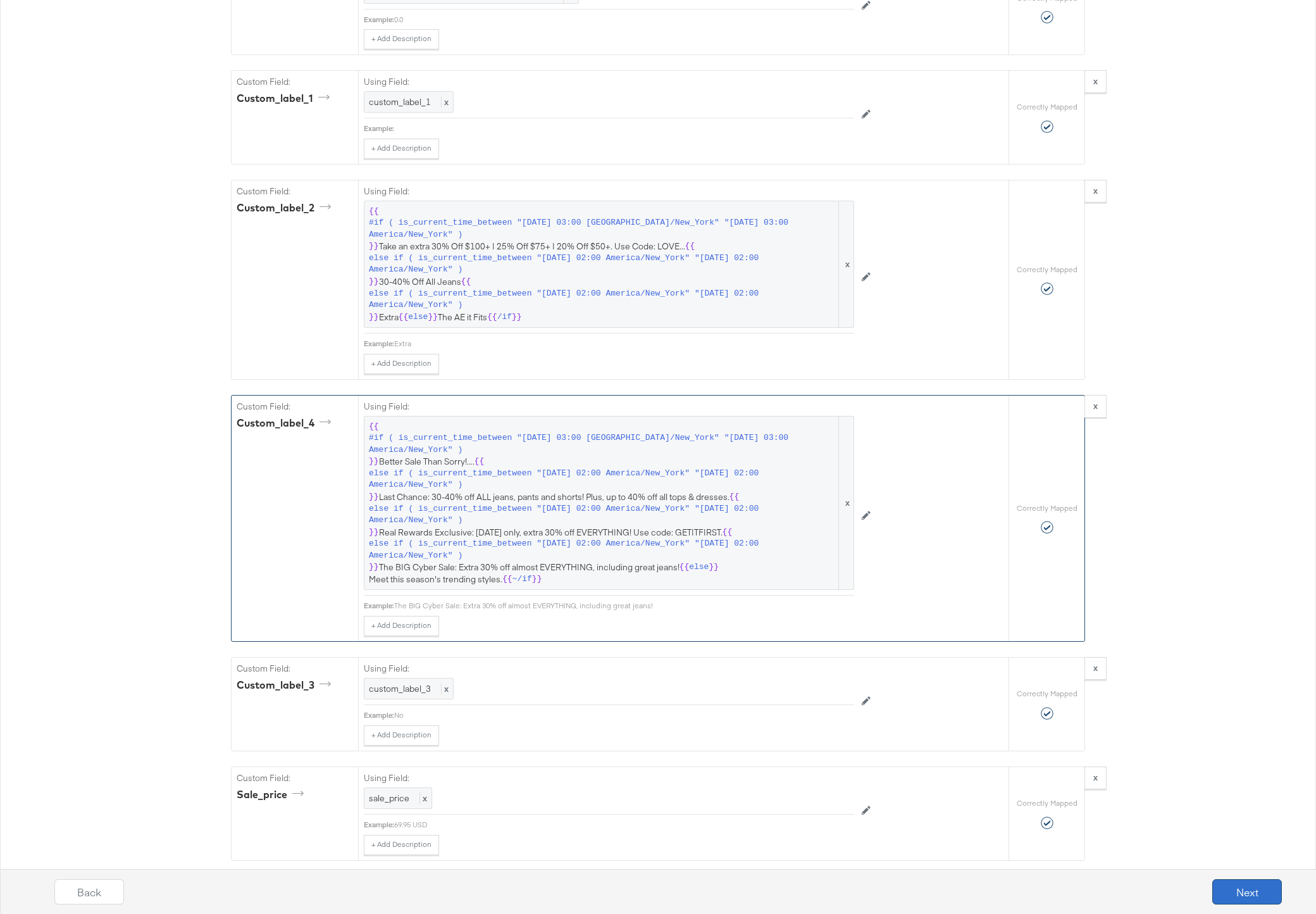
click at [1279, 884] on button "Next" at bounding box center [1247, 892] width 69 height 25
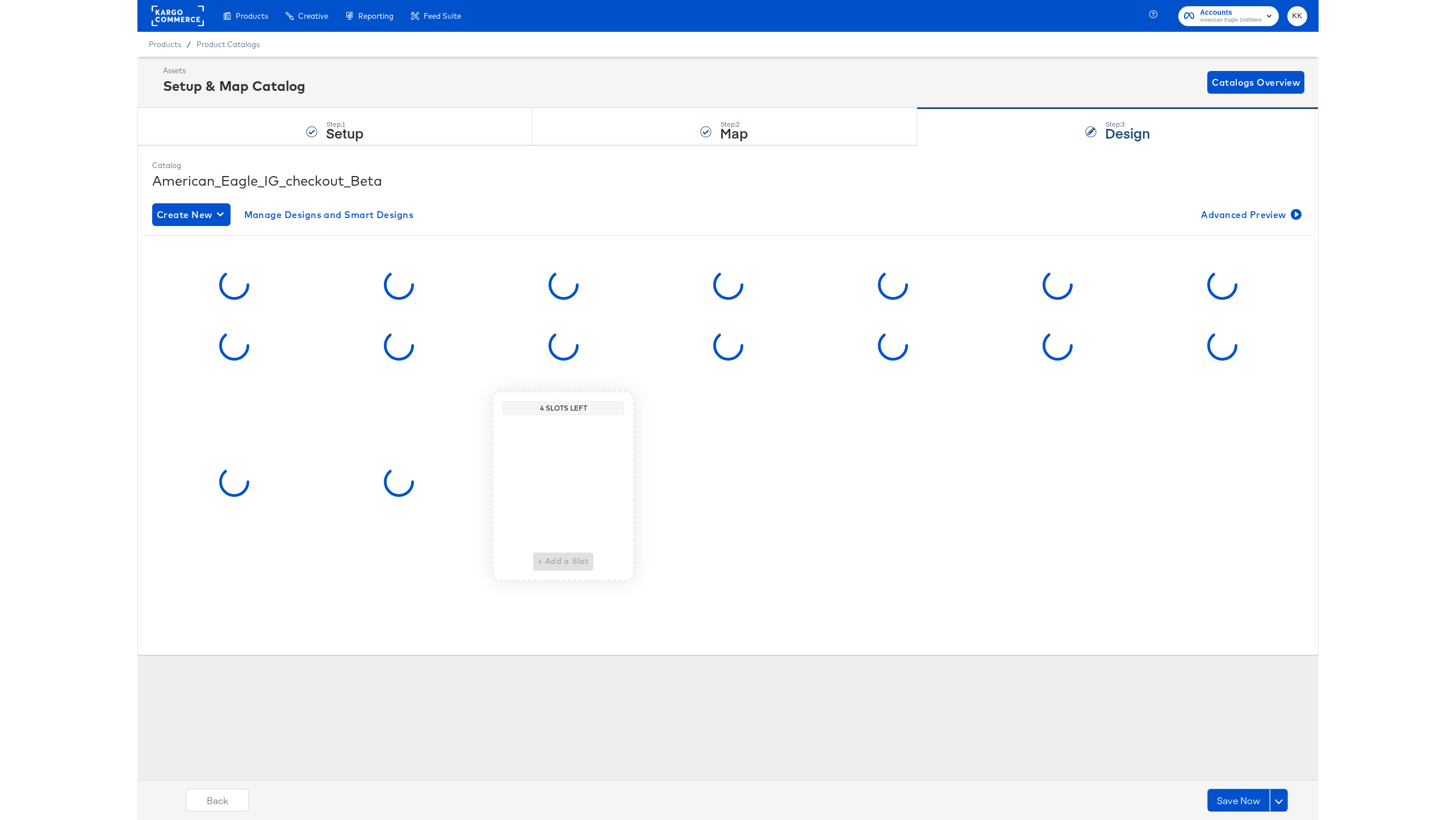
scroll to position [0, 0]
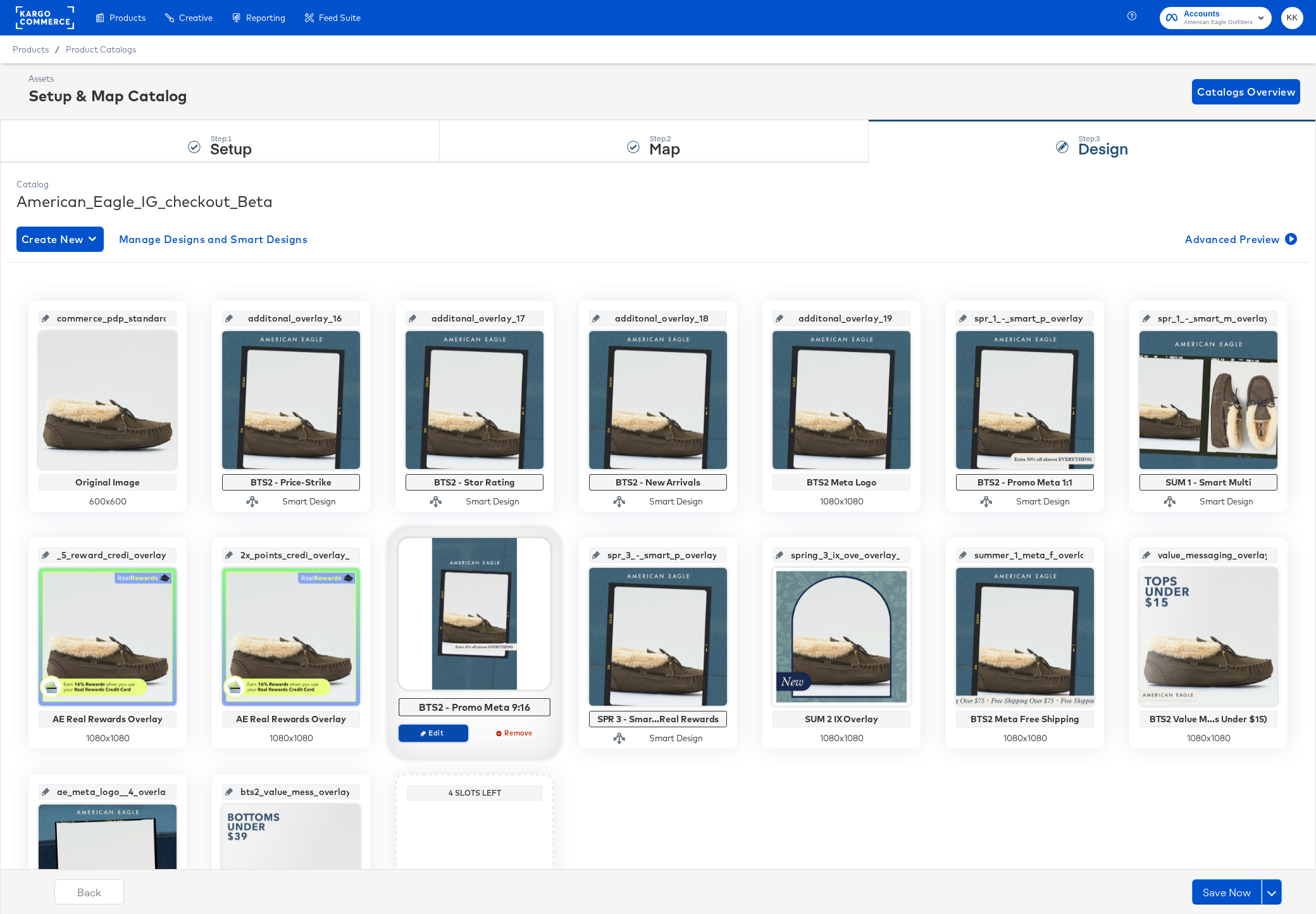
click at [452, 726] on button "Edit" at bounding box center [433, 733] width 69 height 18
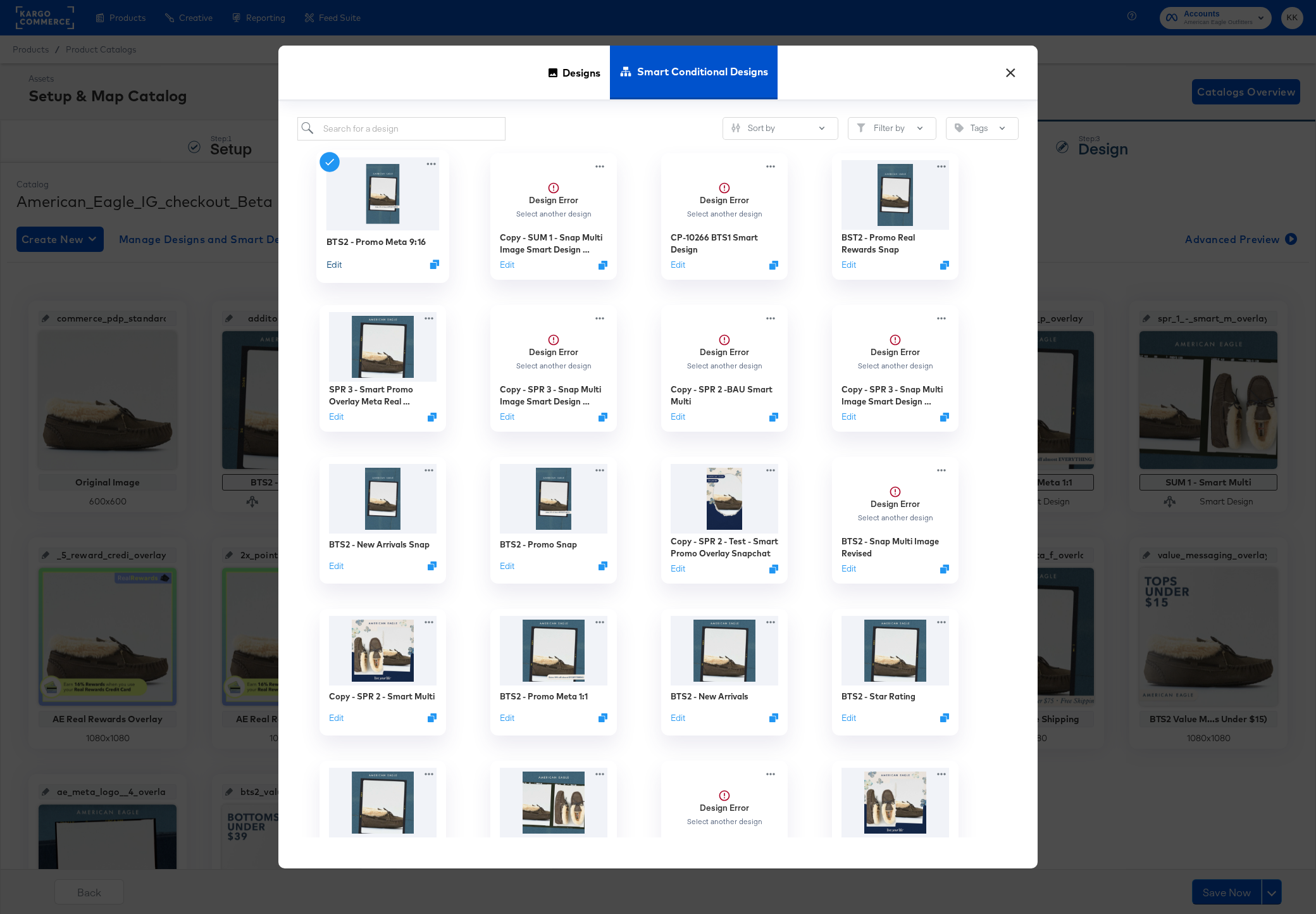
click at [336, 264] on button "Edit" at bounding box center [334, 264] width 15 height 12
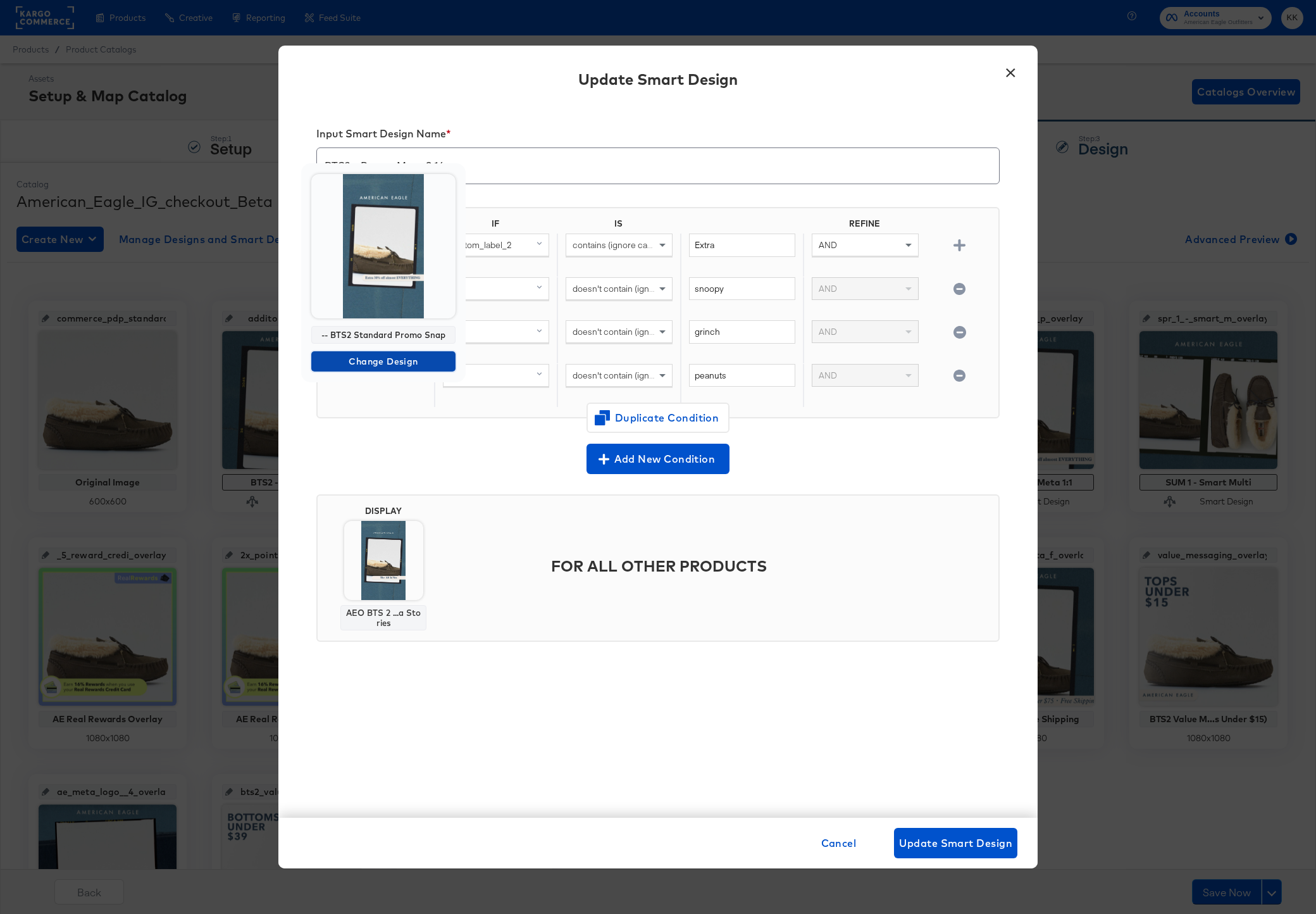
click at [386, 361] on span "Change Design" at bounding box center [384, 362] width 134 height 16
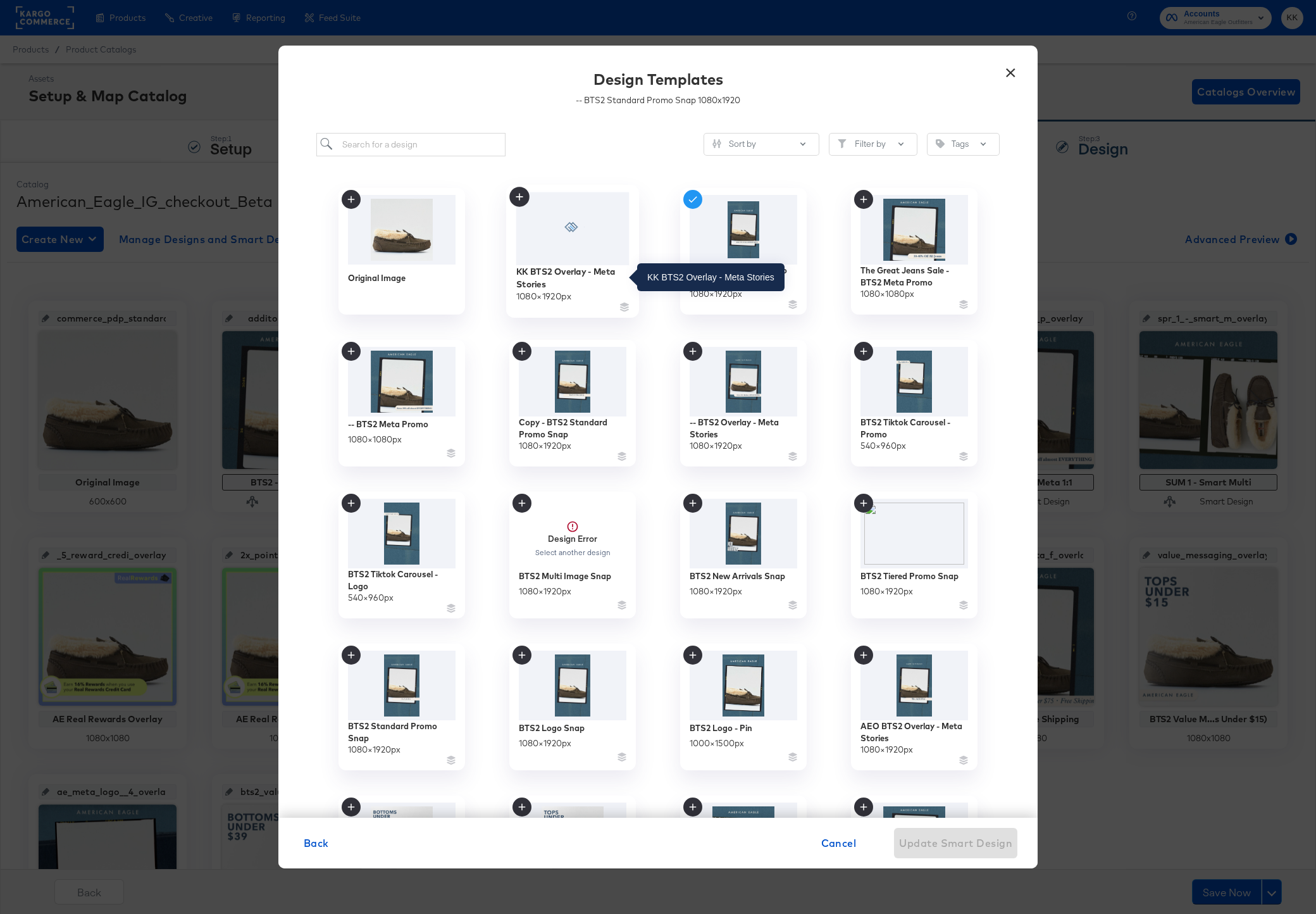
click at [568, 270] on div "KK BTS2 Overlay - Meta Stories" at bounding box center [573, 277] width 113 height 25
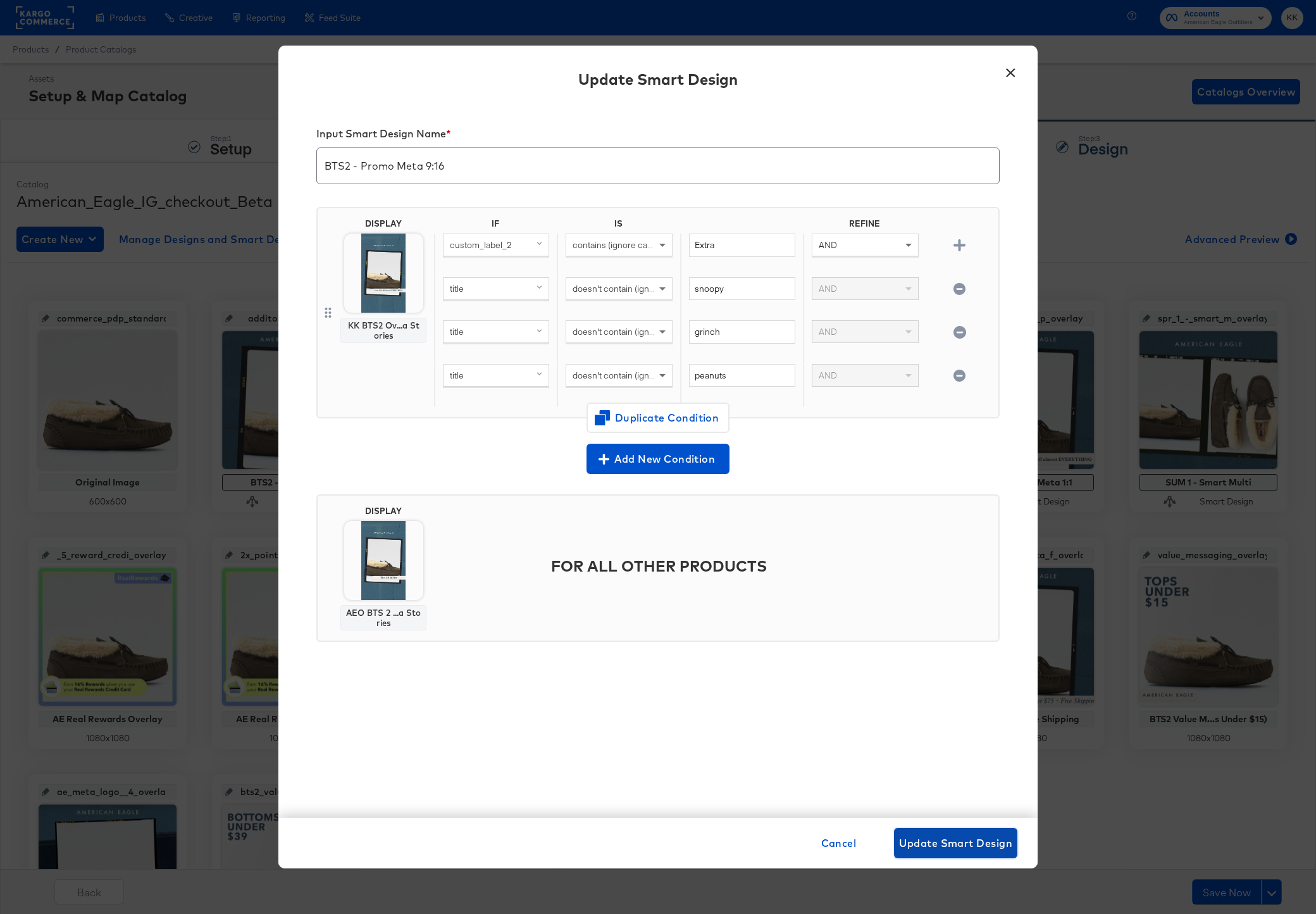
click at [924, 838] on span "Update Smart Design" at bounding box center [956, 843] width 113 height 18
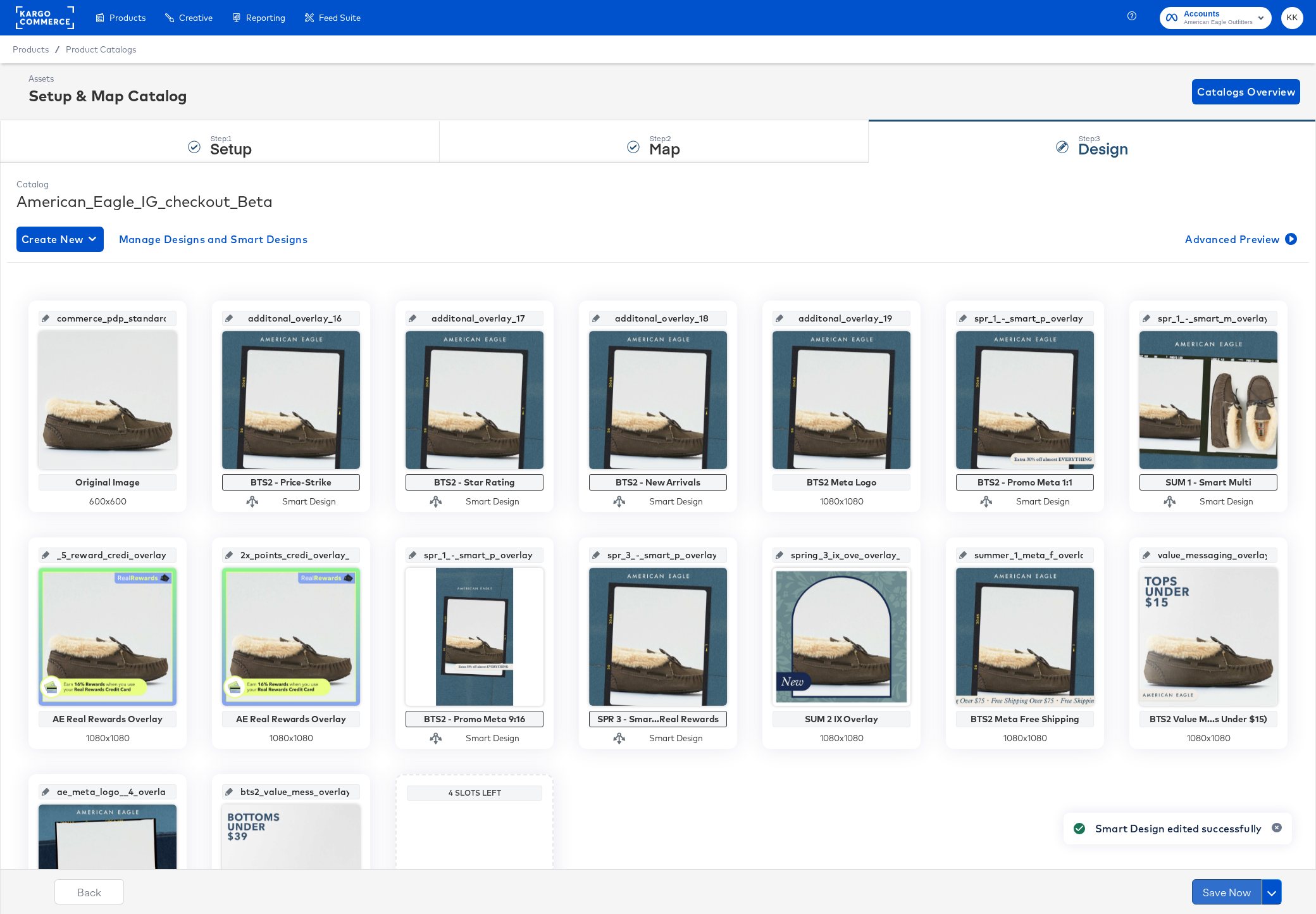
click at [1211, 882] on button "Save Now" at bounding box center [1227, 892] width 69 height 25
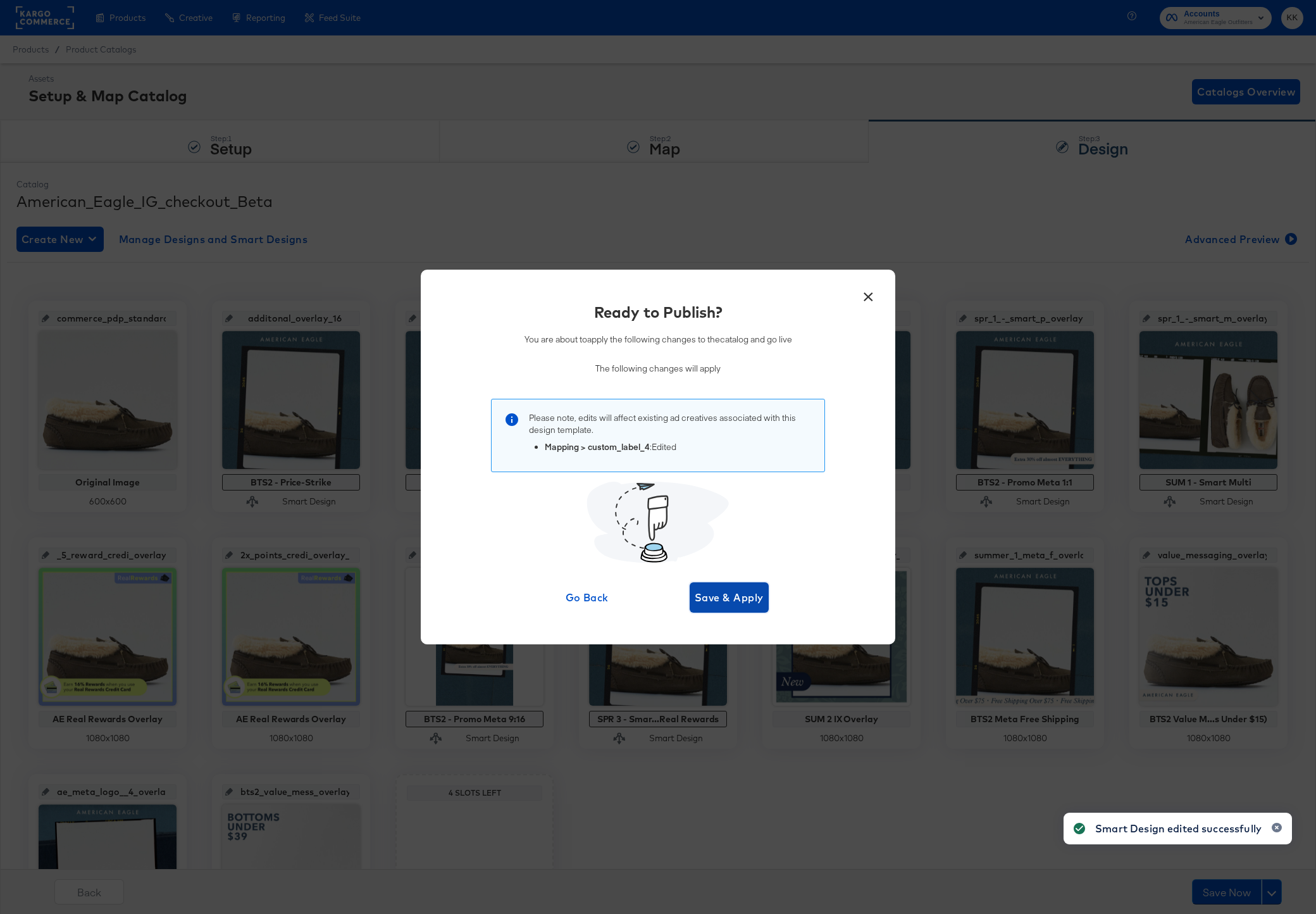
click at [723, 601] on span "Save & Apply" at bounding box center [730, 598] width 69 height 18
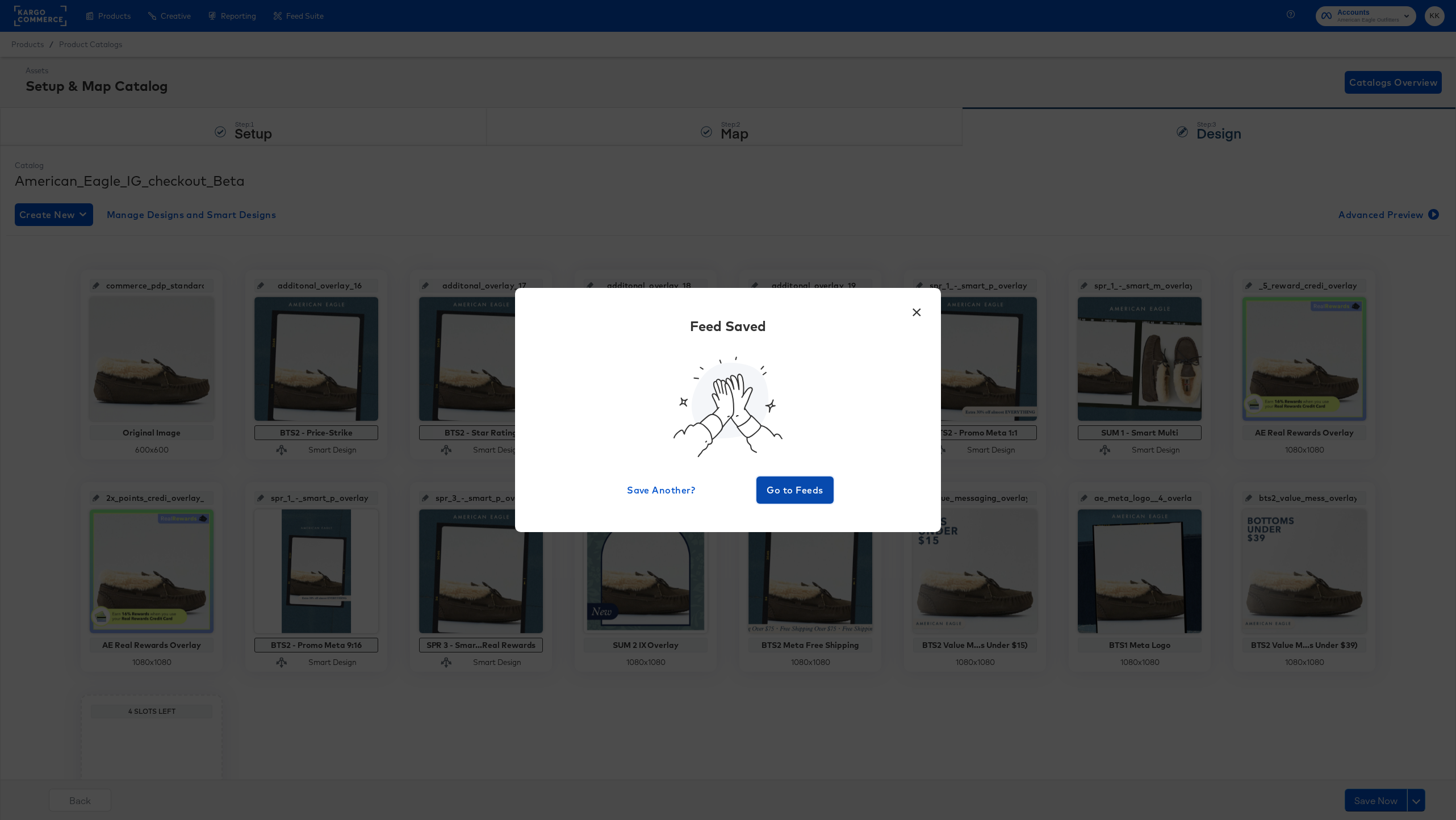
click at [775, 489] on span "Go to Feeds" at bounding box center [794, 490] width 68 height 16
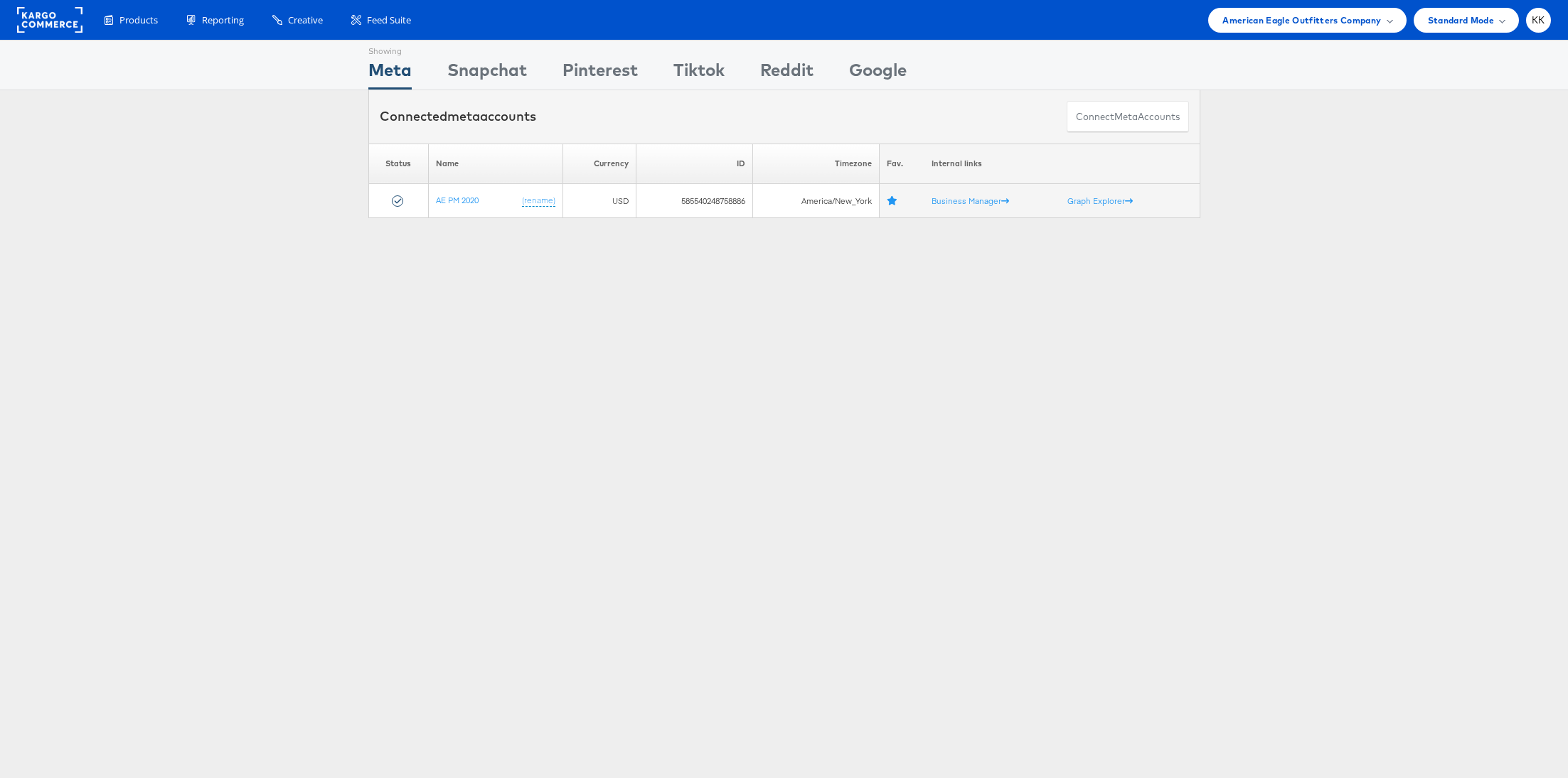
click at [1267, 41] on div "Showing Meta Showing Snapchat Showing Pinterest Showing Tiktok Showing Reddit S…" at bounding box center [784, 65] width 1568 height 50
click at [1286, 28] on div "American Eagle Outfitters Company" at bounding box center [1307, 20] width 198 height 25
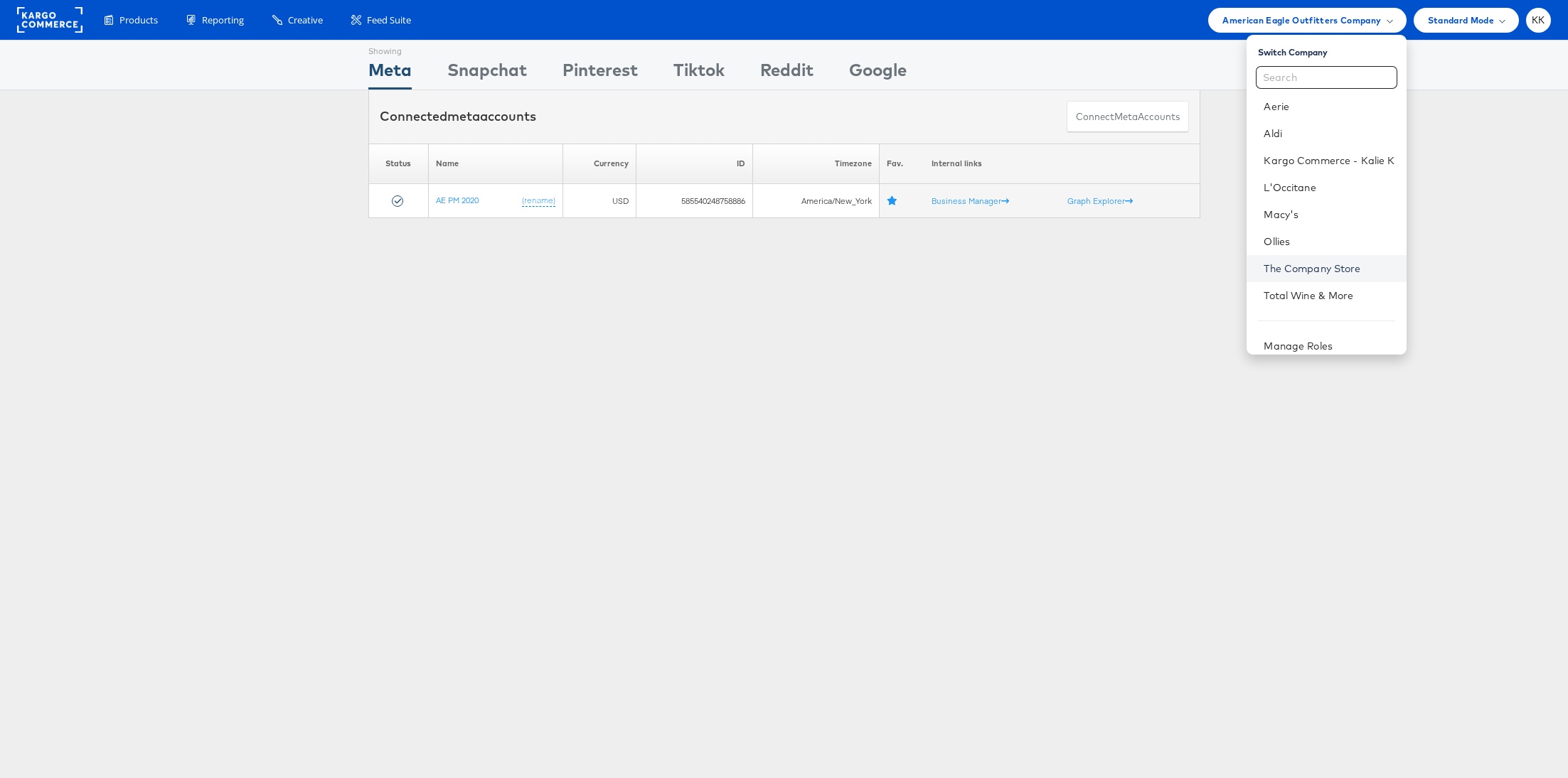
click at [1306, 270] on link "The Company Store" at bounding box center [1329, 269] width 131 height 15
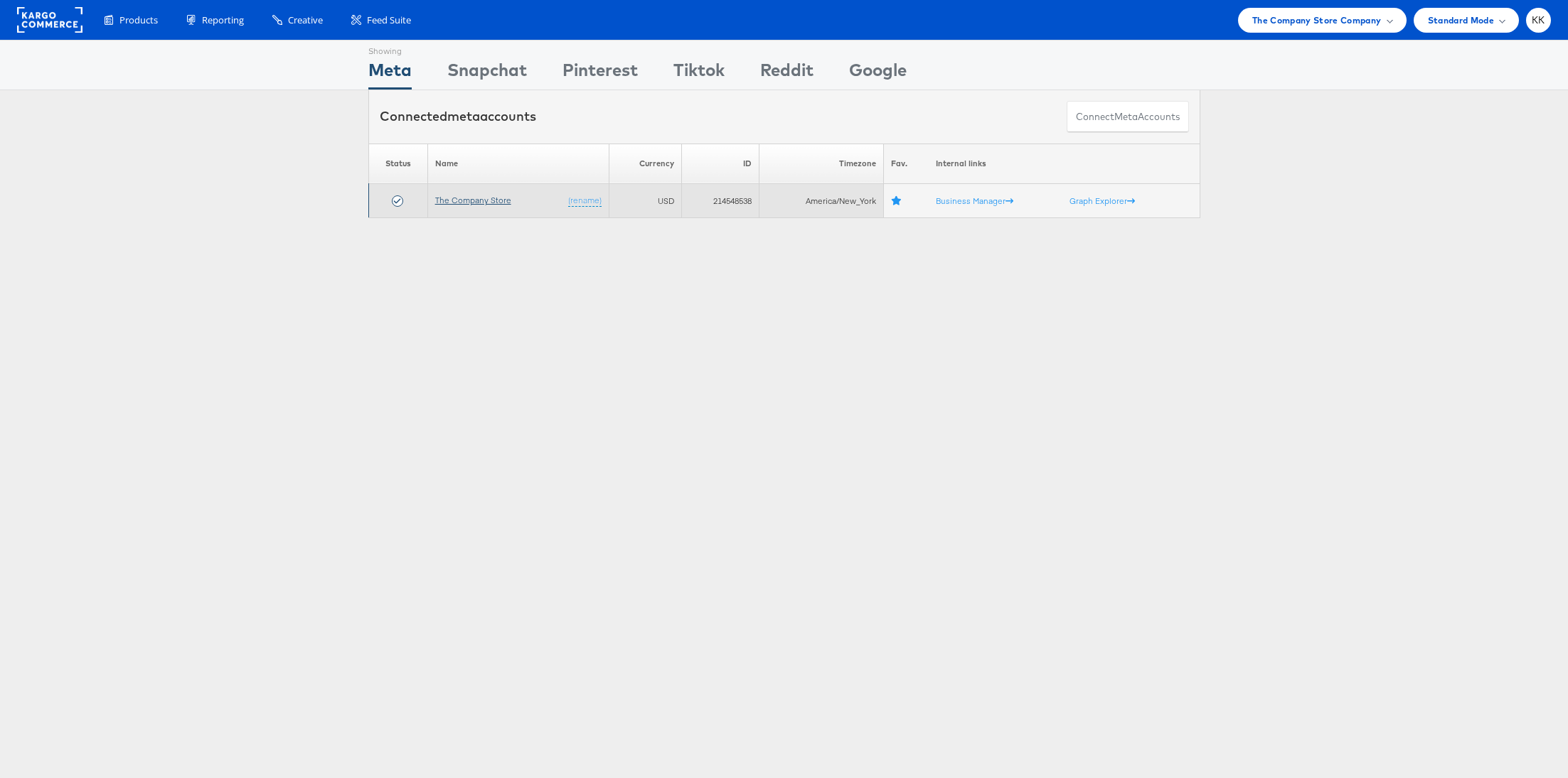
click at [485, 199] on link "The Company Store" at bounding box center [473, 200] width 76 height 11
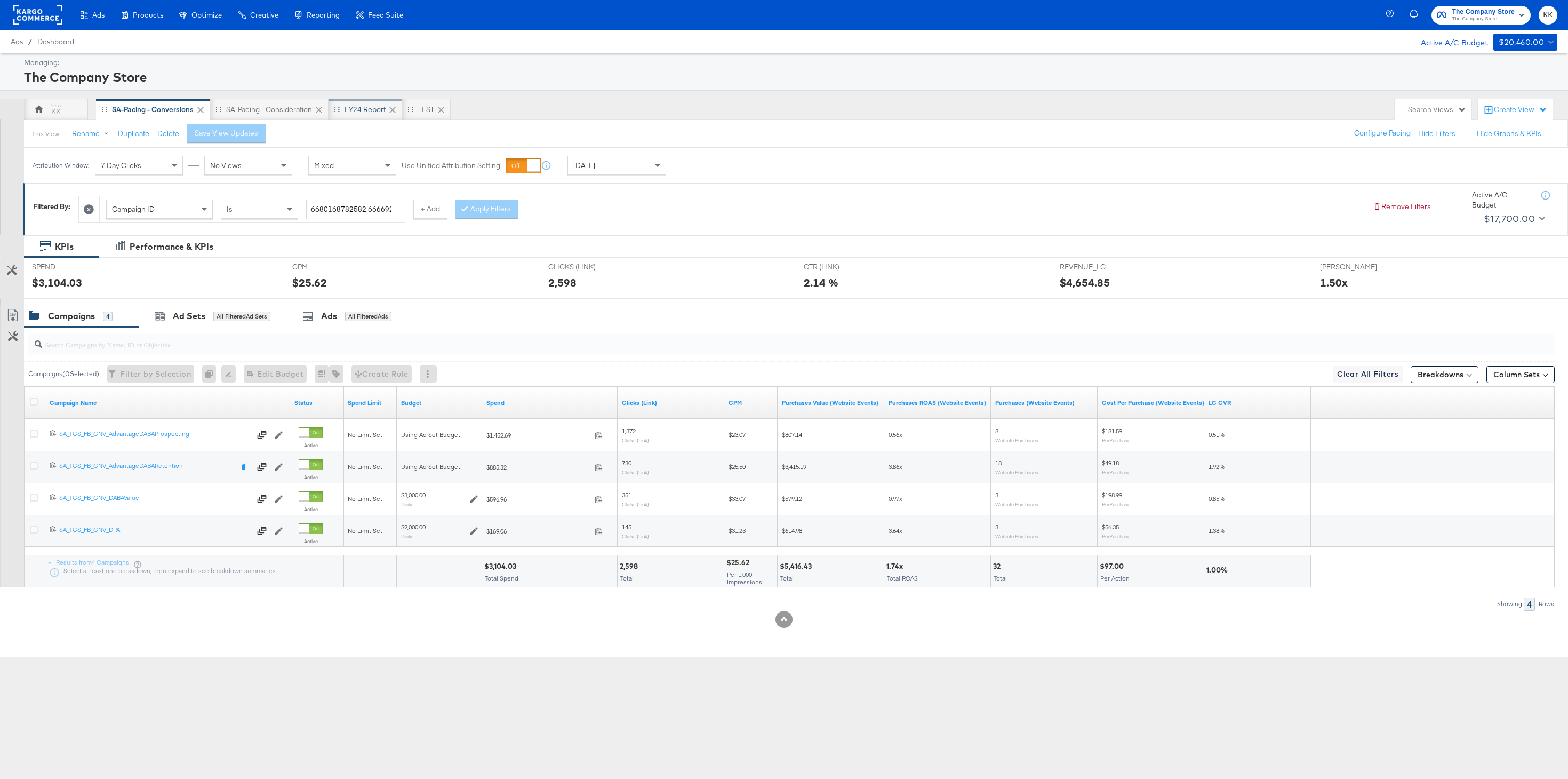
click at [364, 106] on div "FY24 Report" at bounding box center [365, 110] width 41 height 10
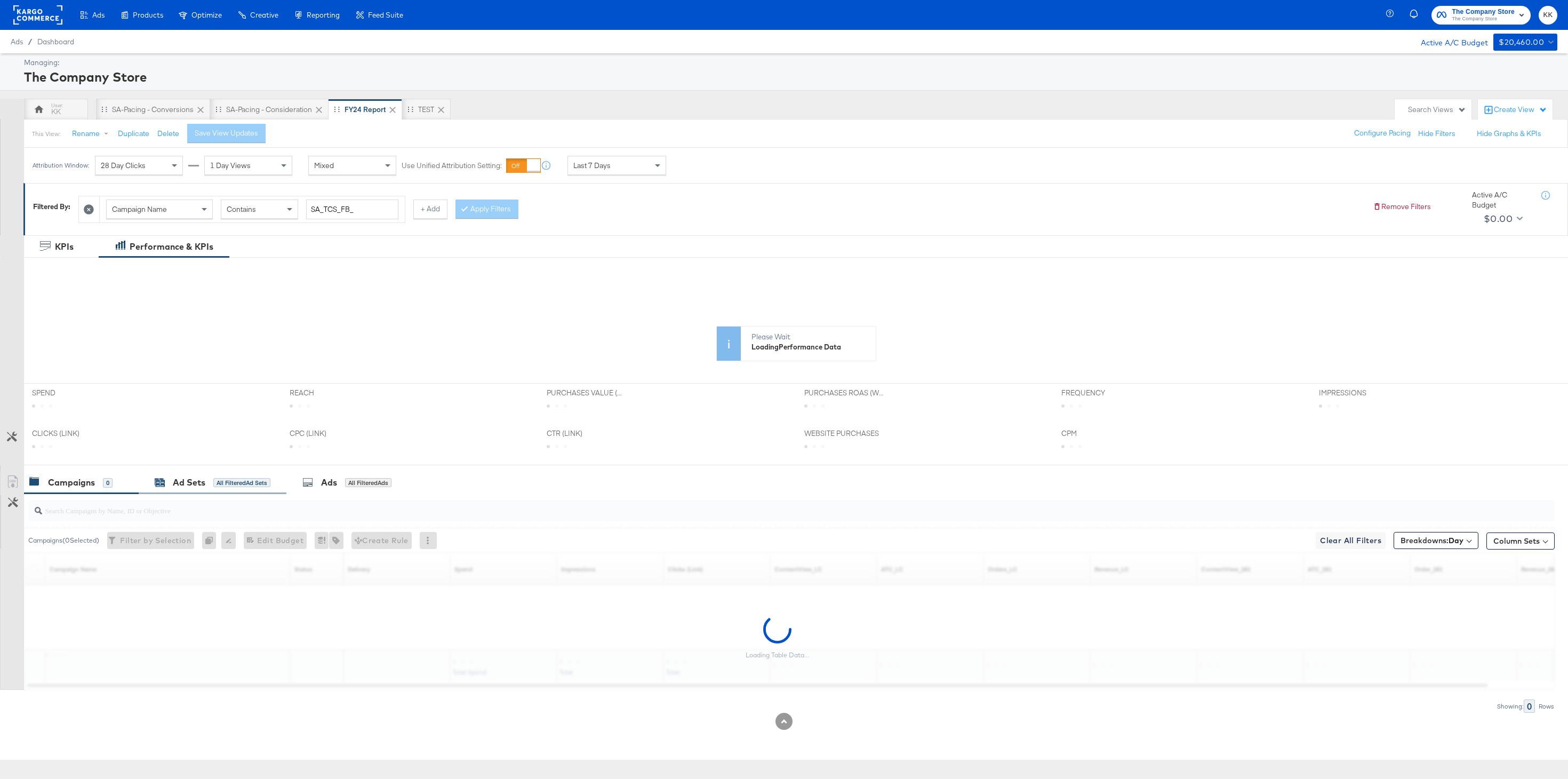
click at [215, 481] on div "All Filtered Ad Sets" at bounding box center [242, 483] width 57 height 10
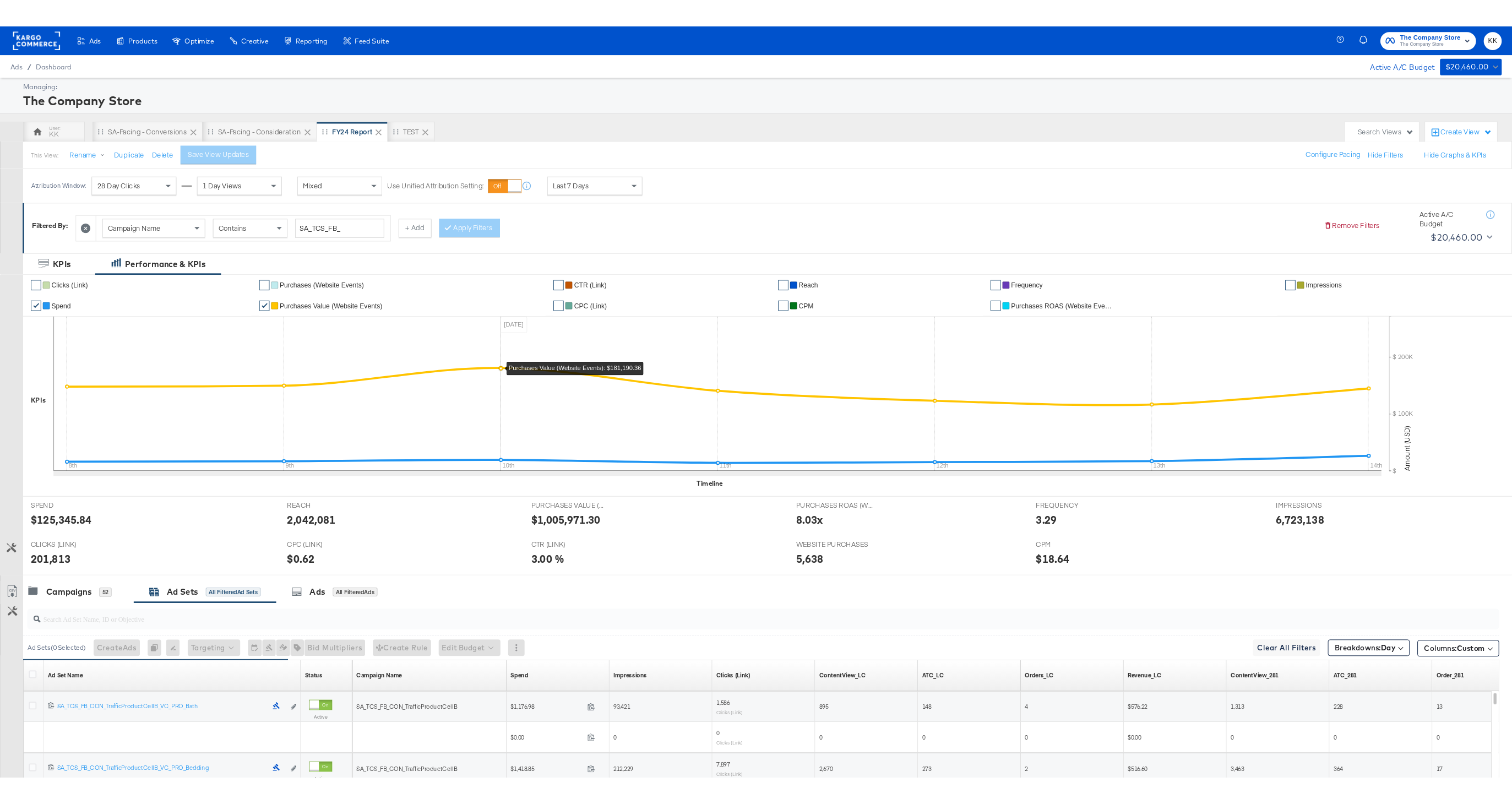
scroll to position [253, 0]
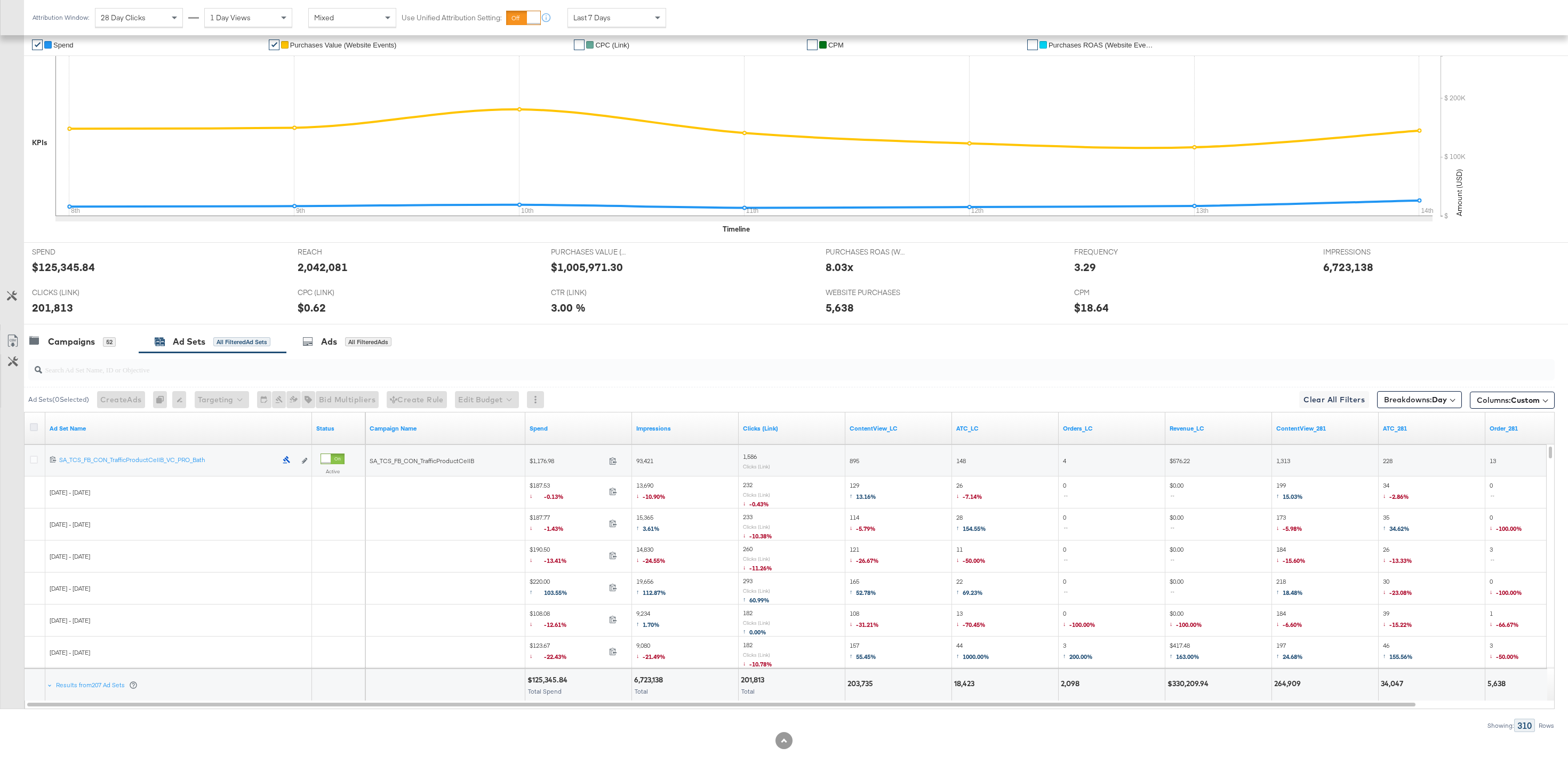
click at [37, 426] on icon at bounding box center [33, 427] width 8 height 8
click at [0, 0] on input "checkbox" at bounding box center [0, 0] width 0 height 0
click at [14, 343] on icon at bounding box center [13, 340] width 13 height 13
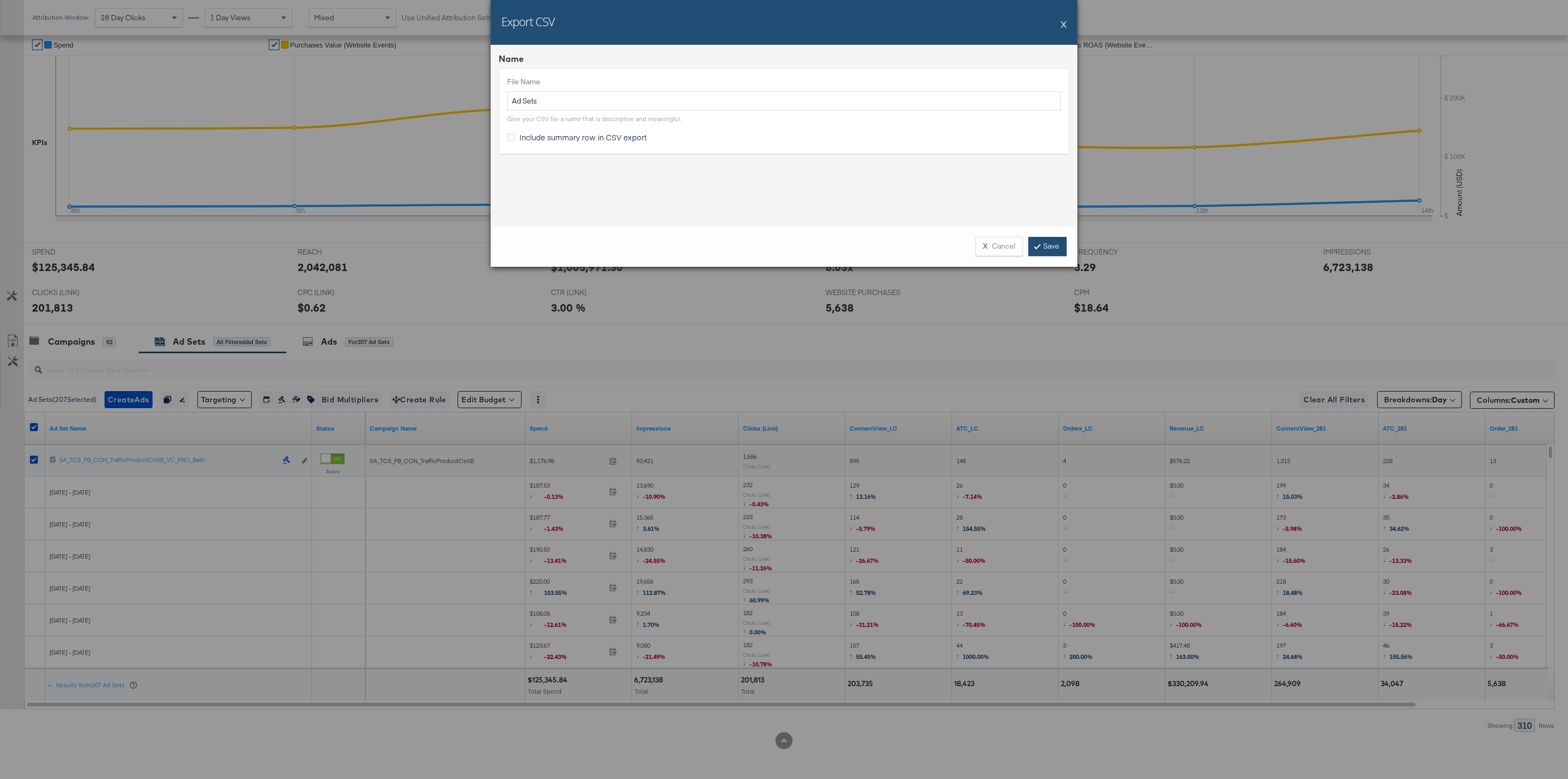
click at [1036, 242] on link "Save" at bounding box center [1047, 247] width 38 height 19
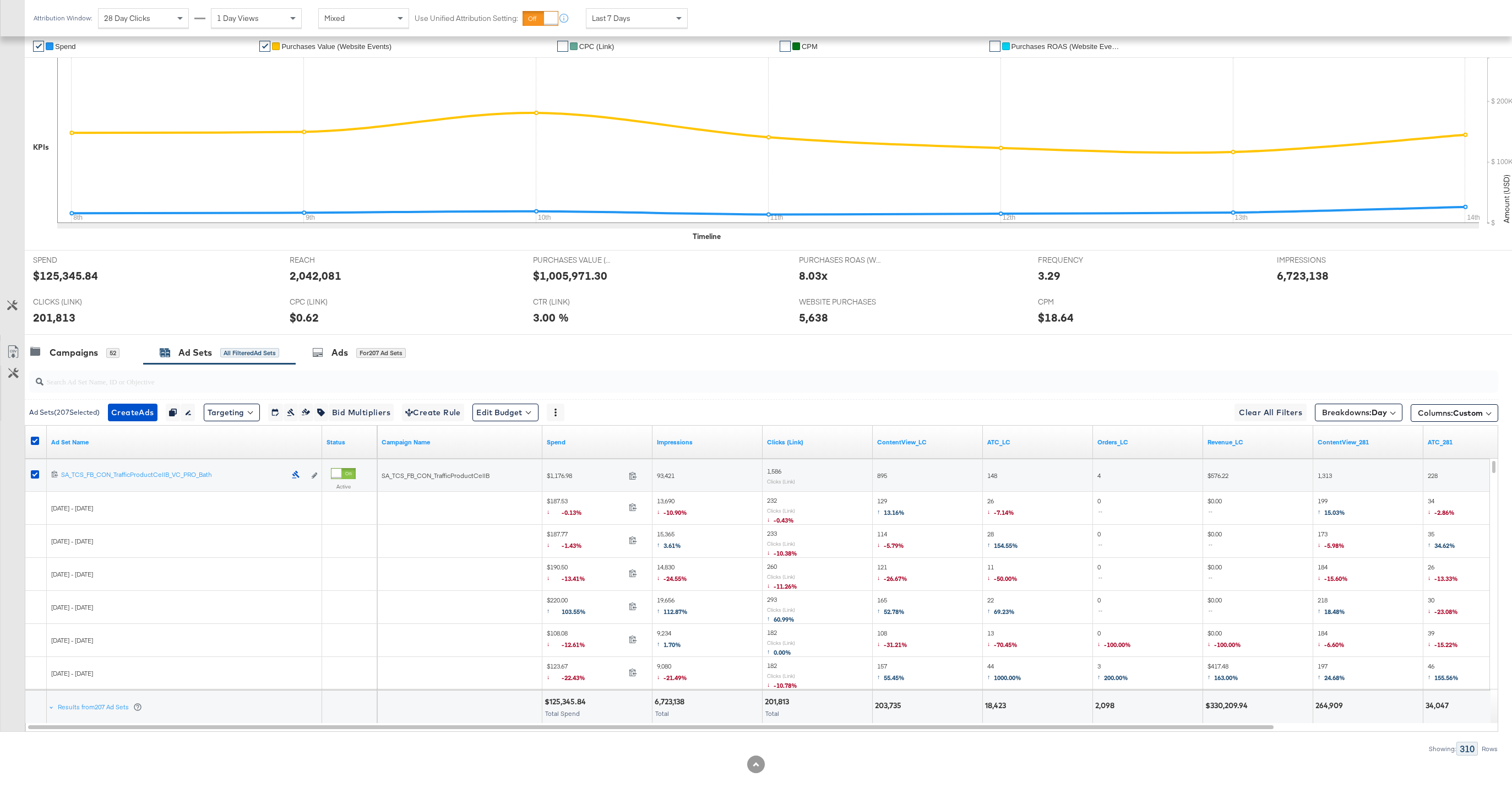
scroll to position [0, 0]
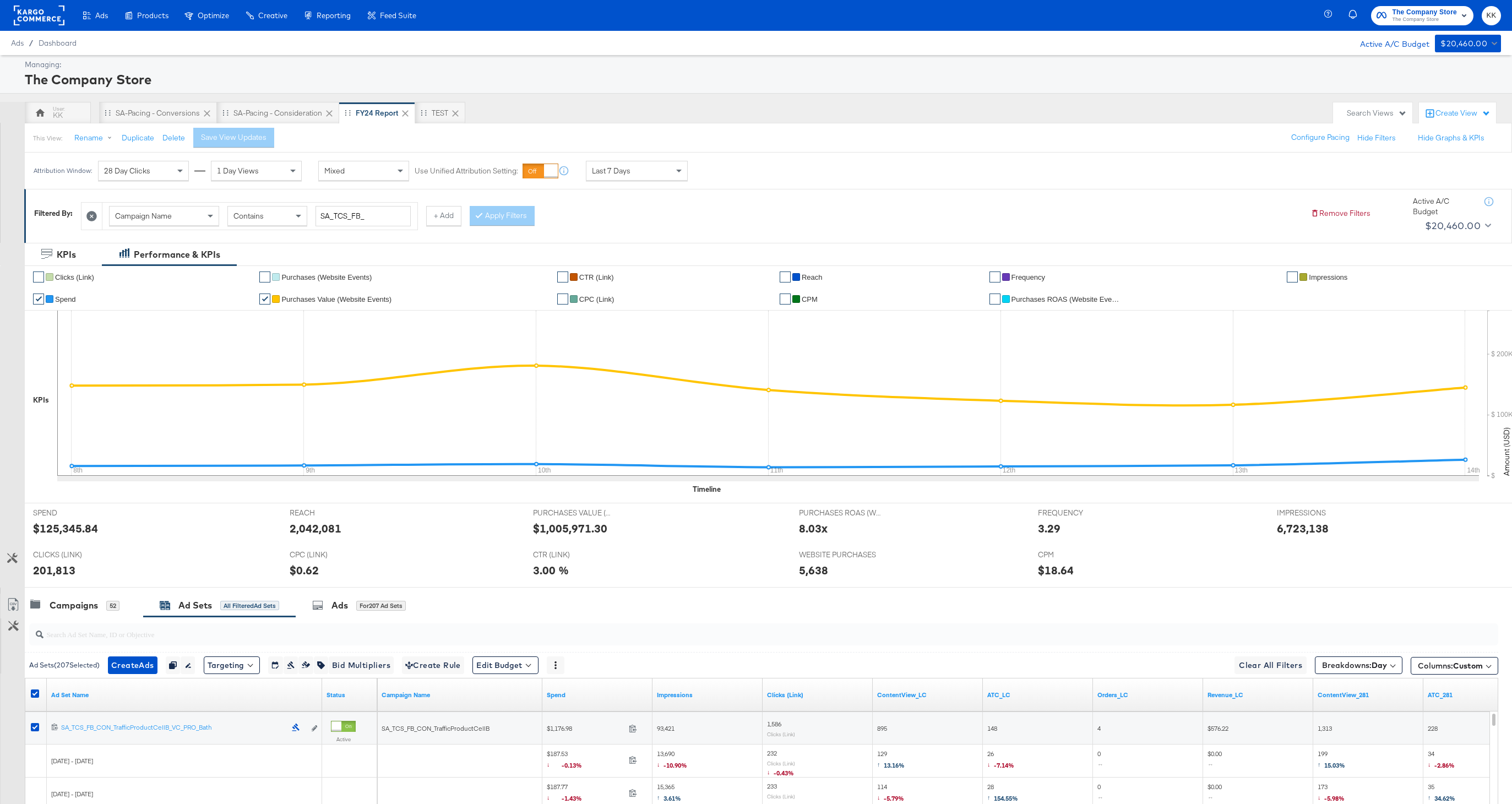
click at [31, 18] on rect at bounding box center [39, 16] width 51 height 20
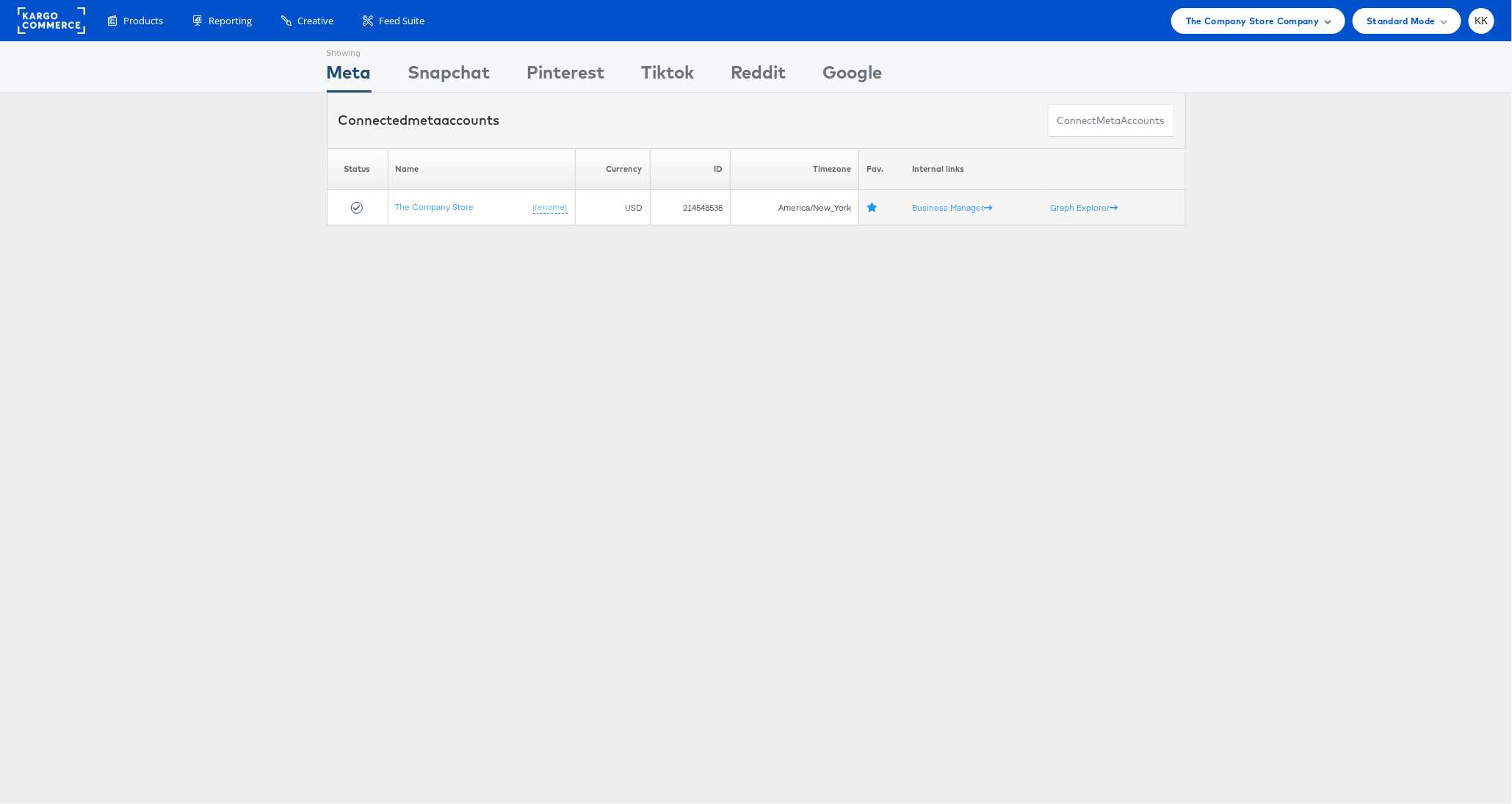
click at [1279, 19] on span "The Company Store Company" at bounding box center [1252, 21] width 133 height 15
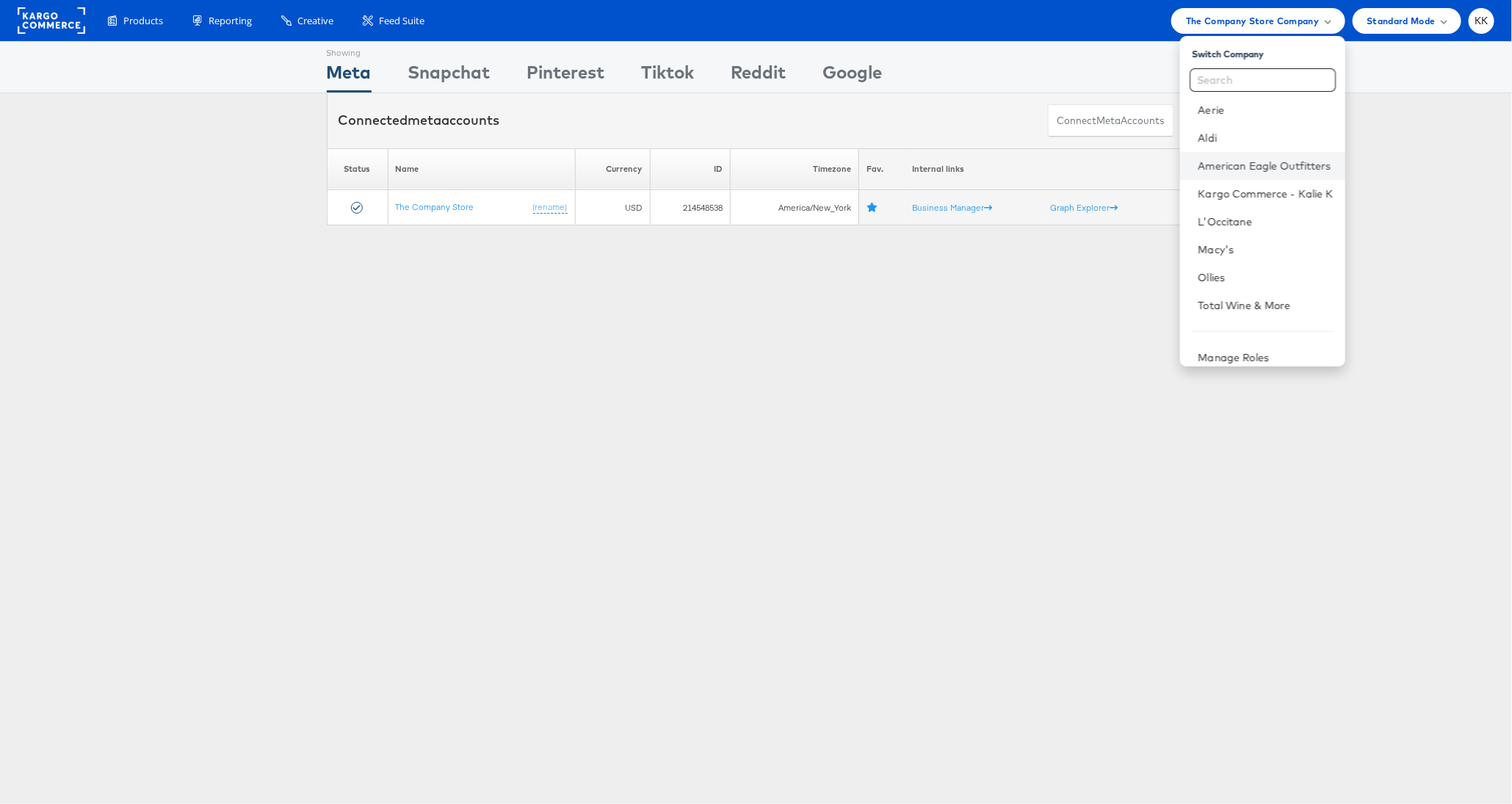
click at [1242, 174] on li "American Eagle Outfitters" at bounding box center [1262, 165] width 164 height 28
click at [1243, 167] on link "American Eagle Outfitters" at bounding box center [1265, 166] width 135 height 15
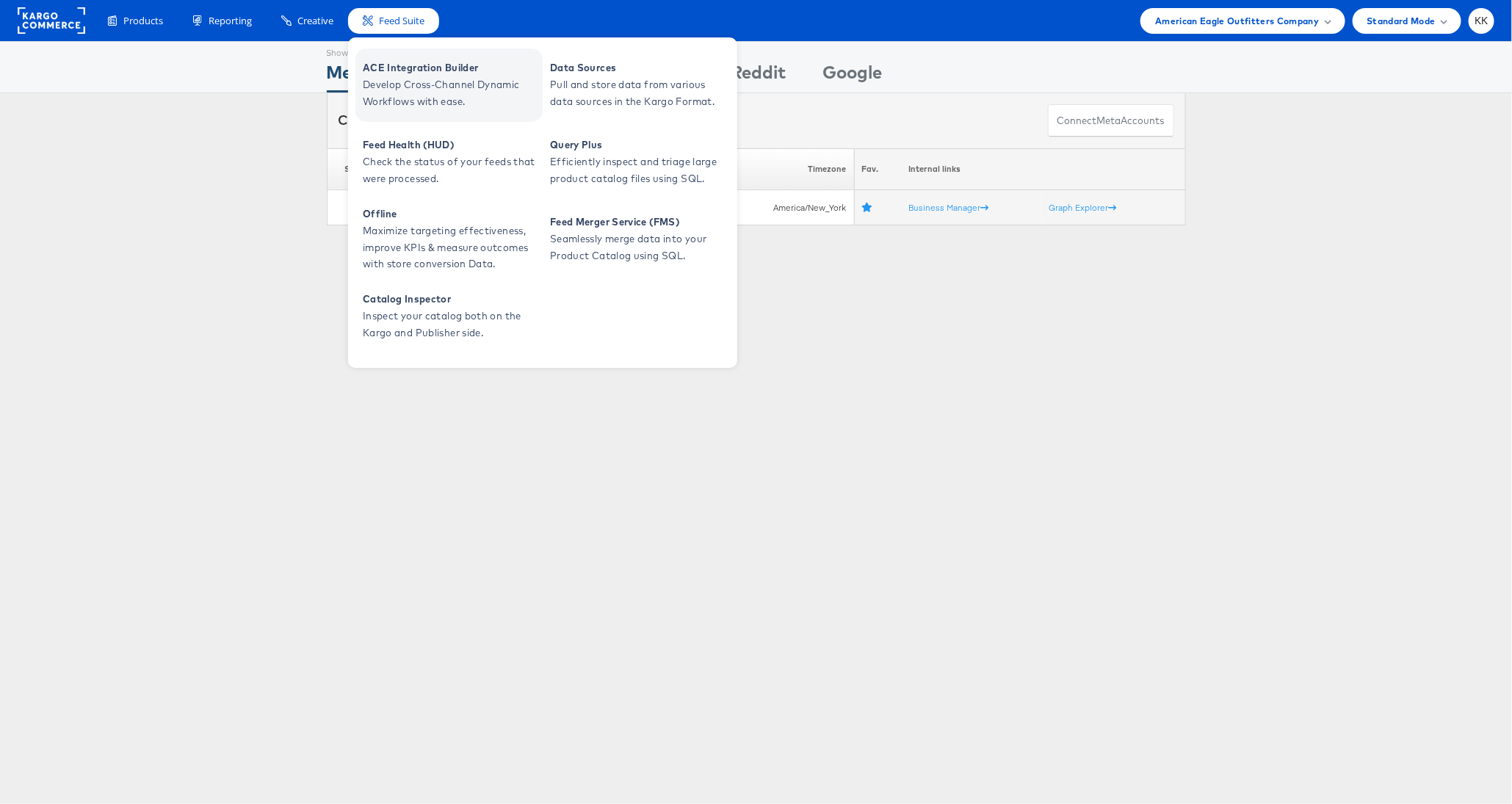
click at [392, 68] on span "ACE Integration Builder" at bounding box center [451, 68] width 176 height 17
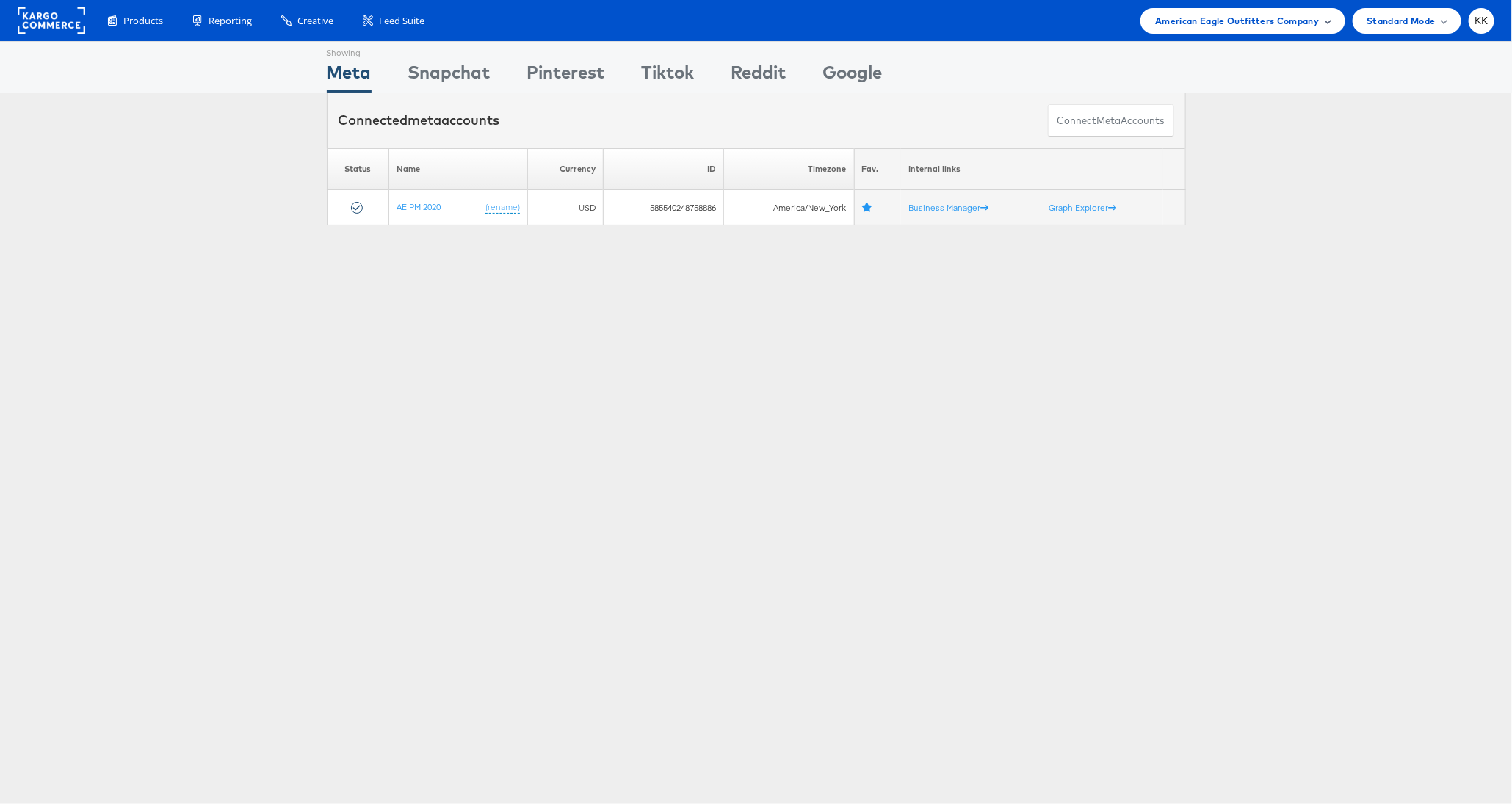
click at [1242, 21] on span "American Eagle Outfitters Company" at bounding box center [1236, 21] width 163 height 15
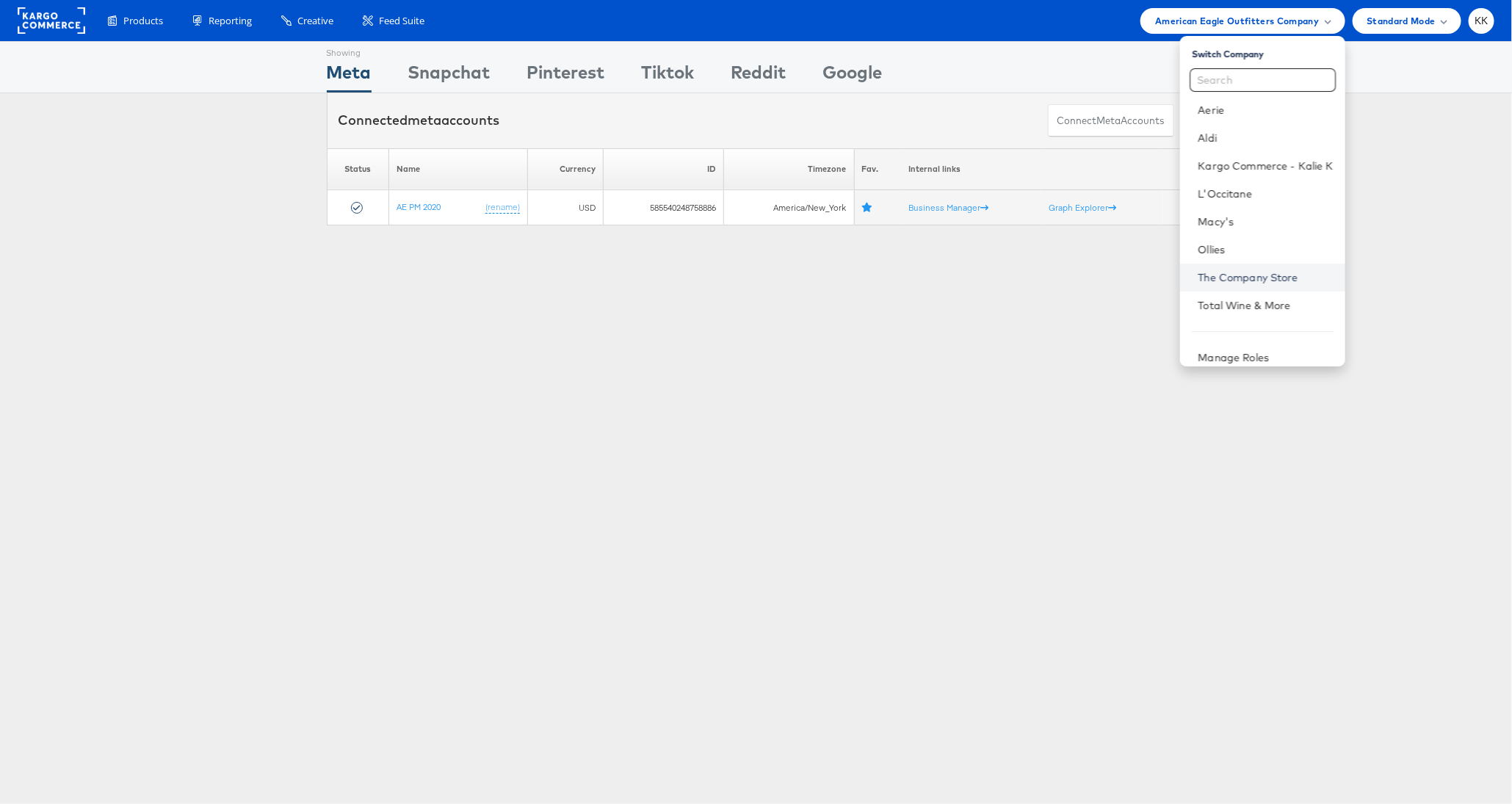
click at [1260, 276] on link "The Company Store" at bounding box center [1265, 278] width 135 height 15
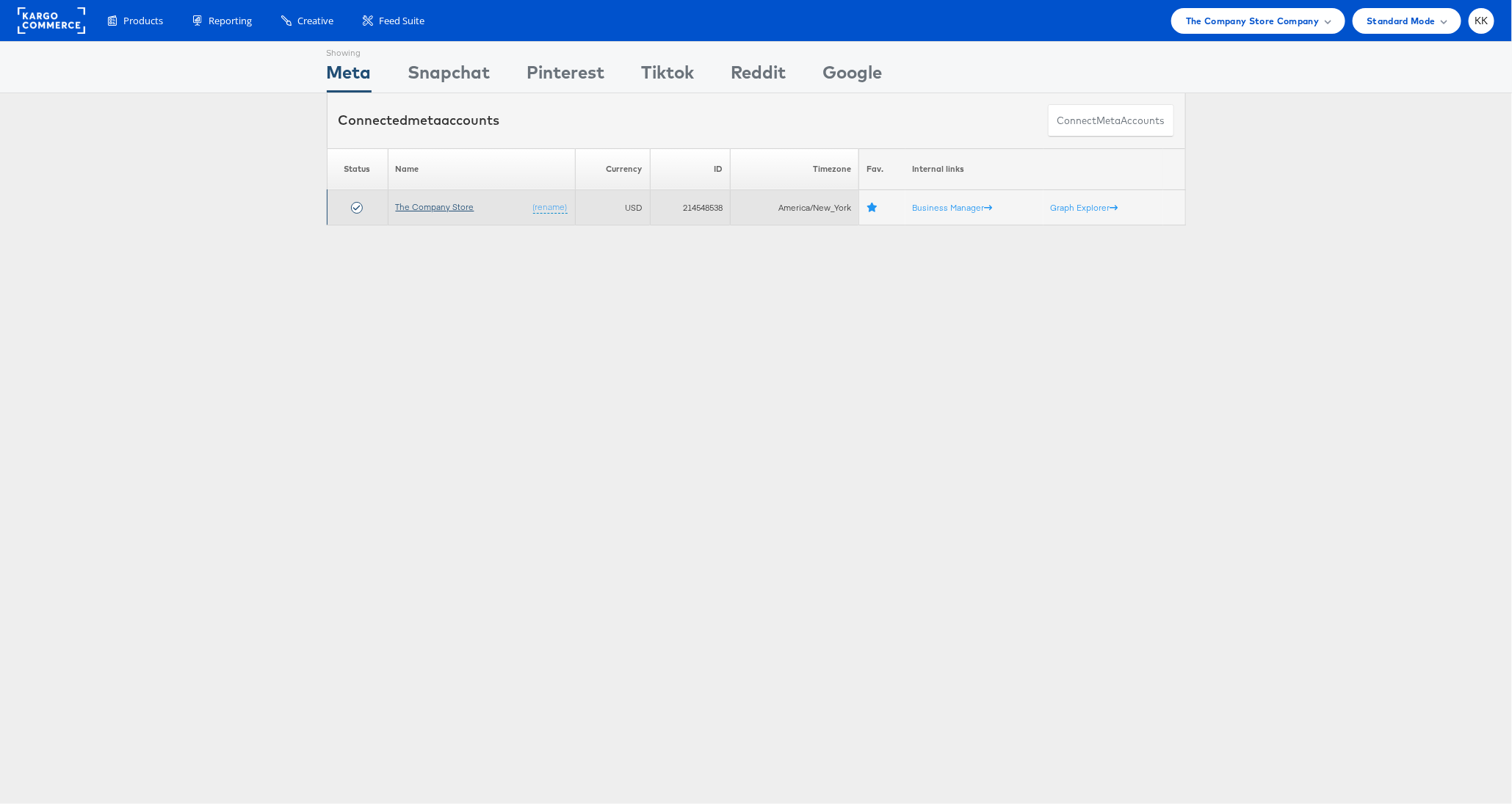
click at [432, 202] on link "The Company Store" at bounding box center [435, 206] width 79 height 11
click at [1243, 19] on span "The Company Store Company" at bounding box center [1252, 21] width 133 height 15
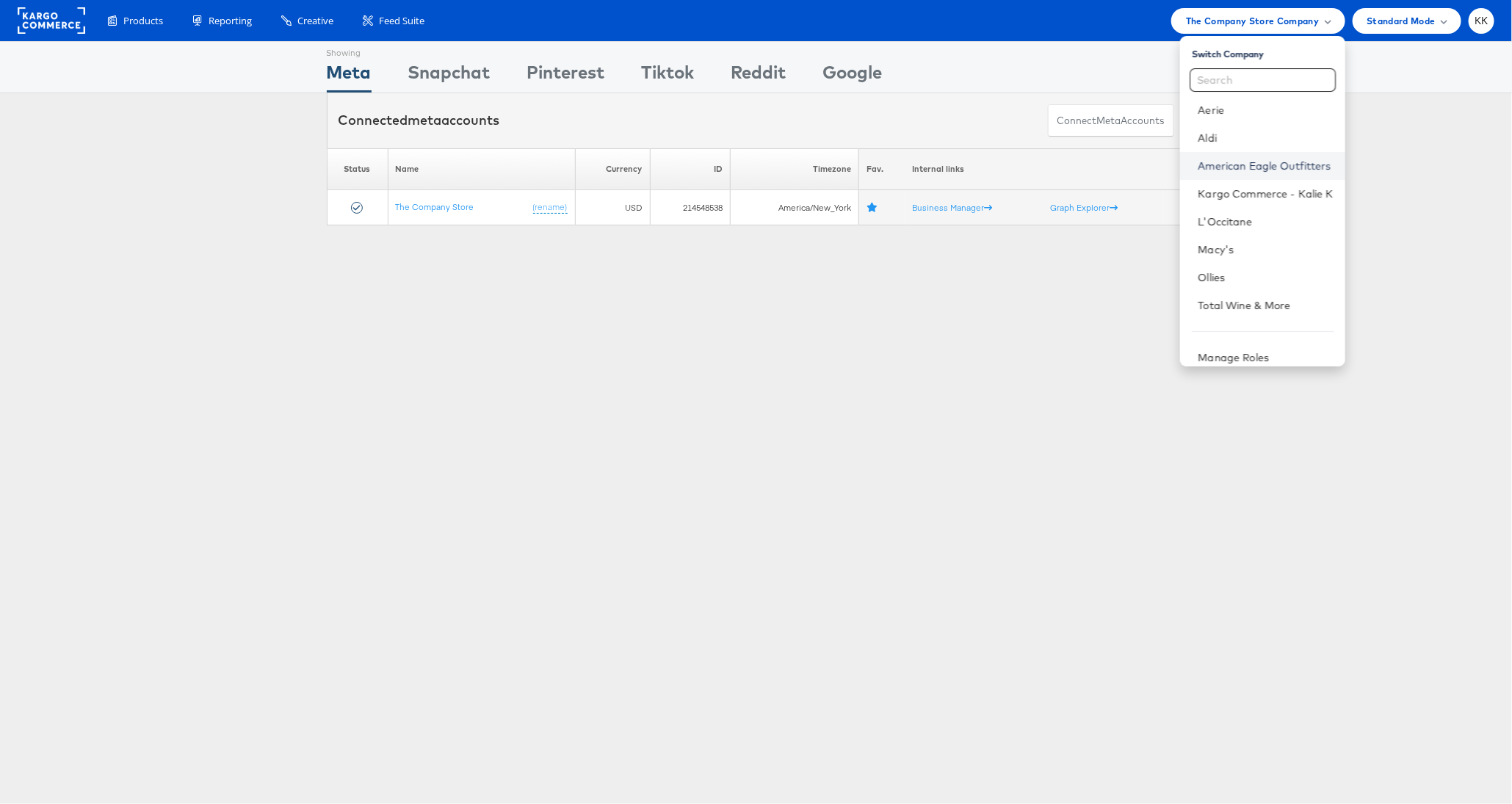
click at [1242, 165] on link "American Eagle Outfitters" at bounding box center [1265, 166] width 135 height 15
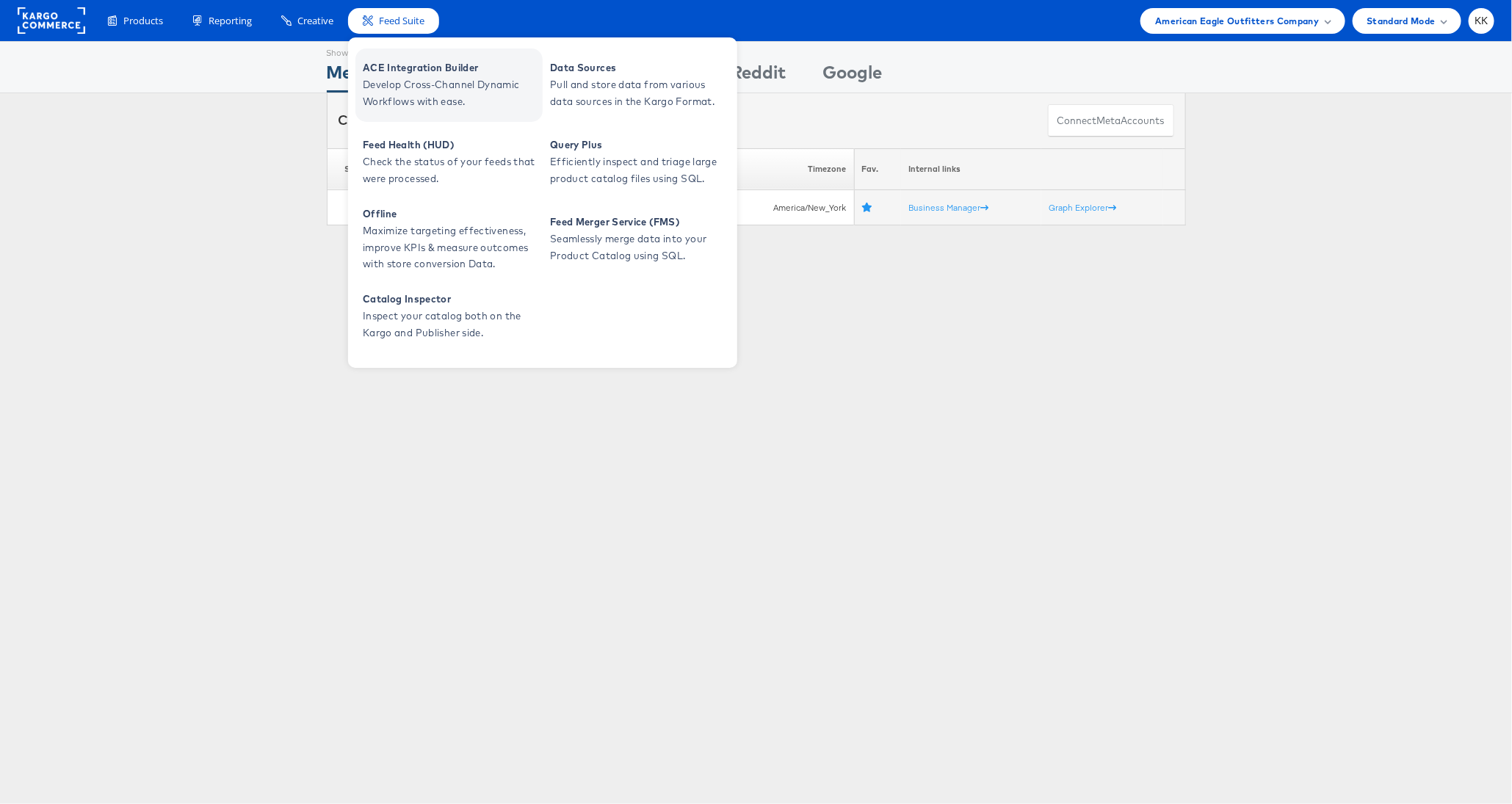
click at [401, 83] on span "Develop Cross-Channel Dynamic Workflows with ease." at bounding box center [451, 93] width 176 height 34
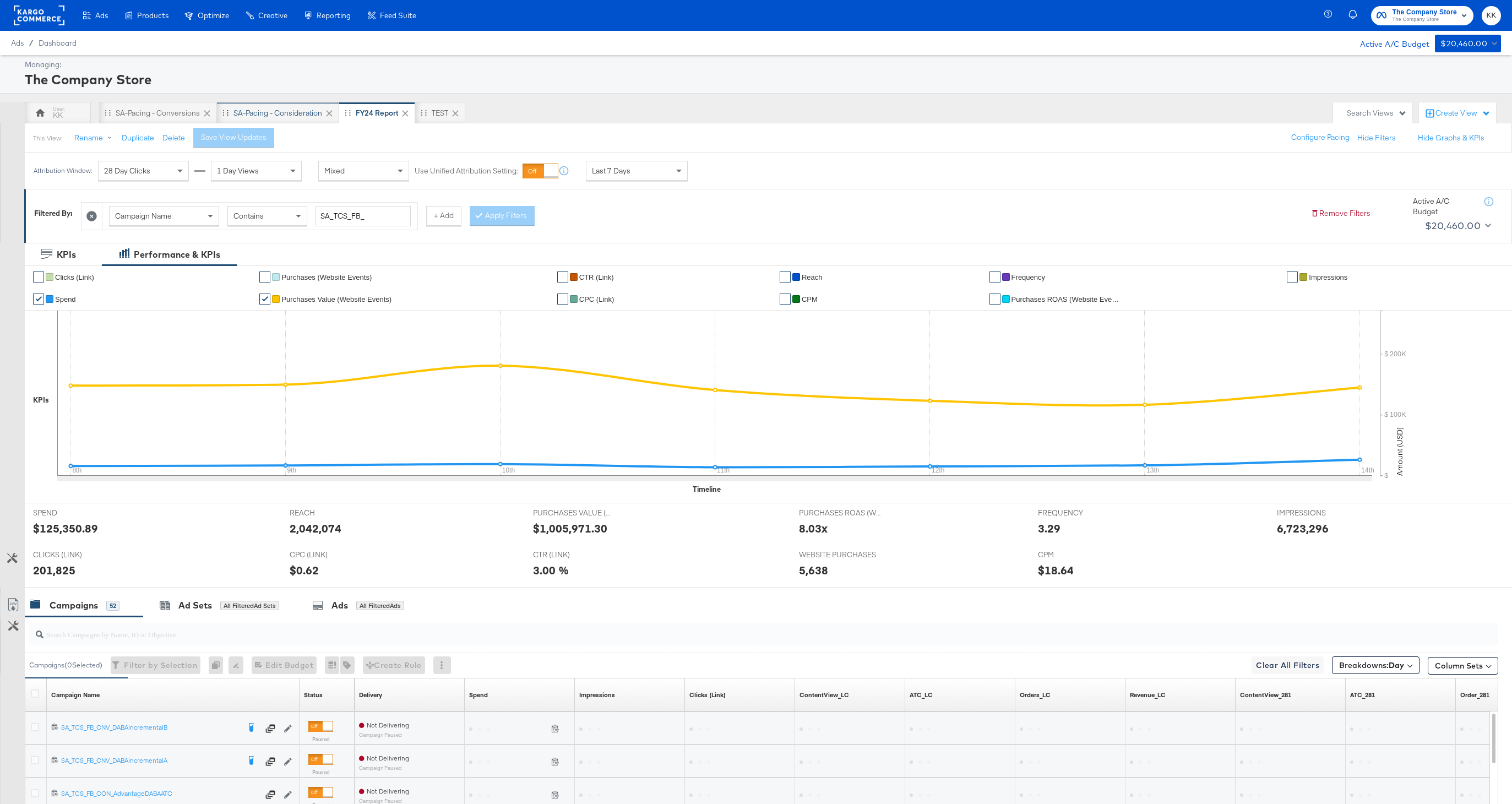
click at [285, 111] on div "SA-Pacing - Consideration" at bounding box center [278, 113] width 89 height 11
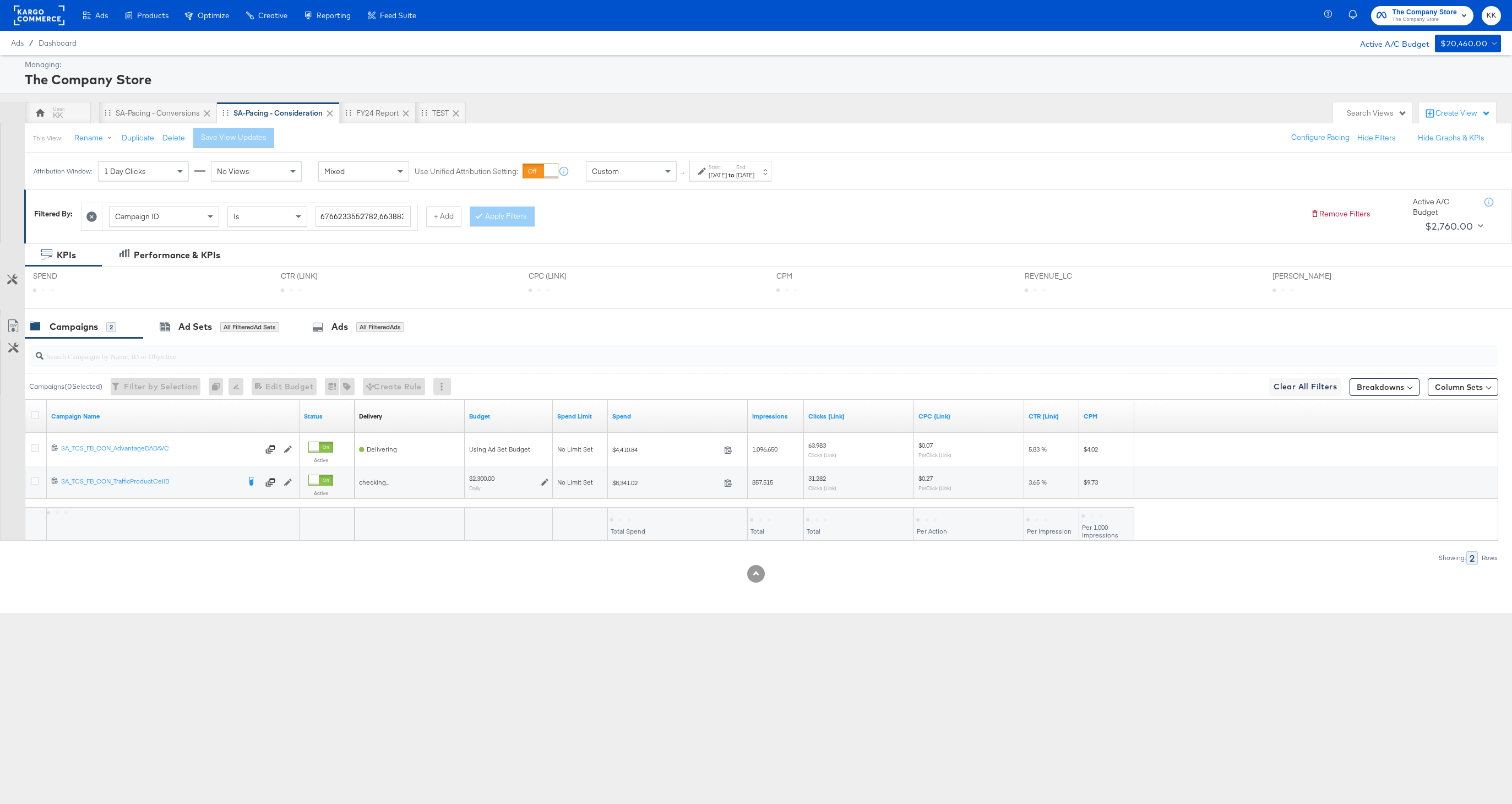
click at [616, 170] on span "Custom" at bounding box center [605, 172] width 27 height 10
click at [140, 109] on div "SA-Pacing - Conversions" at bounding box center [158, 113] width 84 height 11
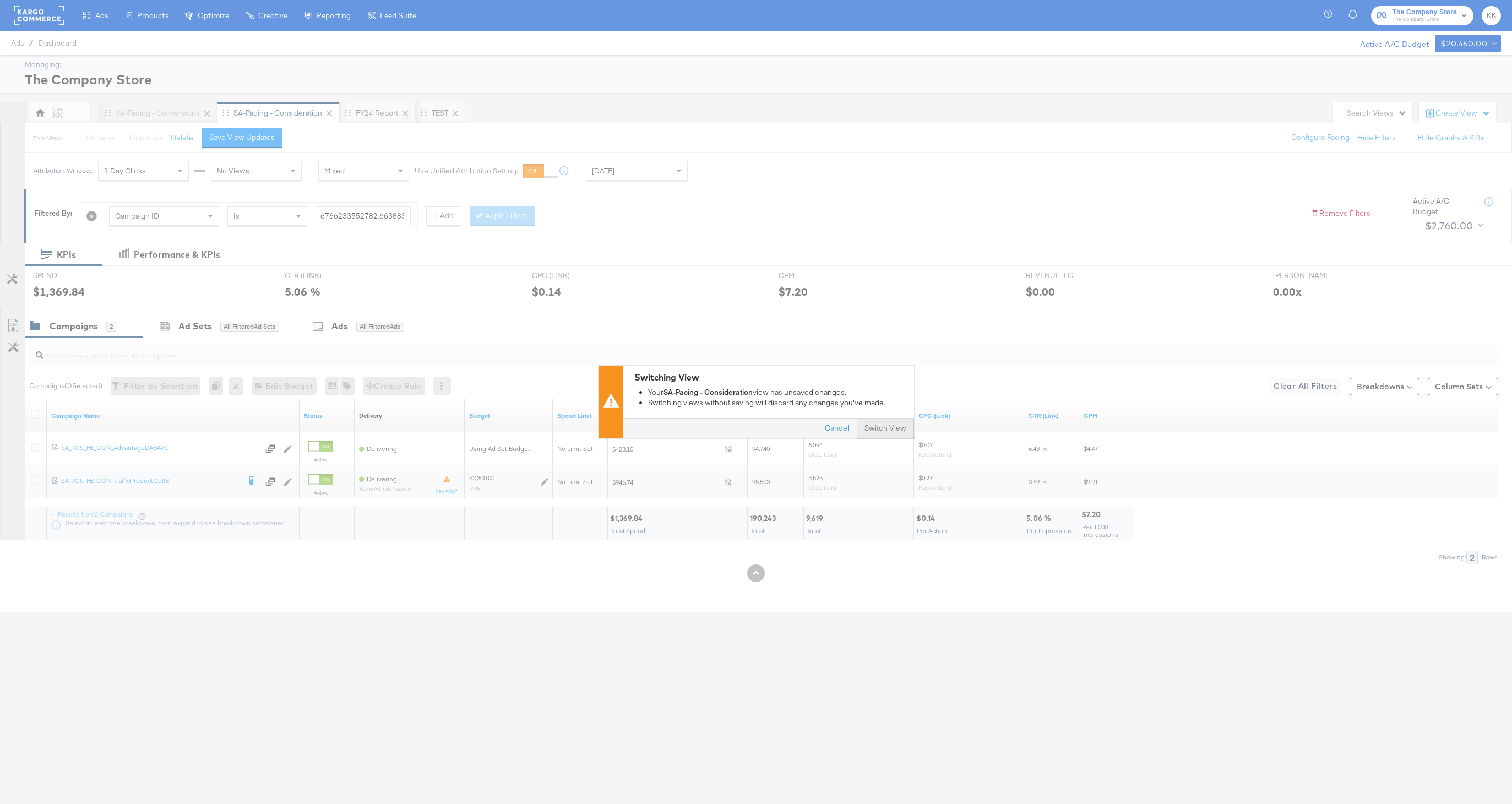
click at [886, 427] on button "Switch View" at bounding box center [885, 429] width 57 height 20
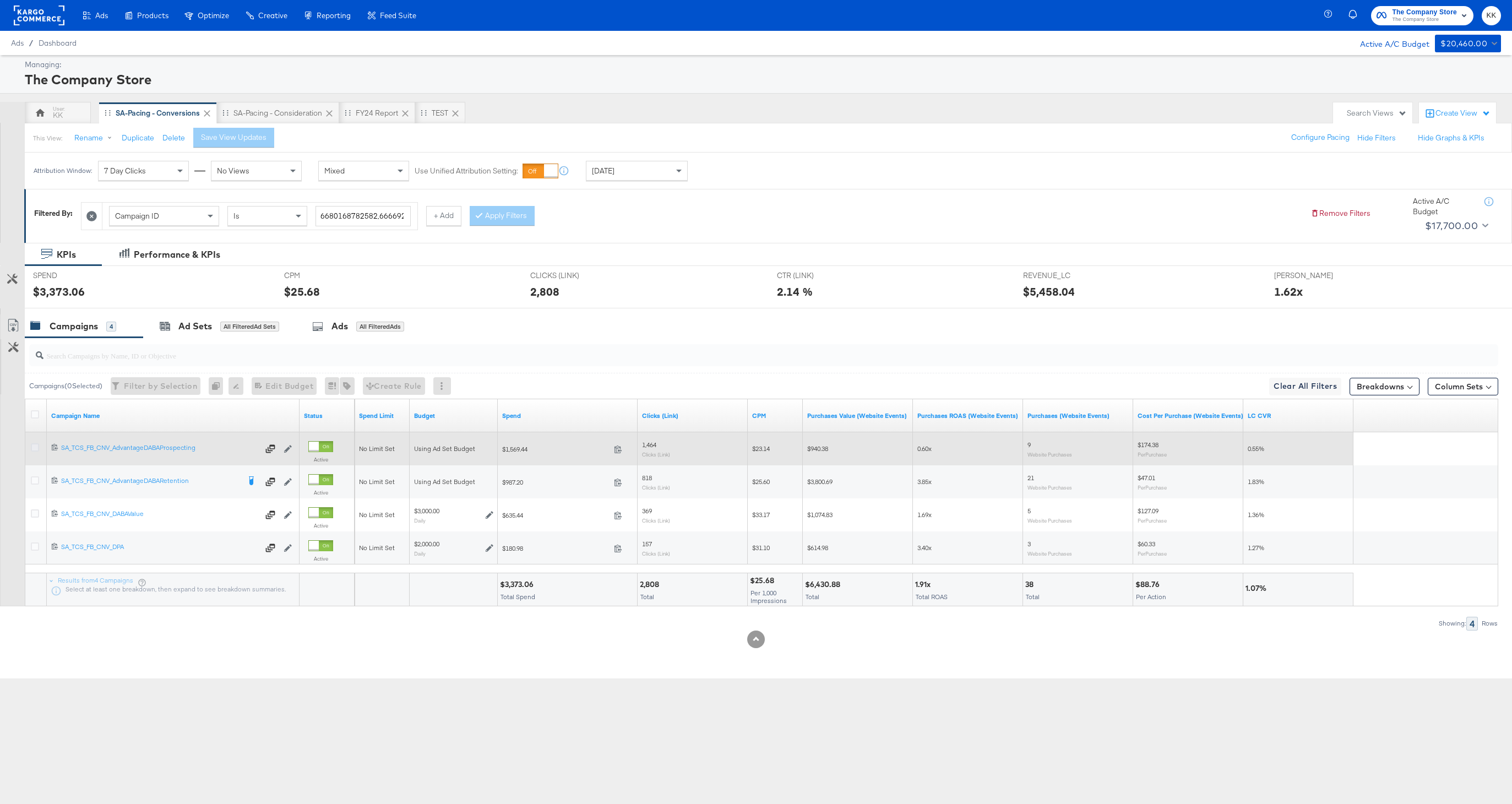
click at [36, 449] on icon at bounding box center [35, 447] width 8 height 8
click at [0, 0] on input "checkbox" at bounding box center [0, 0] width 0 height 0
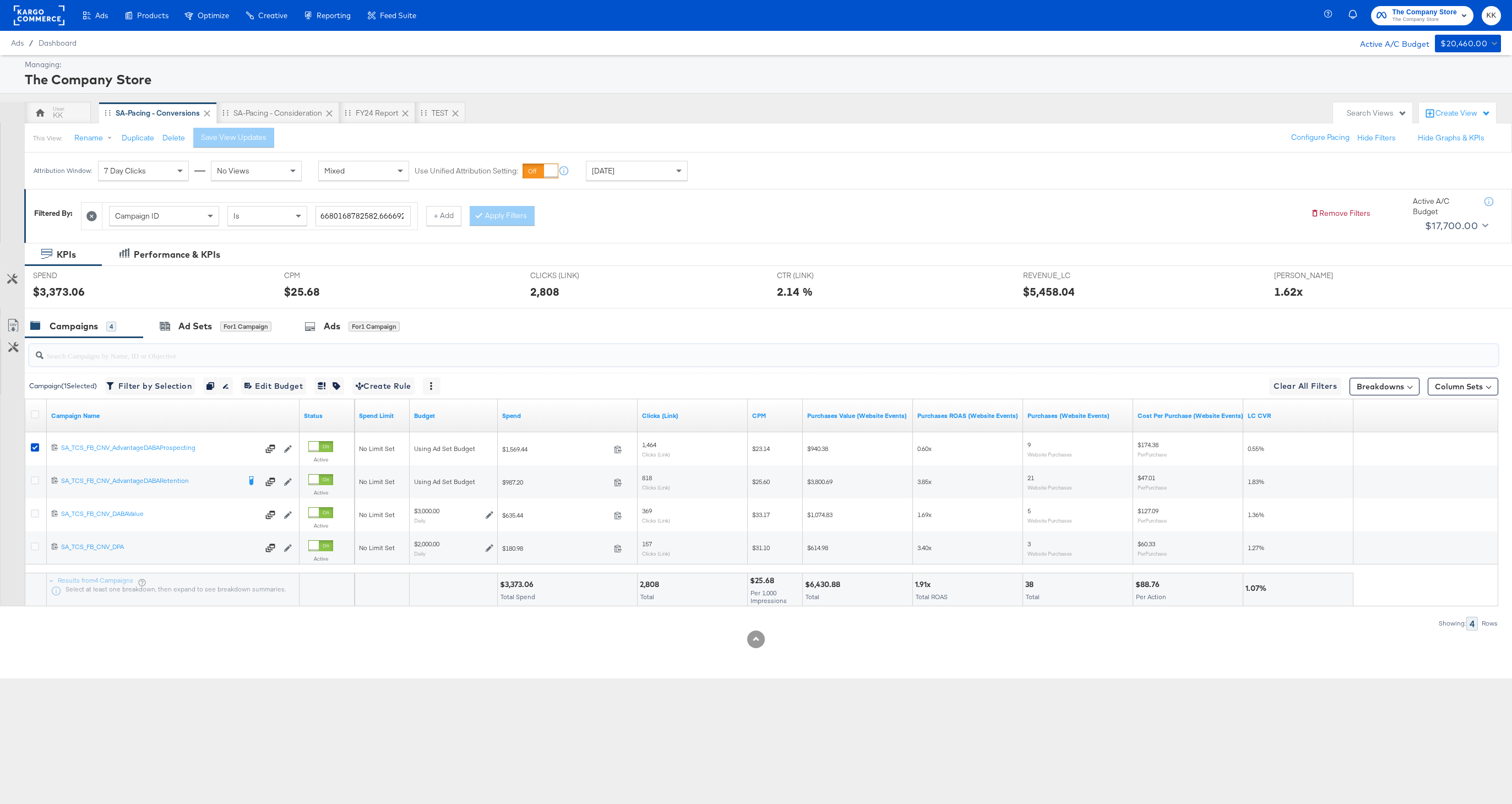
click at [216, 343] on input "search" at bounding box center [701, 351] width 1316 height 21
click at [219, 329] on div "Ad Sets for 1 Campaign" at bounding box center [216, 326] width 112 height 13
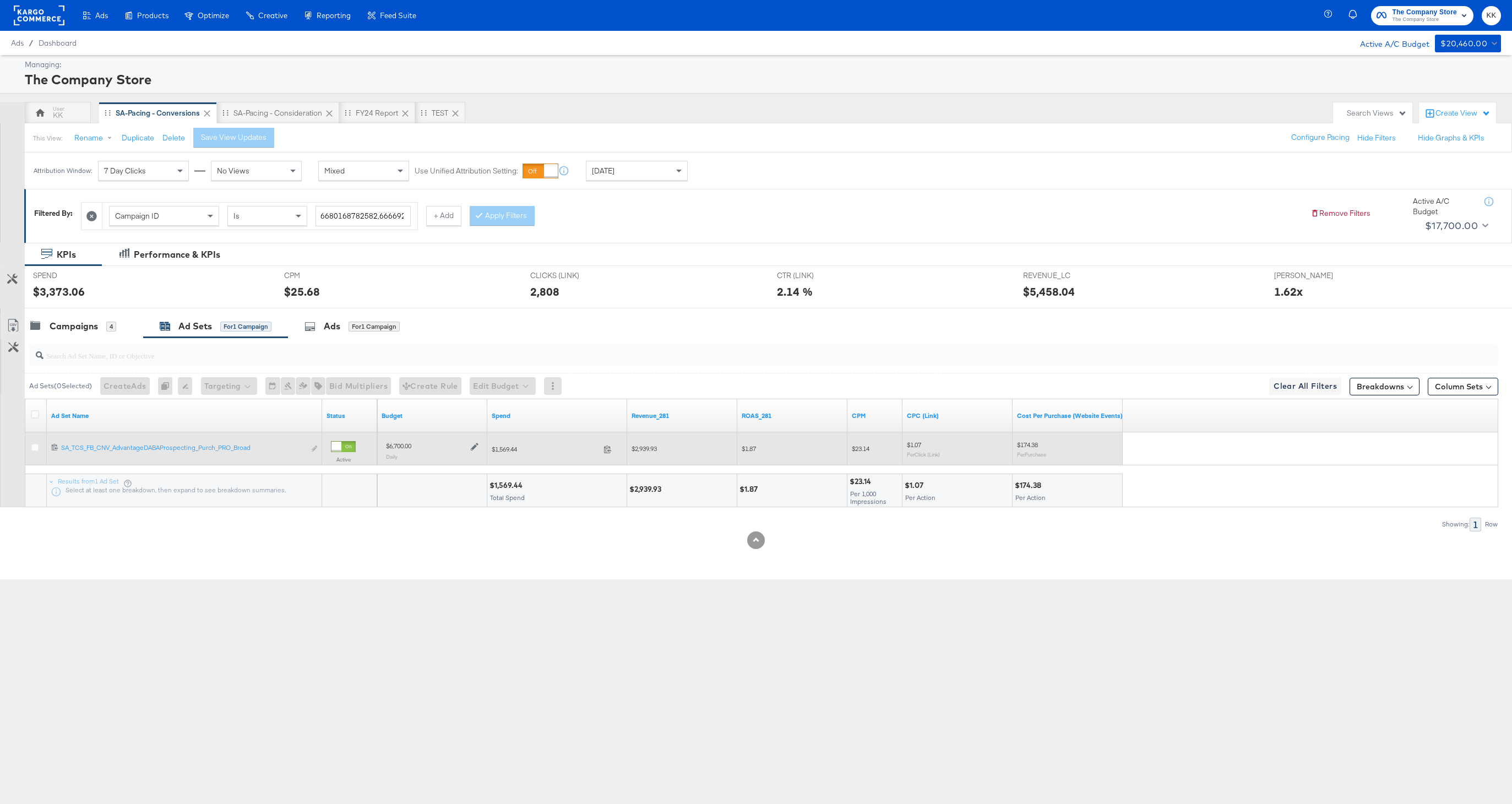
click at [476, 444] on icon at bounding box center [474, 446] width 8 height 8
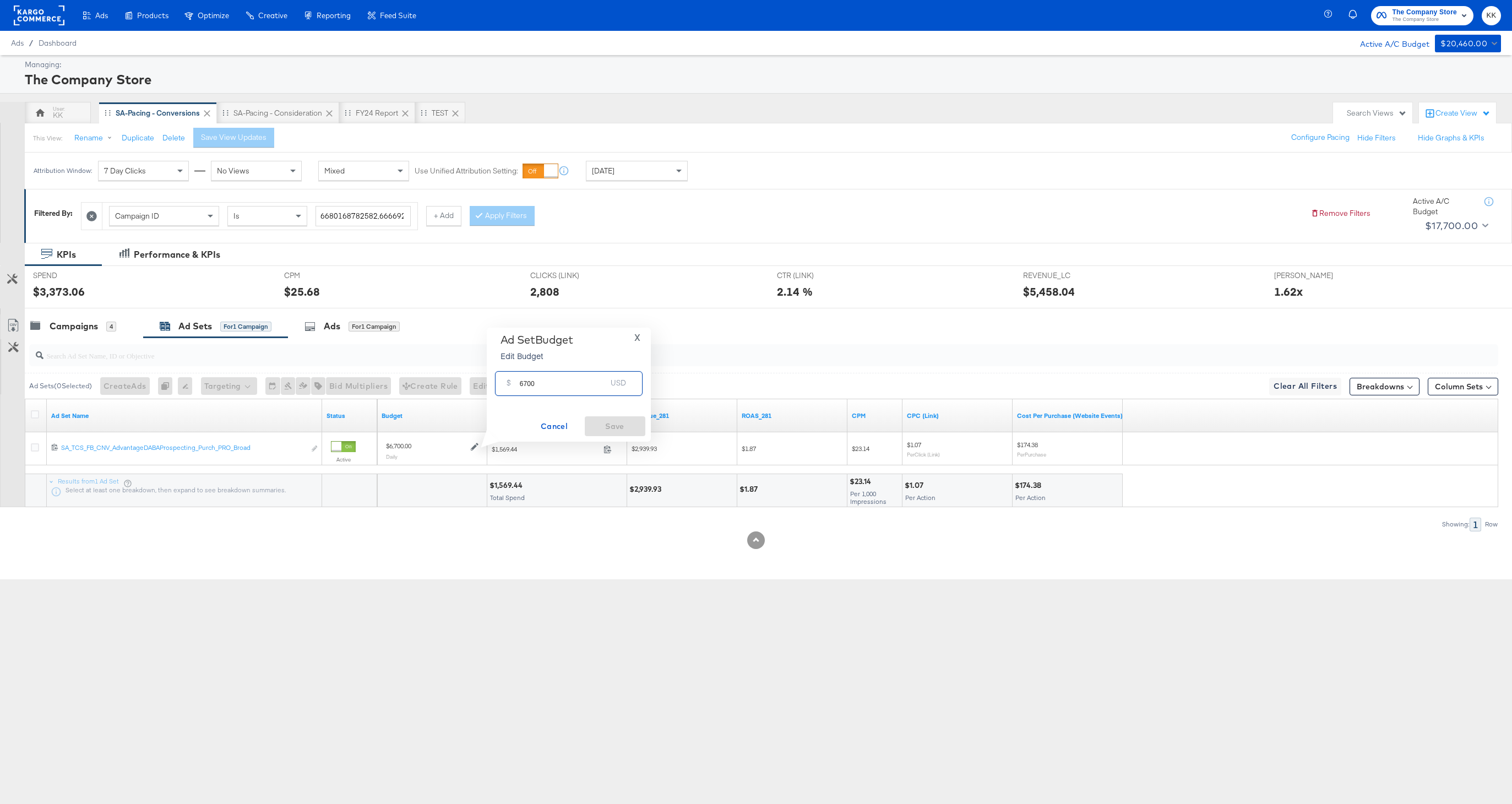
drag, startPoint x: 527, startPoint y: 382, endPoint x: 503, endPoint y: 382, distance: 24.0
click at [503, 382] on div "$ 6700 USD" at bounding box center [569, 383] width 148 height 25
type input "7300"
click at [614, 421] on span "Save" at bounding box center [615, 427] width 52 height 14
click at [55, 333] on div "Campaigns 4" at bounding box center [84, 326] width 118 height 24
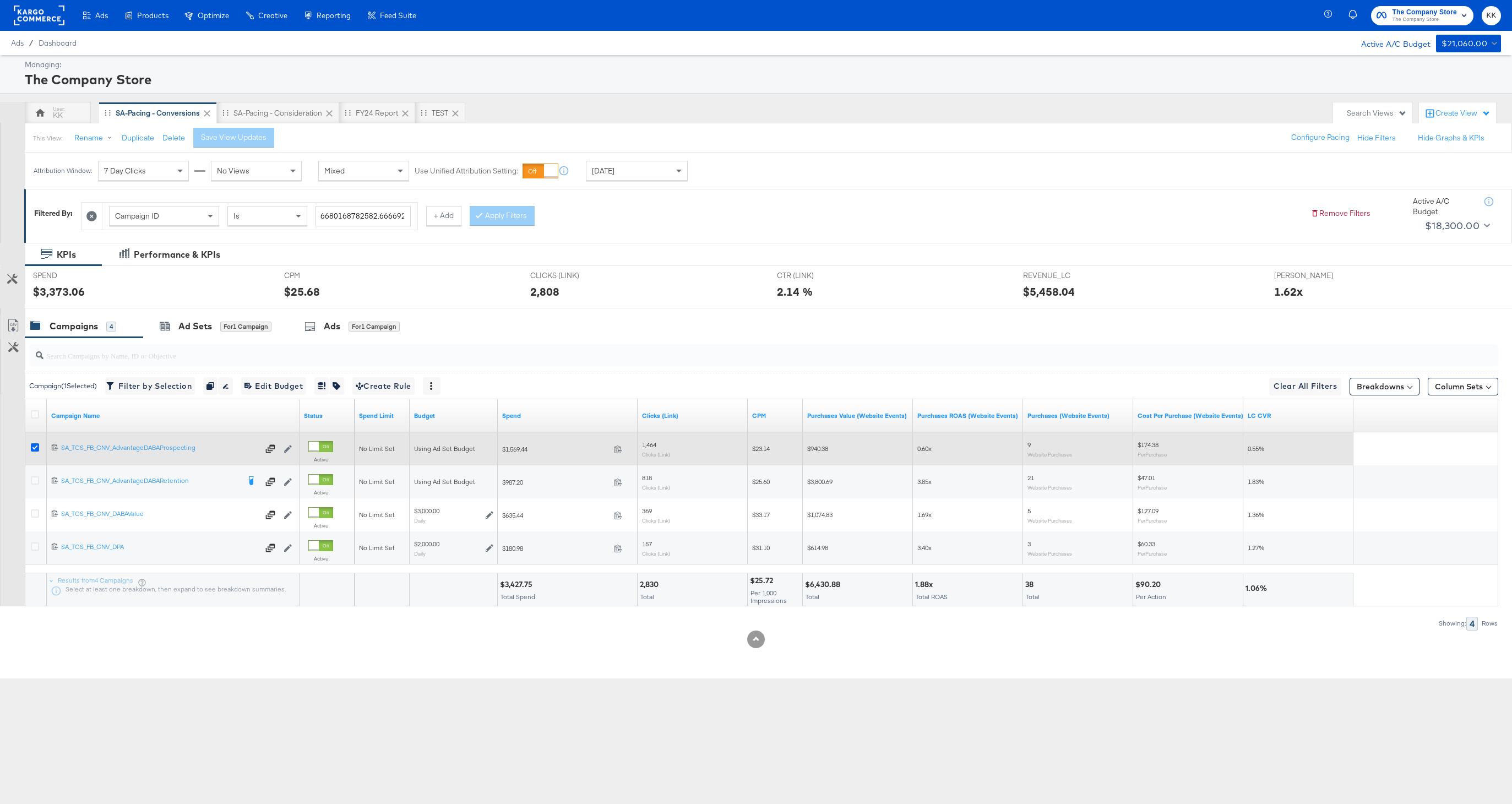
click at [35, 448] on icon at bounding box center [35, 447] width 8 height 8
click at [0, 0] on input "checkbox" at bounding box center [0, 0] width 0 height 0
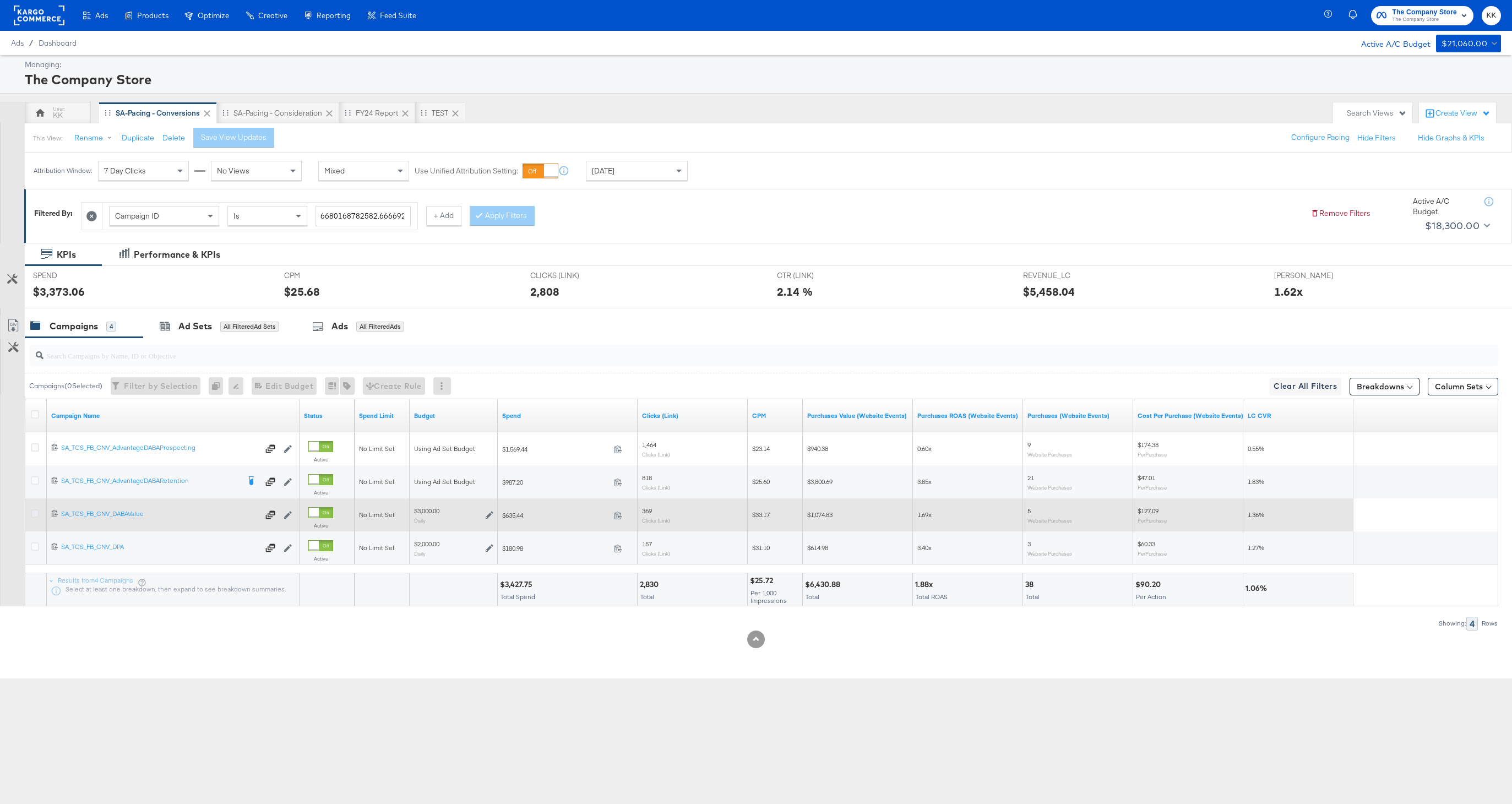
click at [32, 518] on icon at bounding box center [35, 513] width 8 height 8
click at [0, 0] on input "checkbox" at bounding box center [0, 0] width 0 height 0
